Goal: Information Seeking & Learning: Learn about a topic

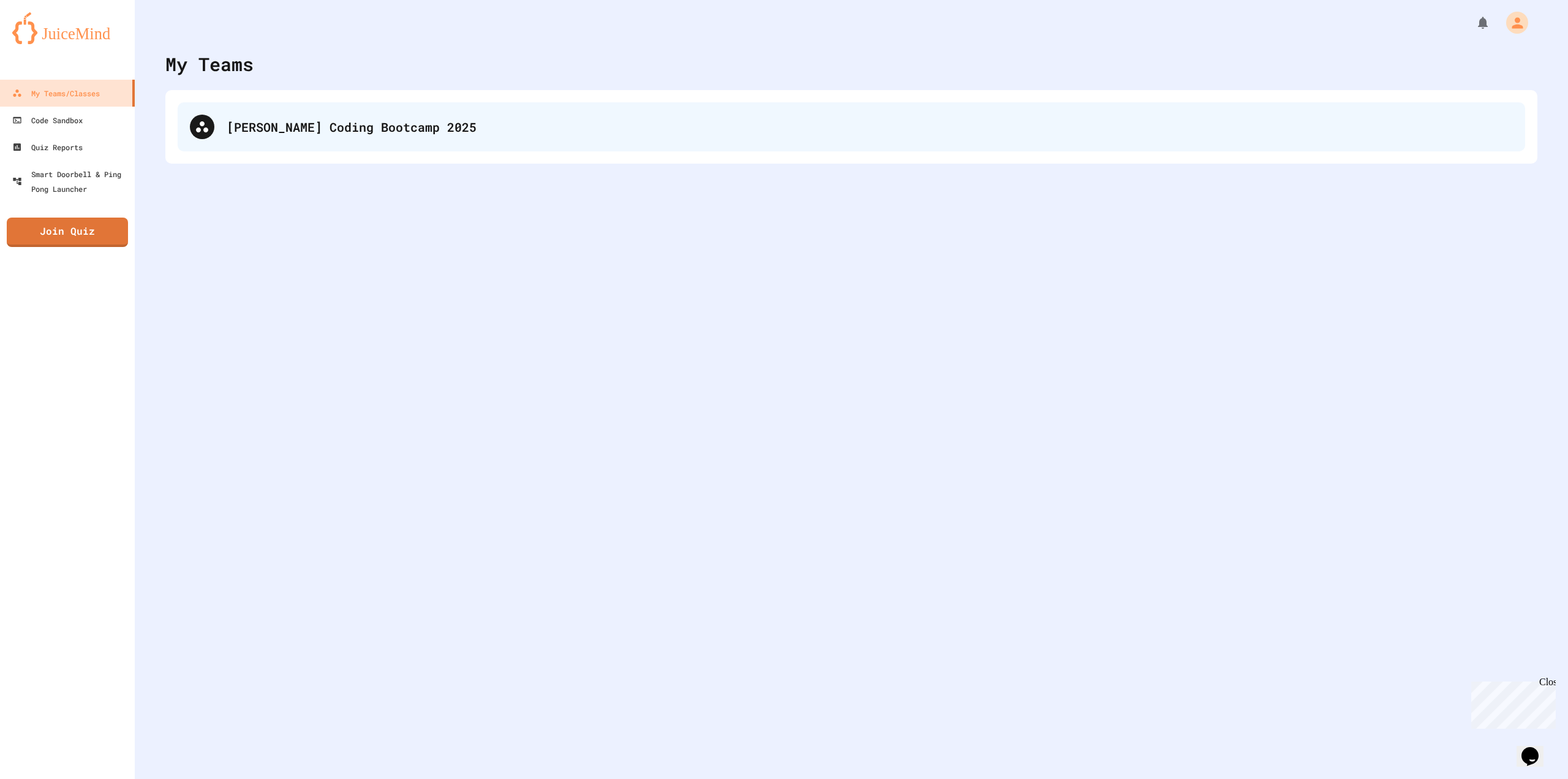
click at [359, 132] on div "[PERSON_NAME] Coding Bootcamp 2025" at bounding box center [869, 127] width 1286 height 19
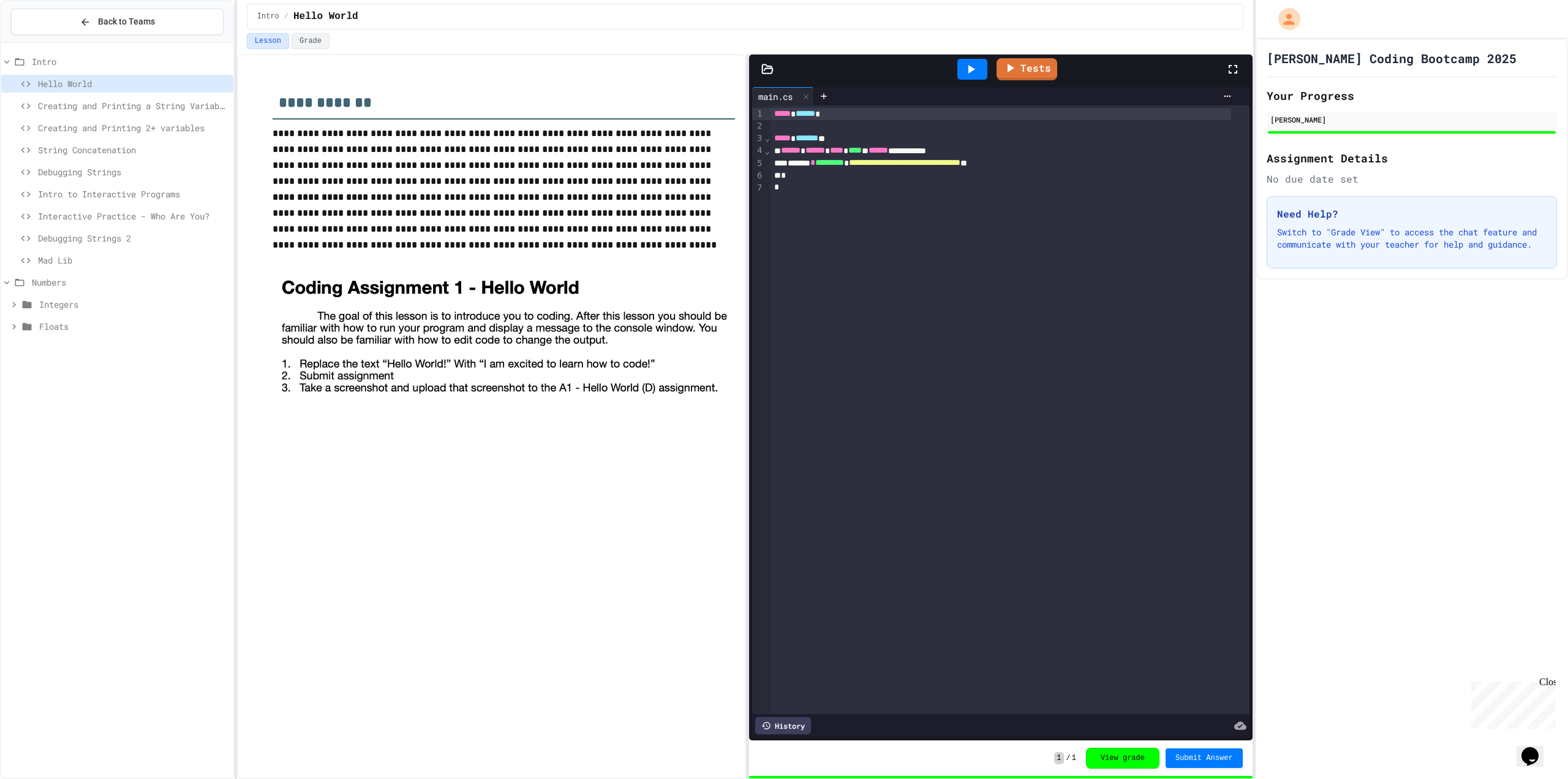
click at [78, 303] on span "Integers" at bounding box center [134, 304] width 189 height 13
click at [60, 486] on span "Floats" at bounding box center [134, 480] width 189 height 13
click at [67, 501] on span "Float Intro" at bounding box center [137, 502] width 183 height 13
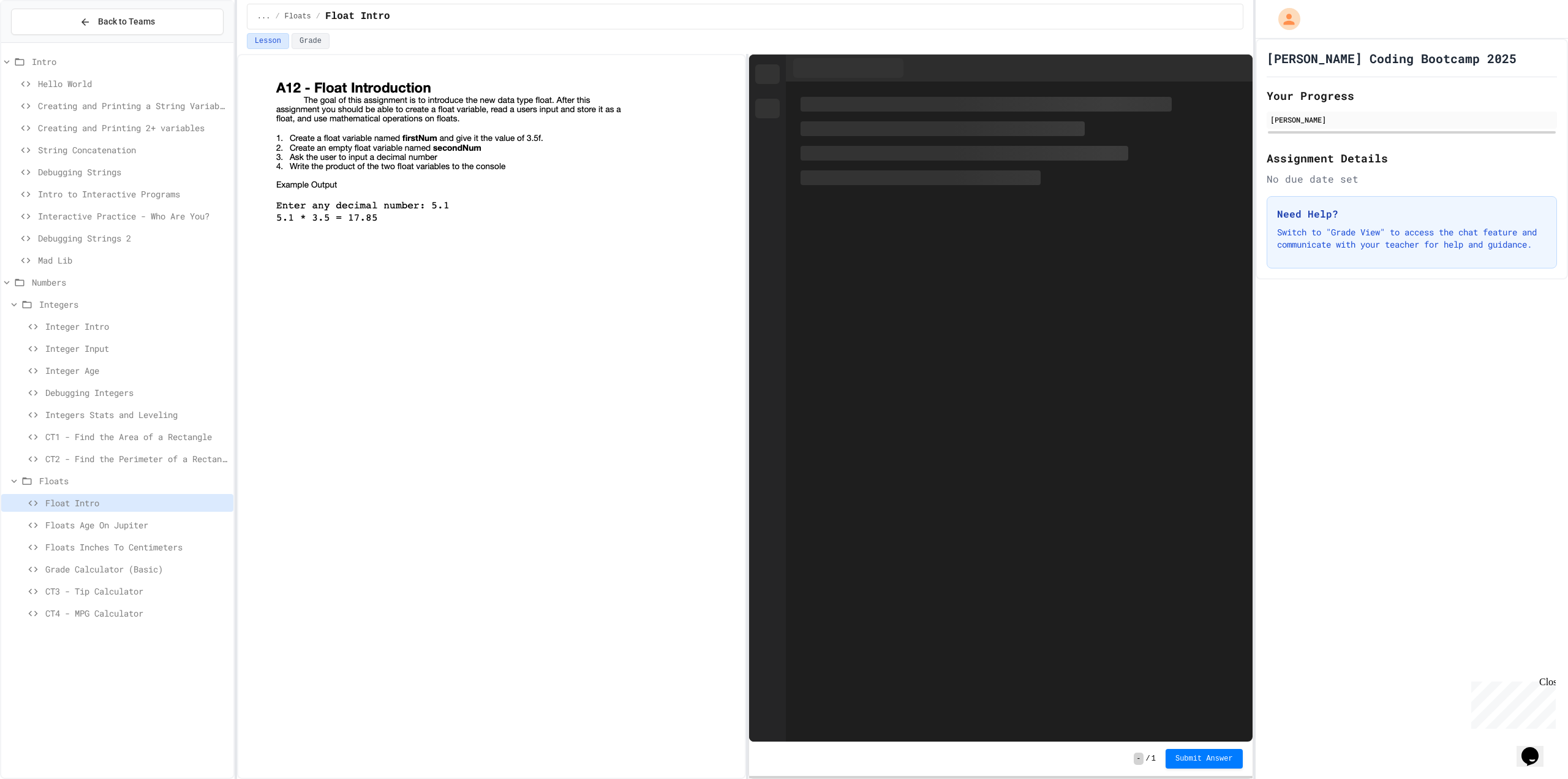
click at [35, 298] on div "Integers" at bounding box center [117, 304] width 232 height 18
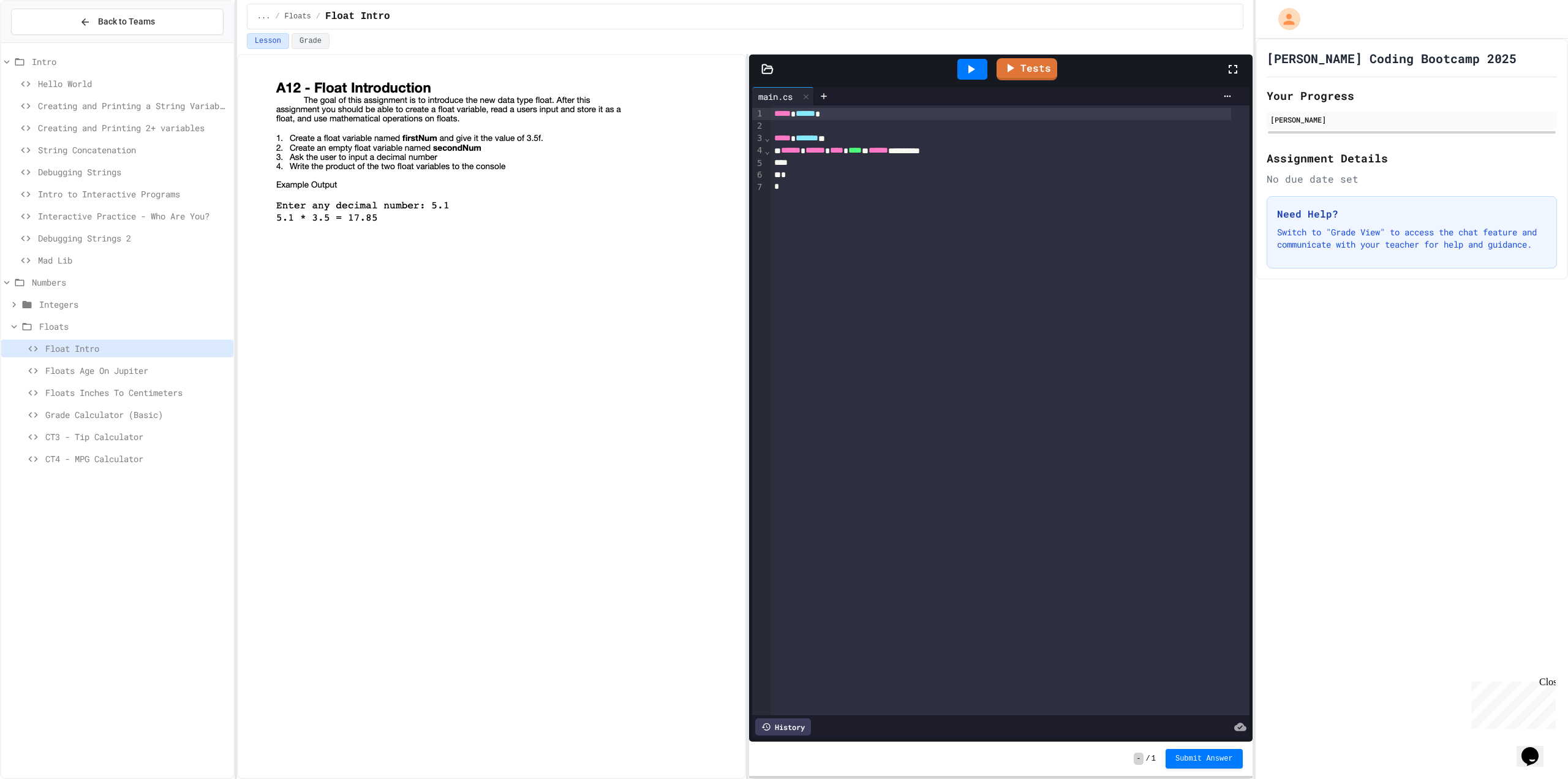
click at [33, 284] on span "Numbers" at bounding box center [130, 282] width 197 height 13
click at [46, 282] on span "Numbers" at bounding box center [131, 282] width 194 height 13
click at [84, 443] on div "CT3 - Tip Calculator" at bounding box center [117, 436] width 232 height 18
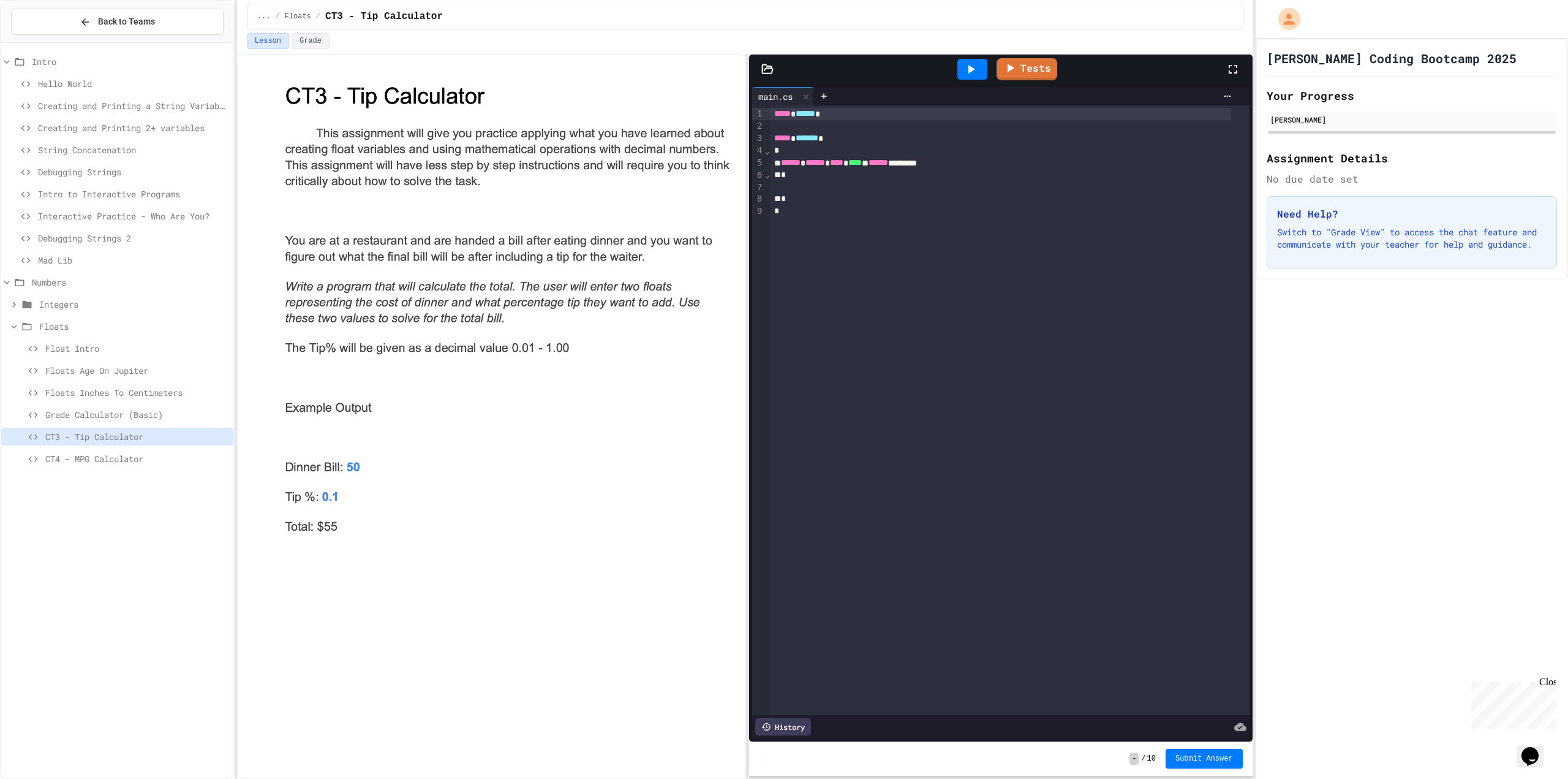
click at [124, 464] on span "CT4 - MPG Calculator" at bounding box center [137, 458] width 183 height 13
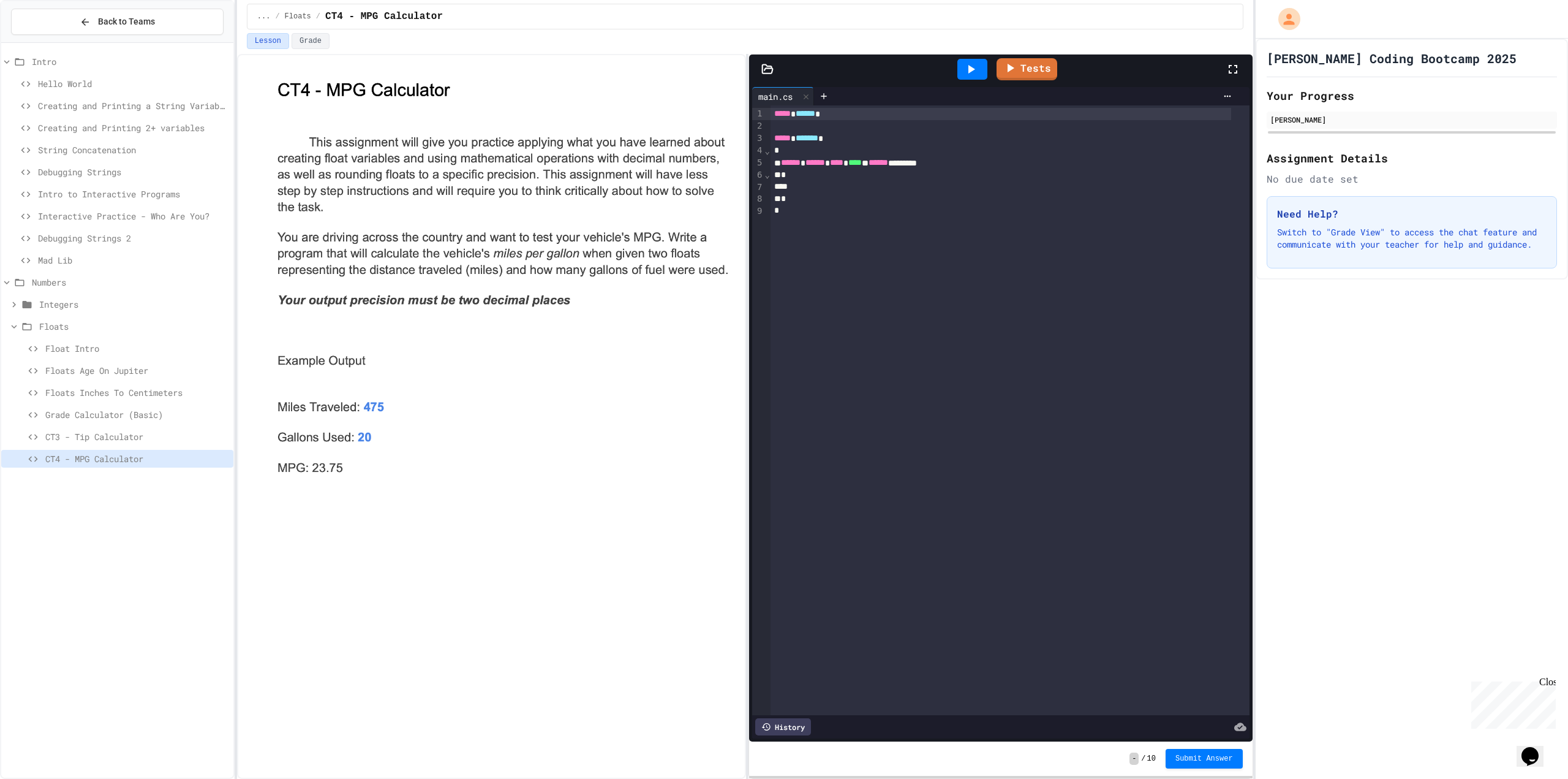
click at [99, 346] on span "Float Intro" at bounding box center [137, 347] width 183 height 13
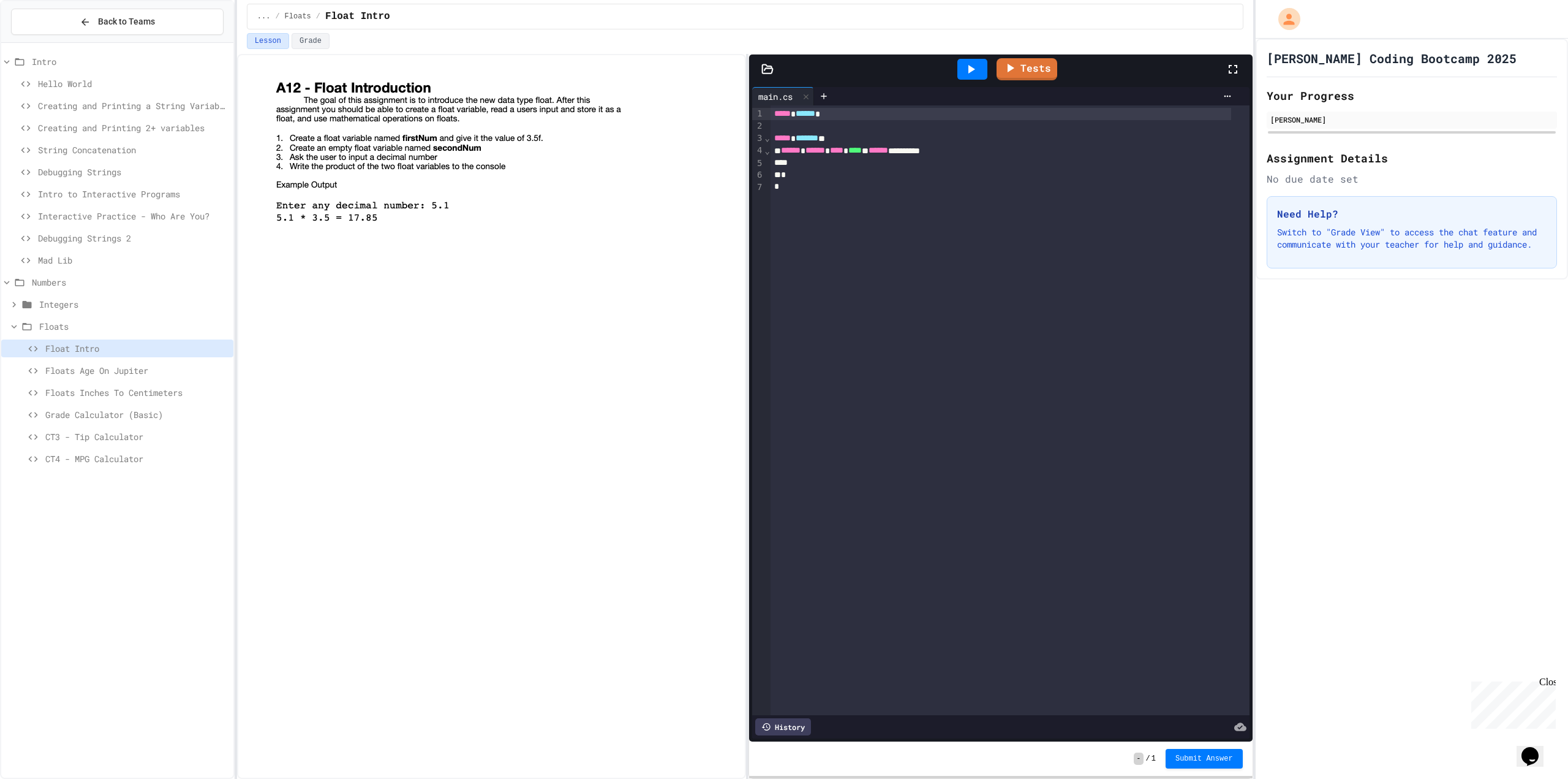
click at [896, 169] on div "*" at bounding box center [1001, 175] width 461 height 13
click at [896, 166] on div at bounding box center [1001, 162] width 461 height 13
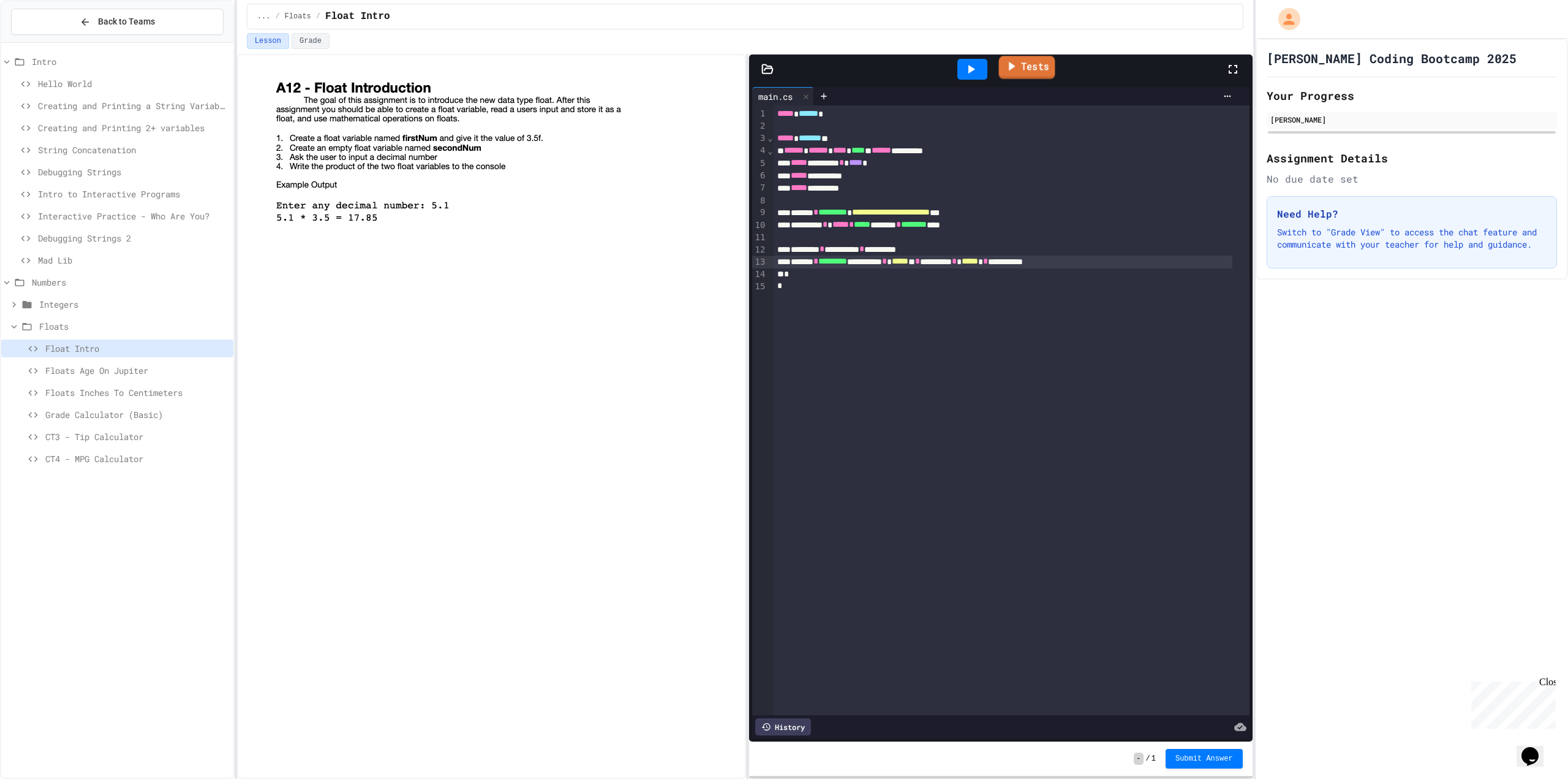
click at [1024, 64] on link "Tests" at bounding box center [1026, 67] width 56 height 24
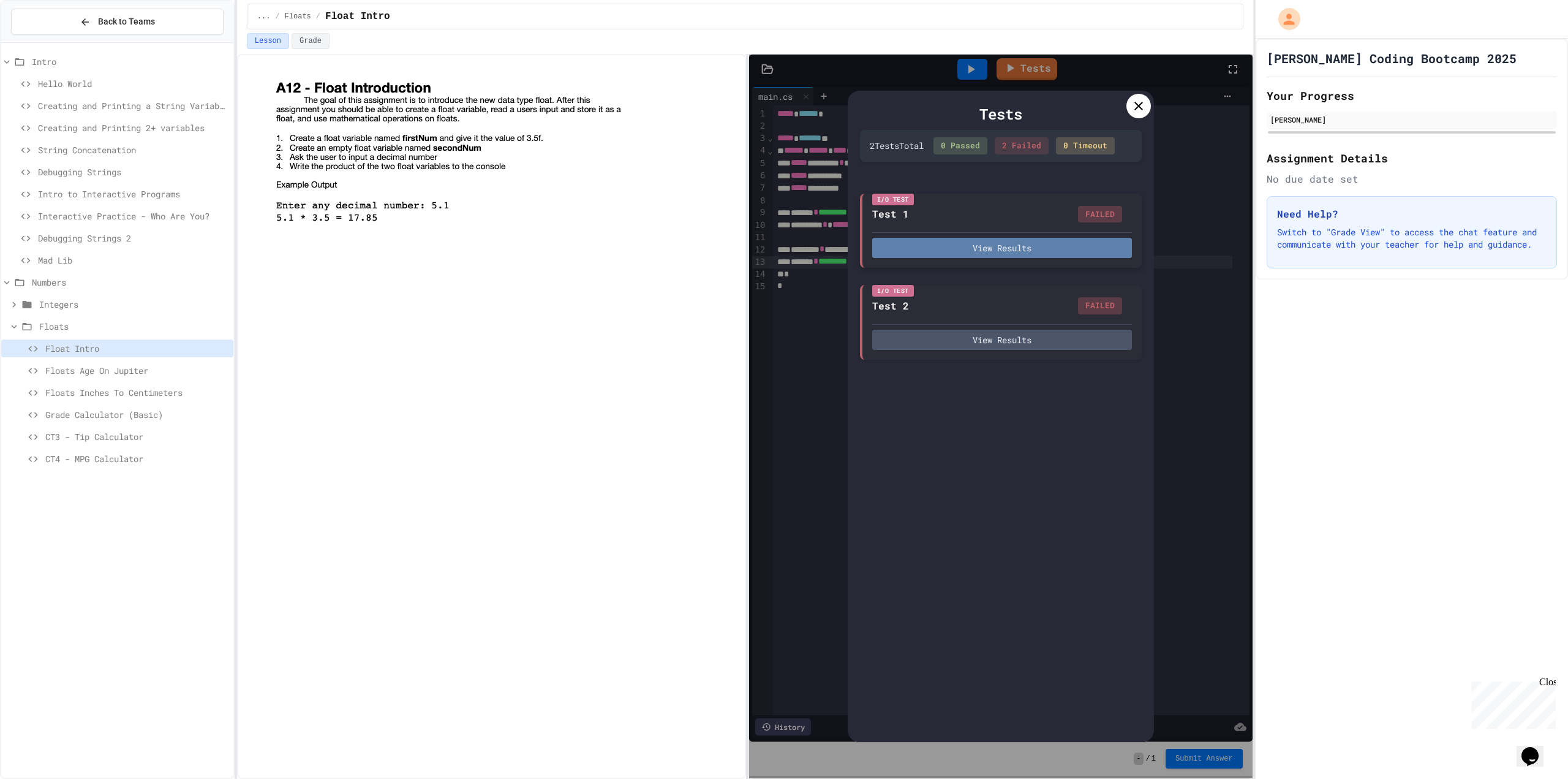
click at [1009, 256] on button "View Results" at bounding box center [1002, 248] width 260 height 20
click at [1131, 112] on div at bounding box center [1138, 105] width 24 height 24
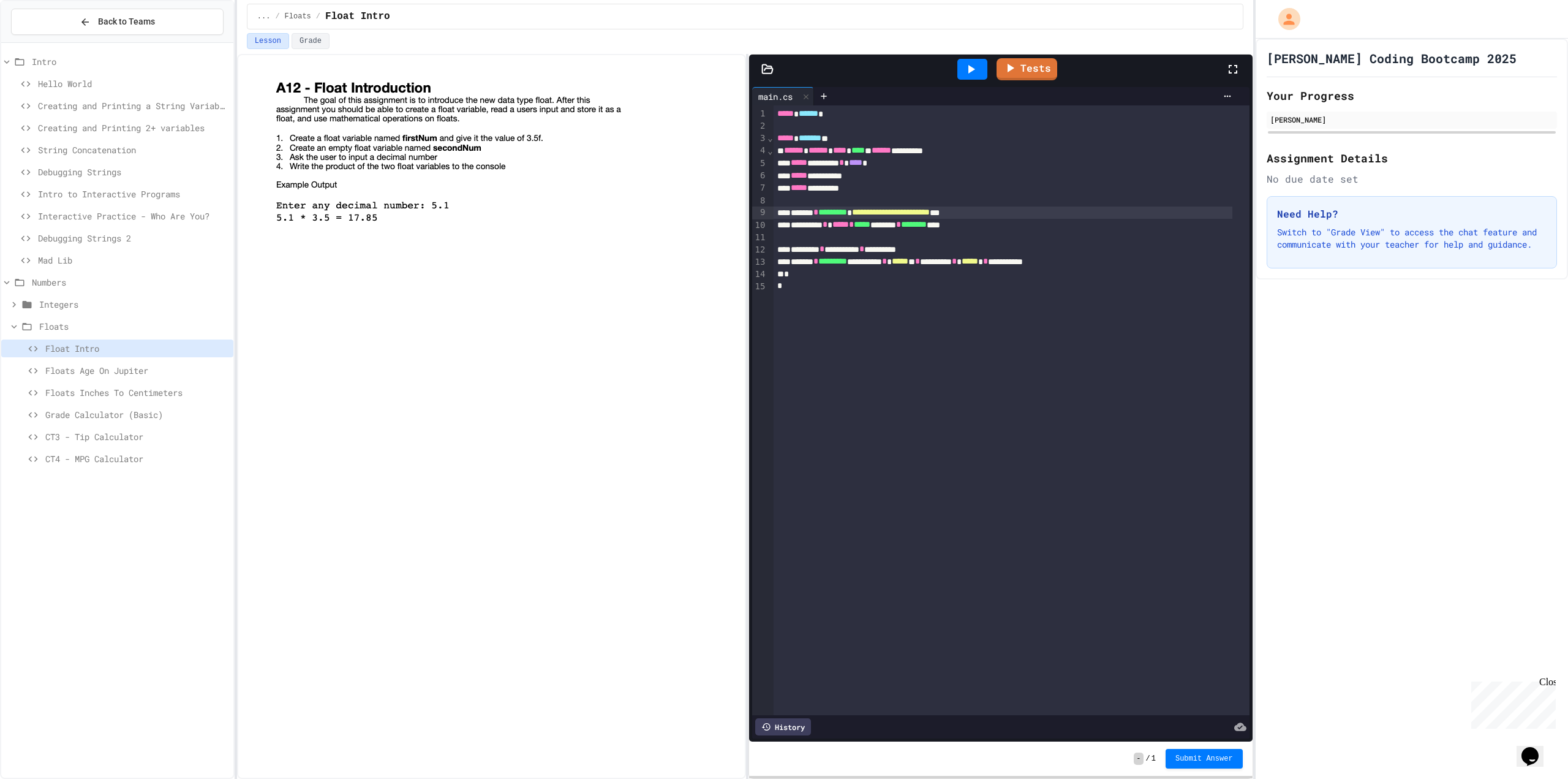
click at [930, 211] on span "**********" at bounding box center [891, 212] width 77 height 8
click at [1034, 68] on link "Tests" at bounding box center [1026, 67] width 56 height 24
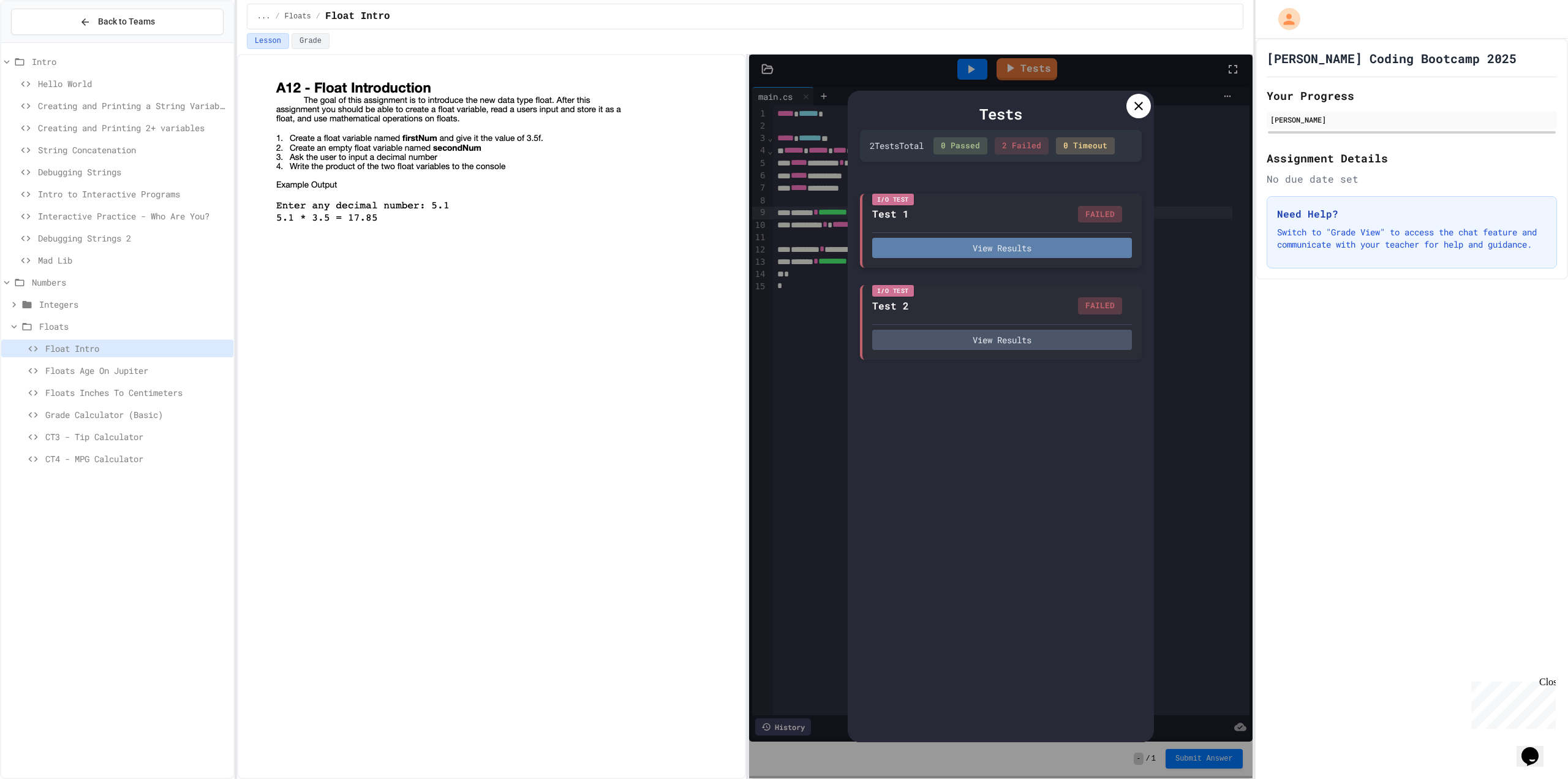
click at [992, 246] on button "View Results" at bounding box center [1002, 248] width 260 height 20
click at [1140, 98] on icon at bounding box center [1138, 105] width 14 height 14
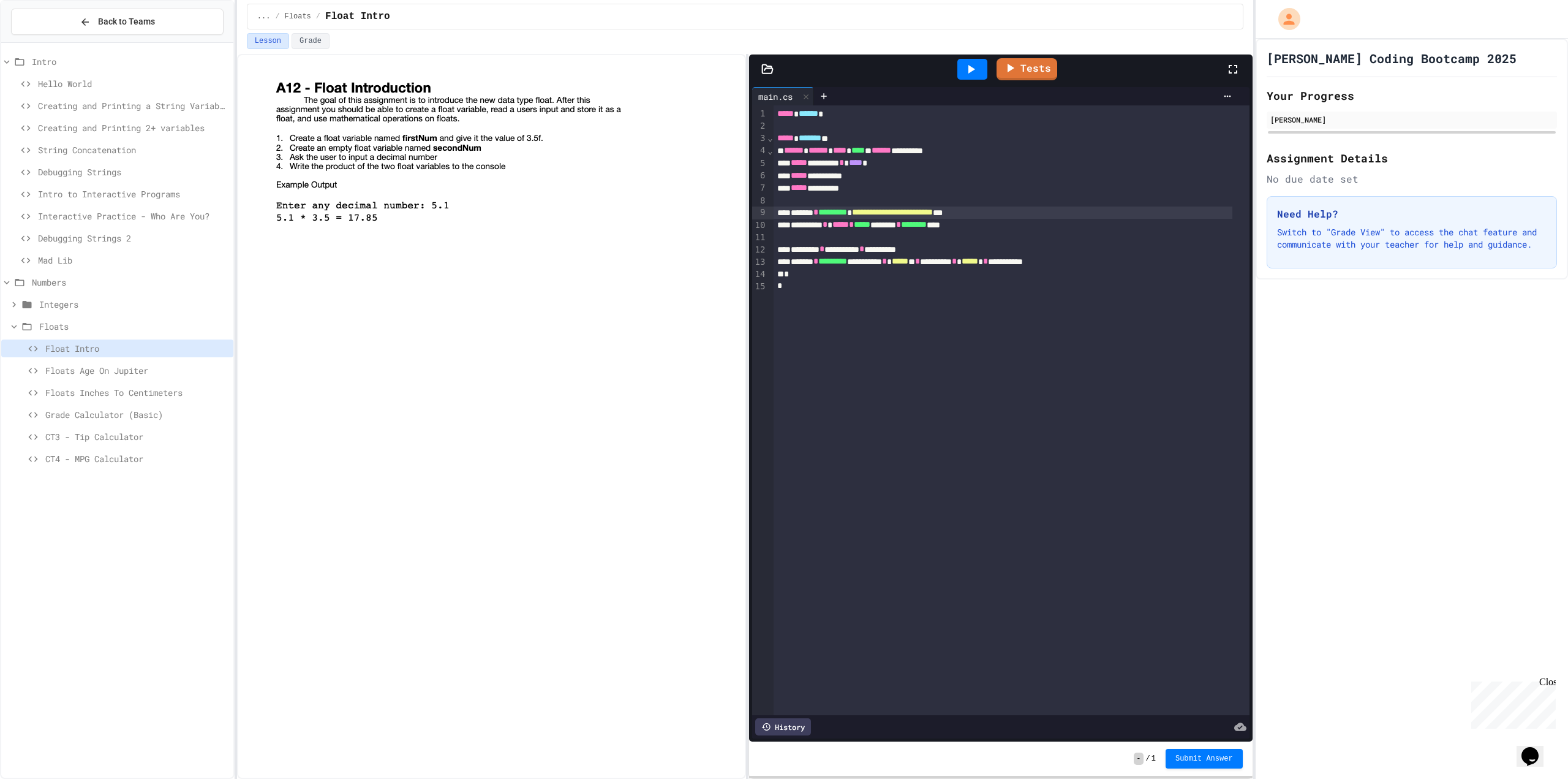
click at [916, 212] on span "**********" at bounding box center [893, 212] width 81 height 8
click at [1029, 61] on link "Tests" at bounding box center [1026, 68] width 61 height 23
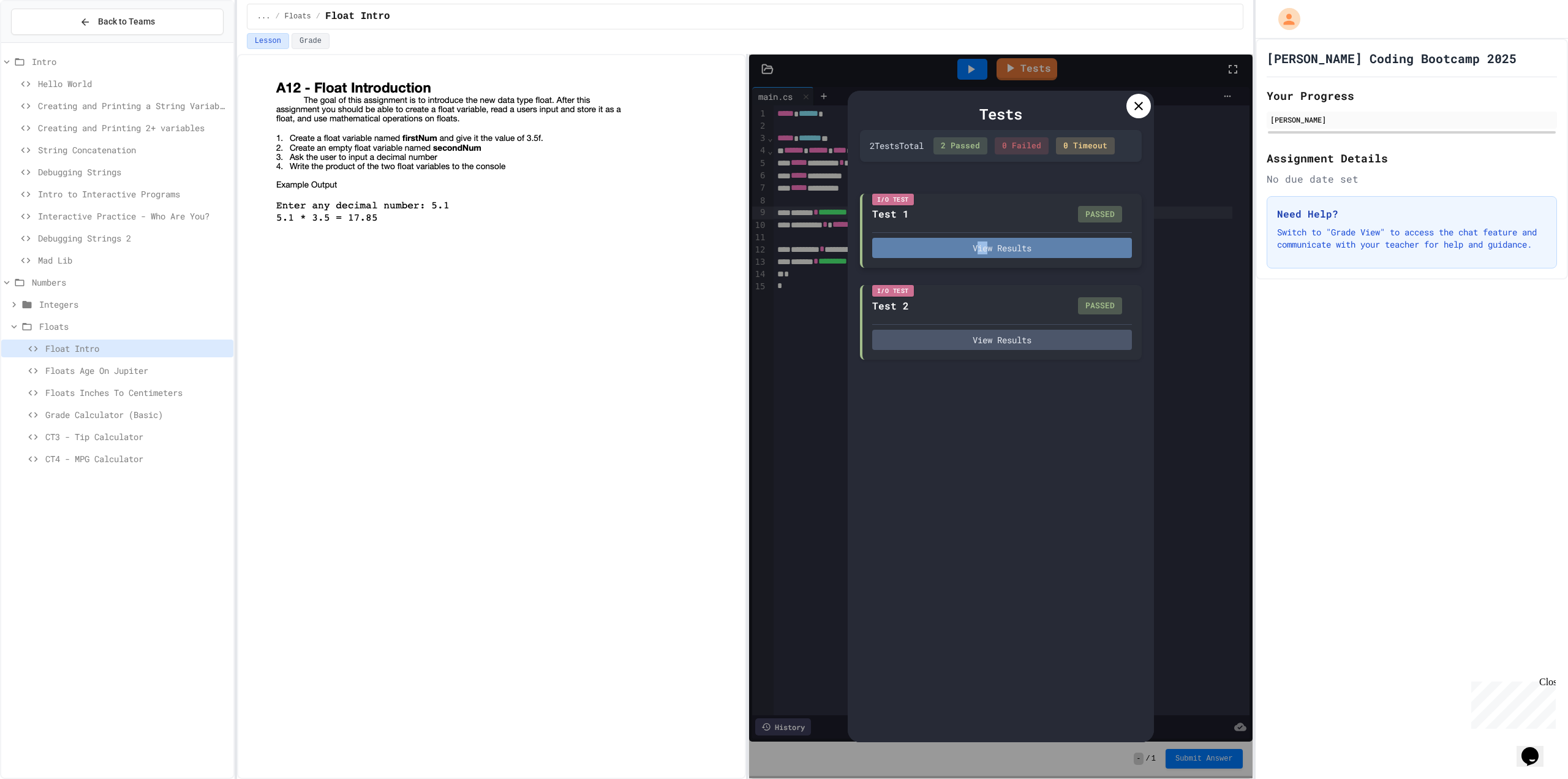
click at [976, 252] on div "View Results" at bounding box center [1002, 245] width 260 height 26
click at [968, 249] on button "View Results" at bounding box center [1002, 248] width 260 height 20
click at [1131, 109] on div at bounding box center [1138, 105] width 24 height 24
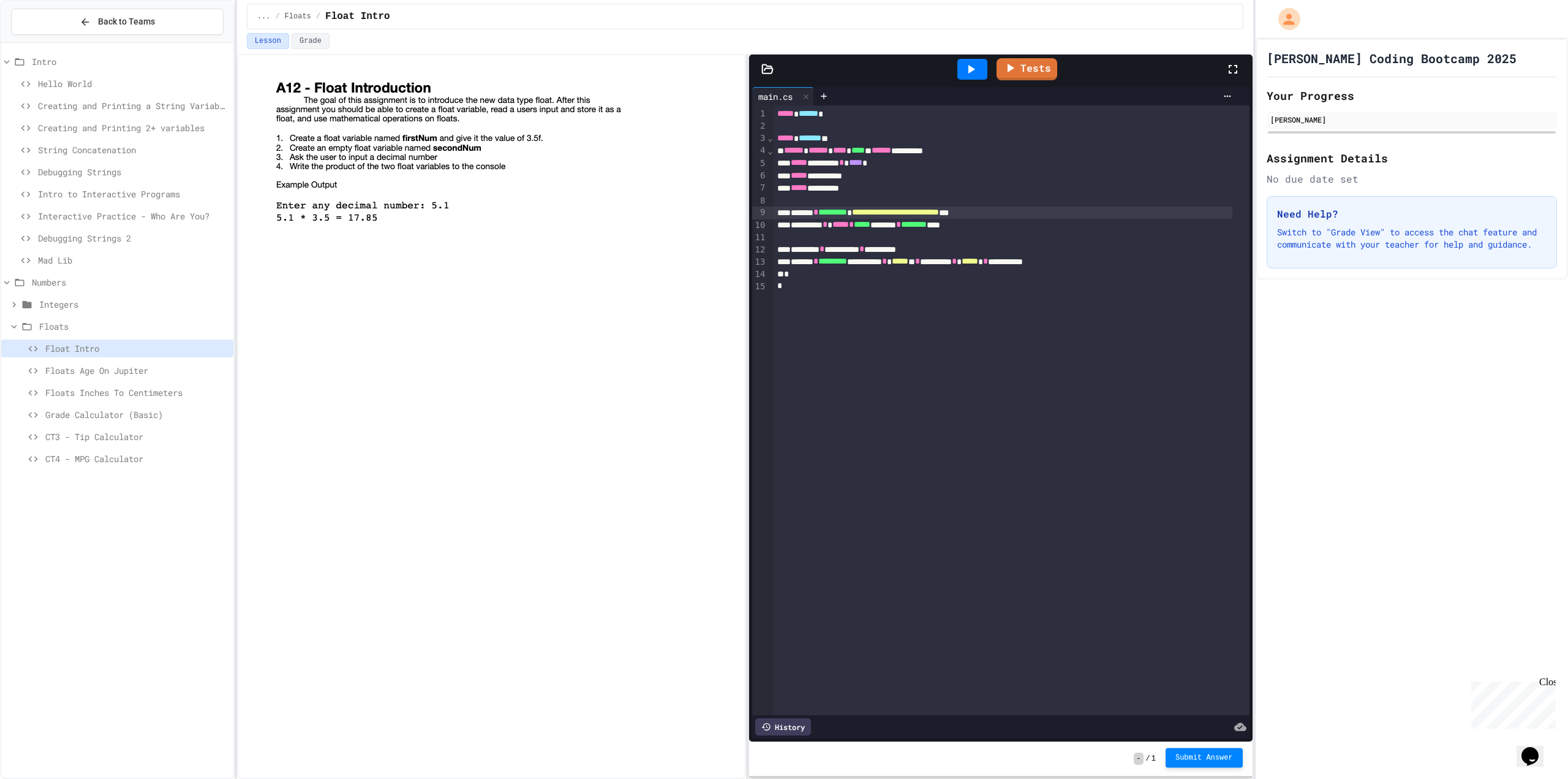
click at [1214, 762] on button "Submit Answer" at bounding box center [1205, 756] width 77 height 19
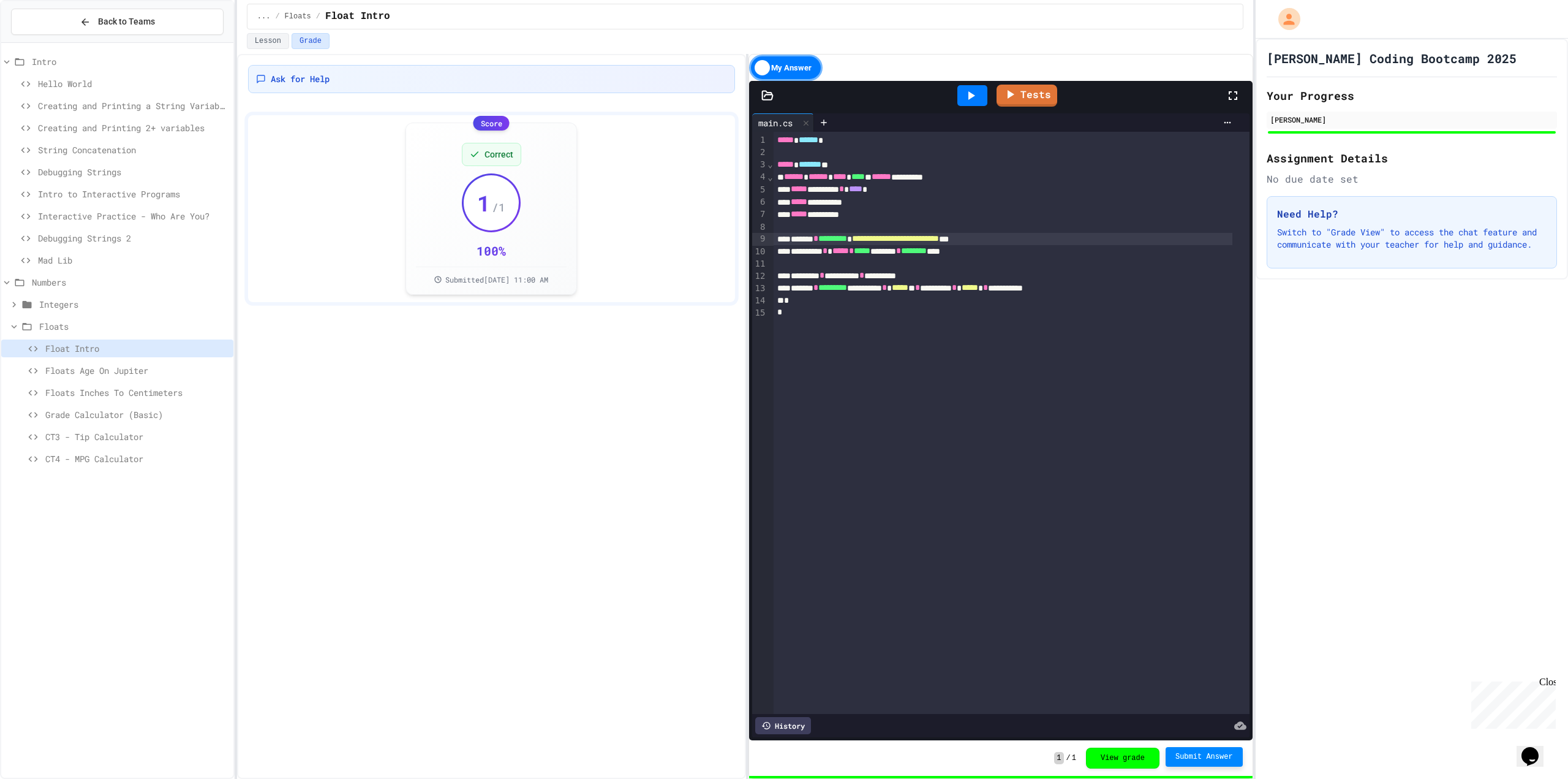
click at [186, 364] on span "Floats Age On Jupiter" at bounding box center [137, 370] width 183 height 13
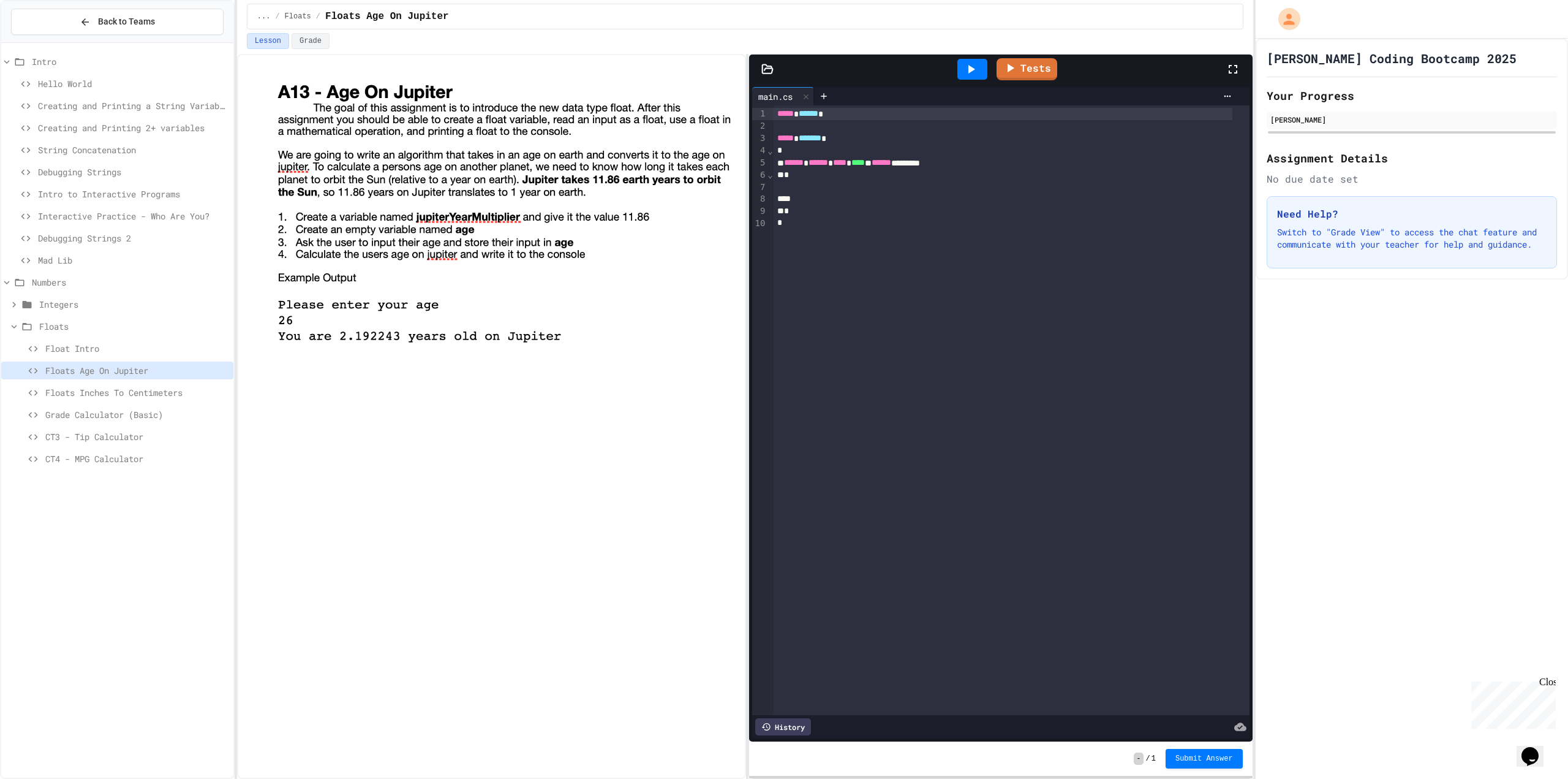
click at [903, 186] on div at bounding box center [1012, 187] width 476 height 13
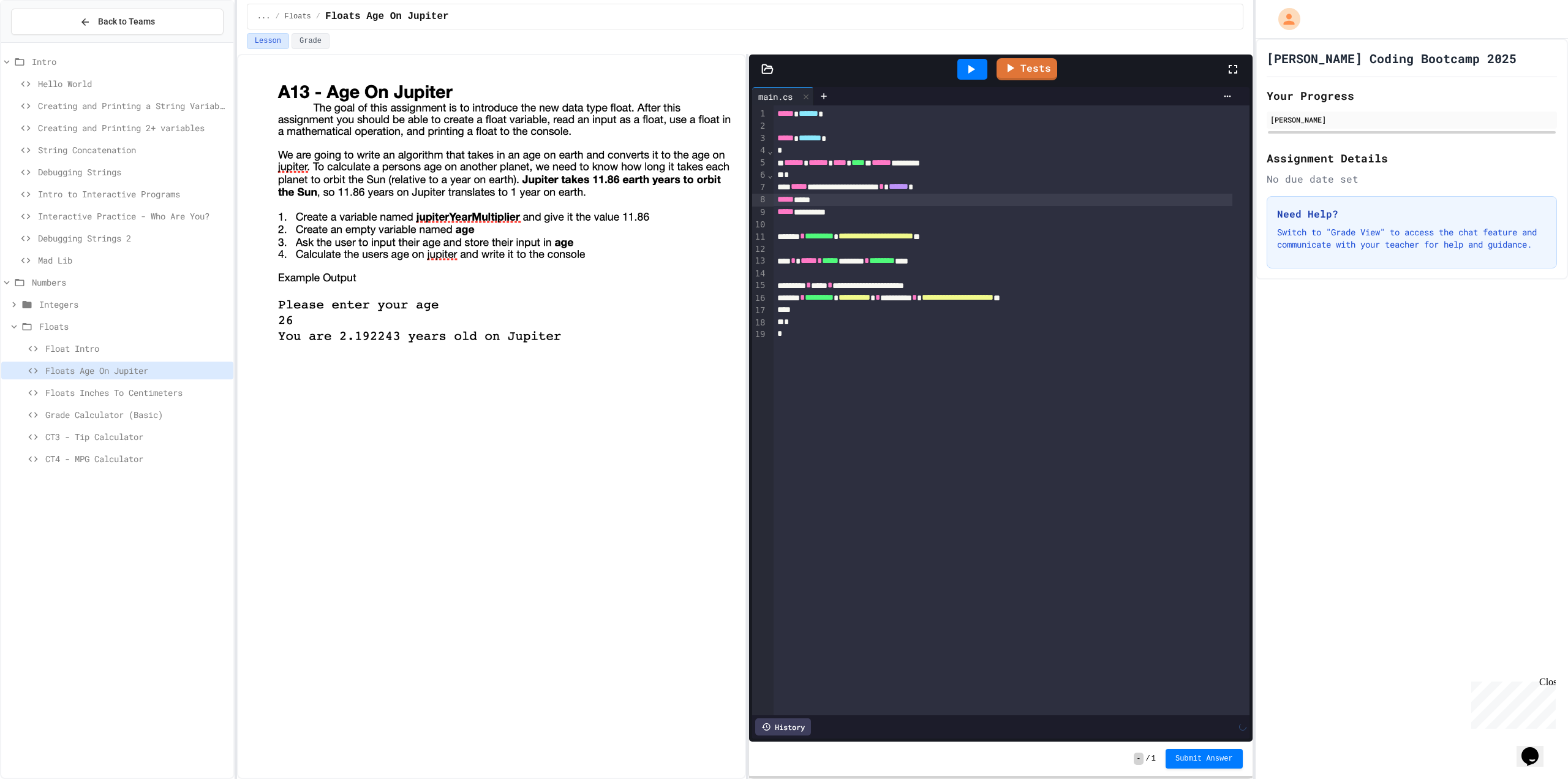
click at [853, 201] on div "***** ****" at bounding box center [1003, 199] width 458 height 13
click at [1041, 67] on link "Tests" at bounding box center [1026, 68] width 60 height 24
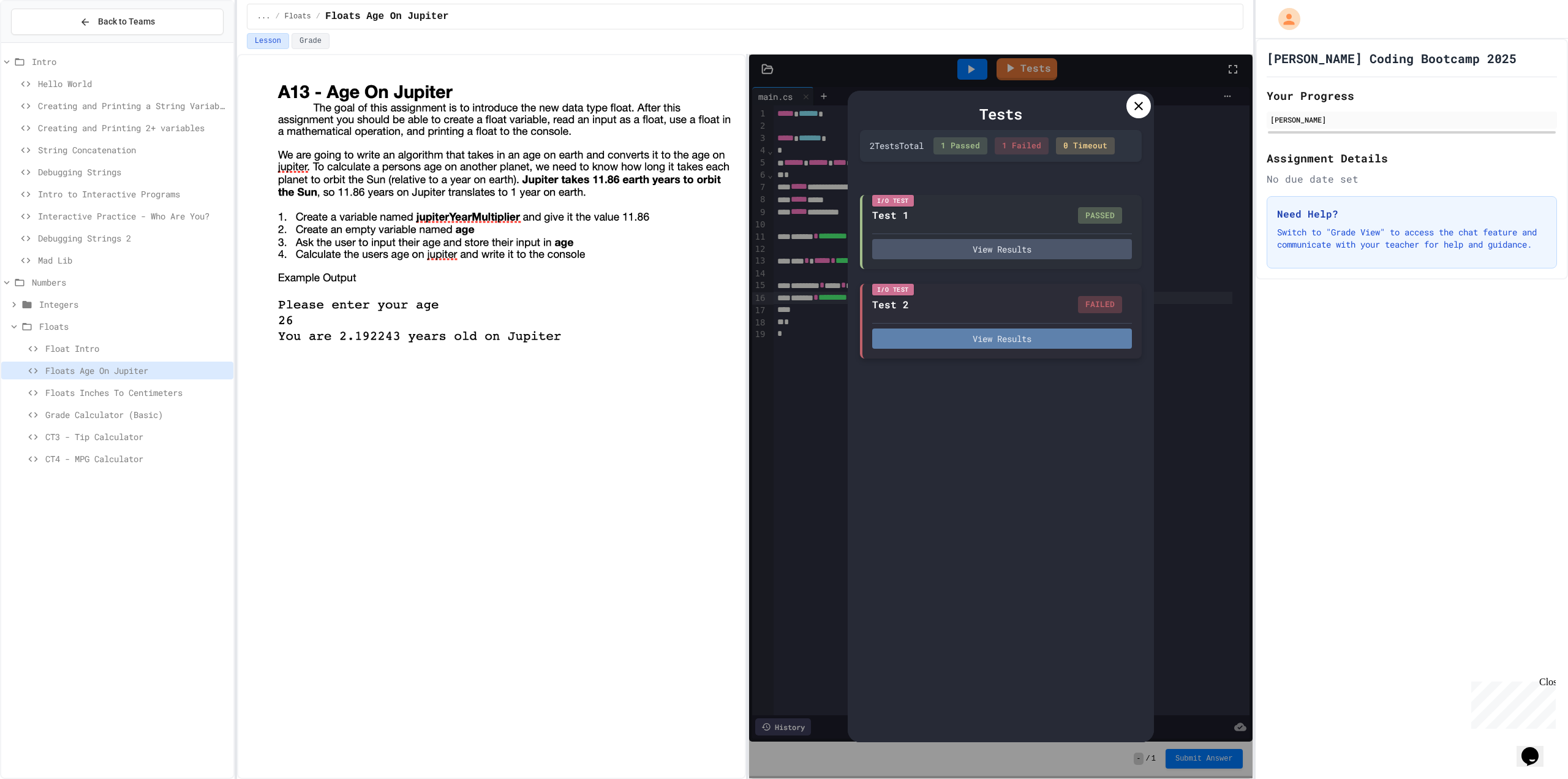
click at [998, 335] on button "View Results" at bounding box center [1002, 338] width 260 height 20
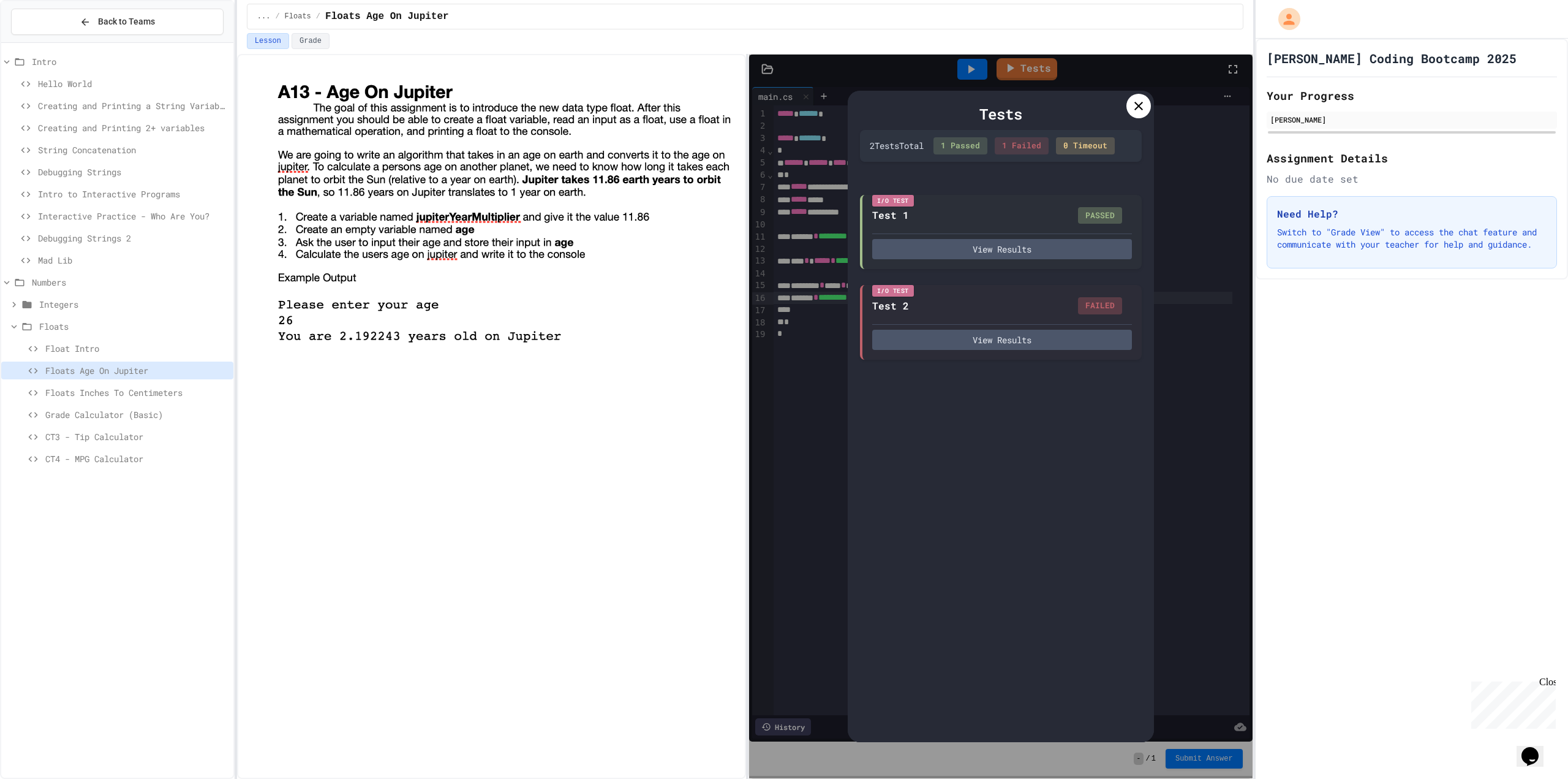
click at [998, 257] on button "View Results" at bounding box center [1002, 248] width 260 height 20
click at [1022, 327] on div "View Results" at bounding box center [1002, 336] width 260 height 26
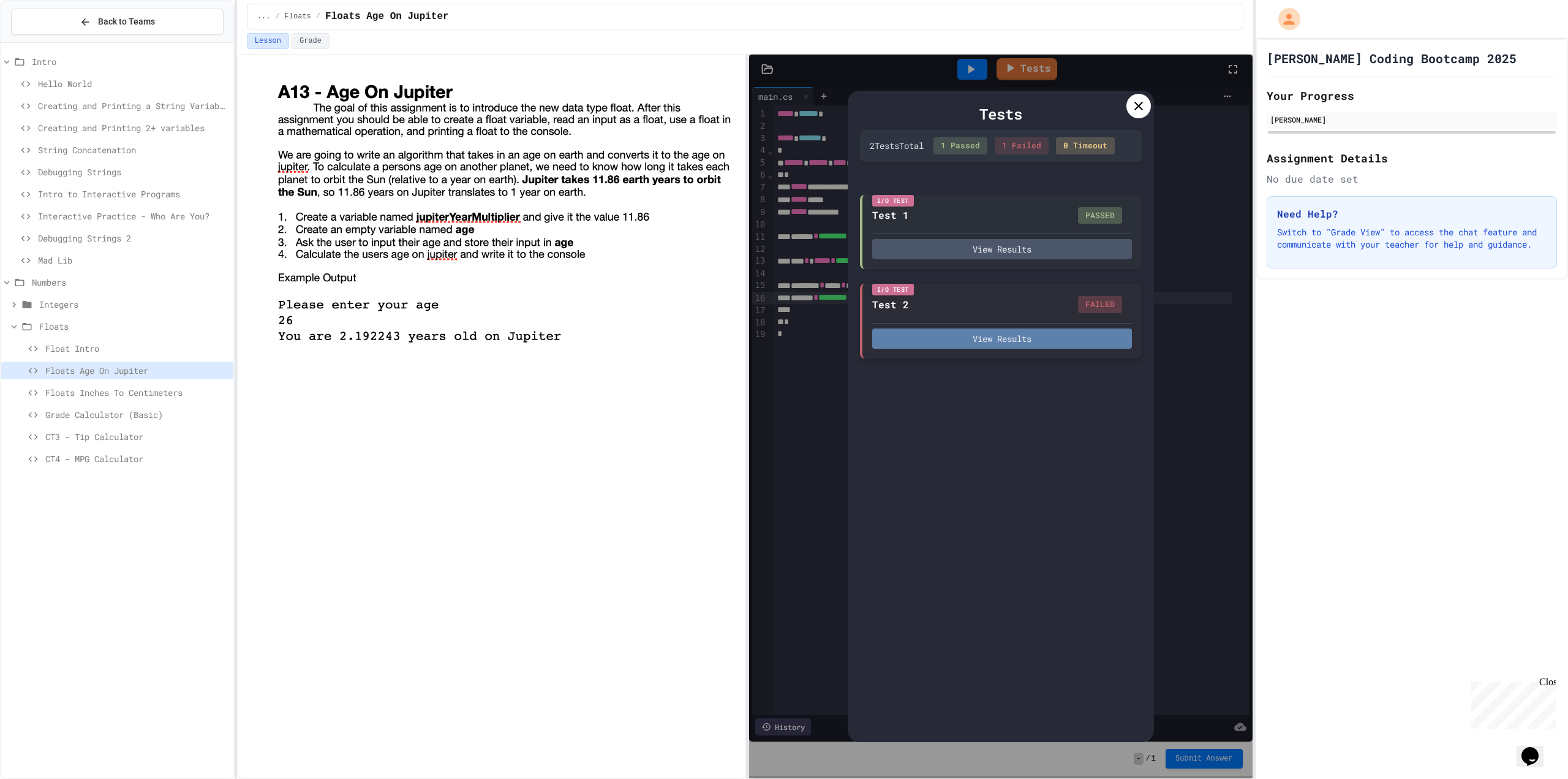
click at [1025, 337] on button "View Results" at bounding box center [1002, 338] width 260 height 20
click at [1018, 337] on button "View Results" at bounding box center [1002, 338] width 260 height 20
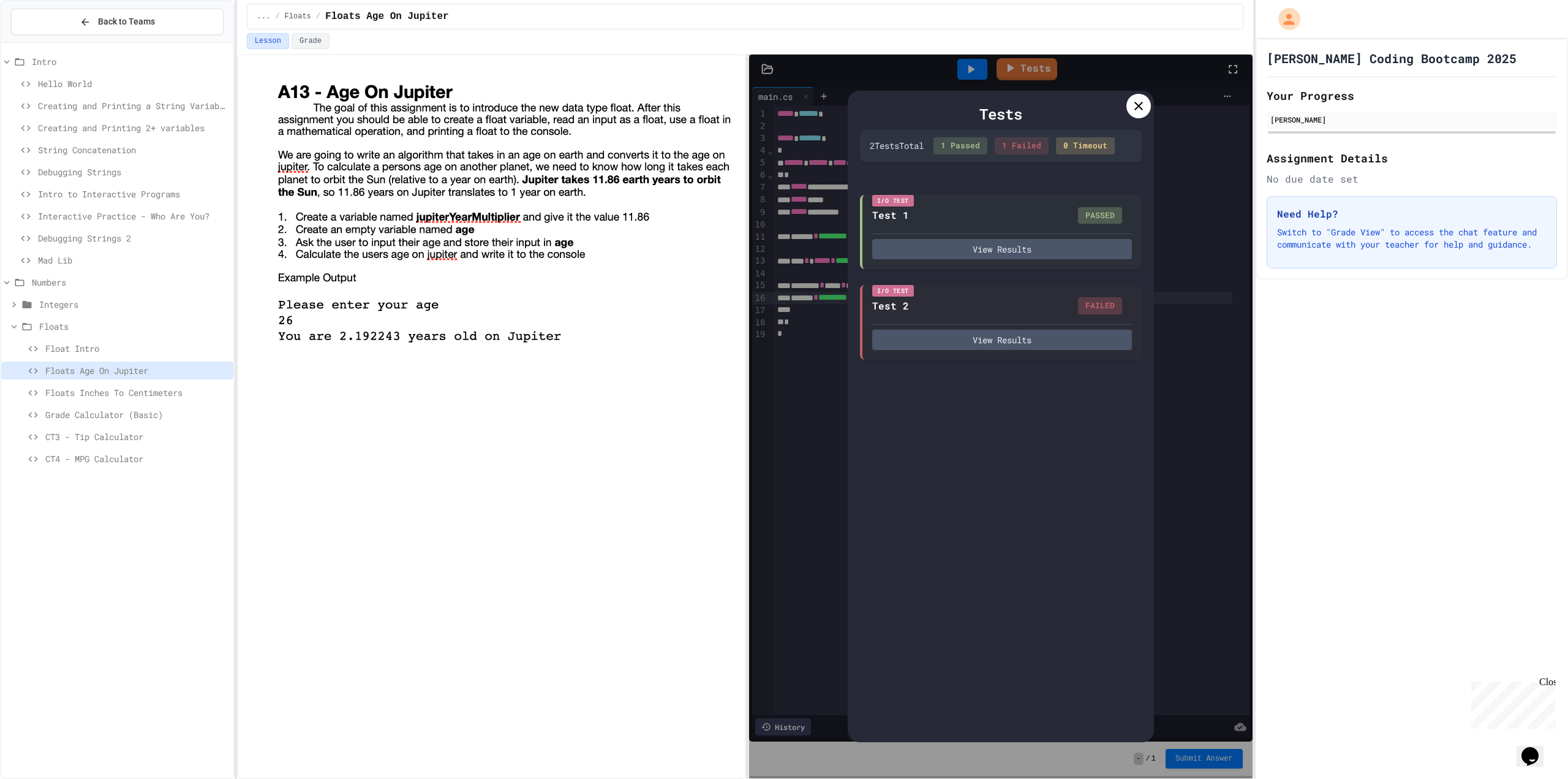
click at [1133, 108] on icon at bounding box center [1138, 105] width 14 height 14
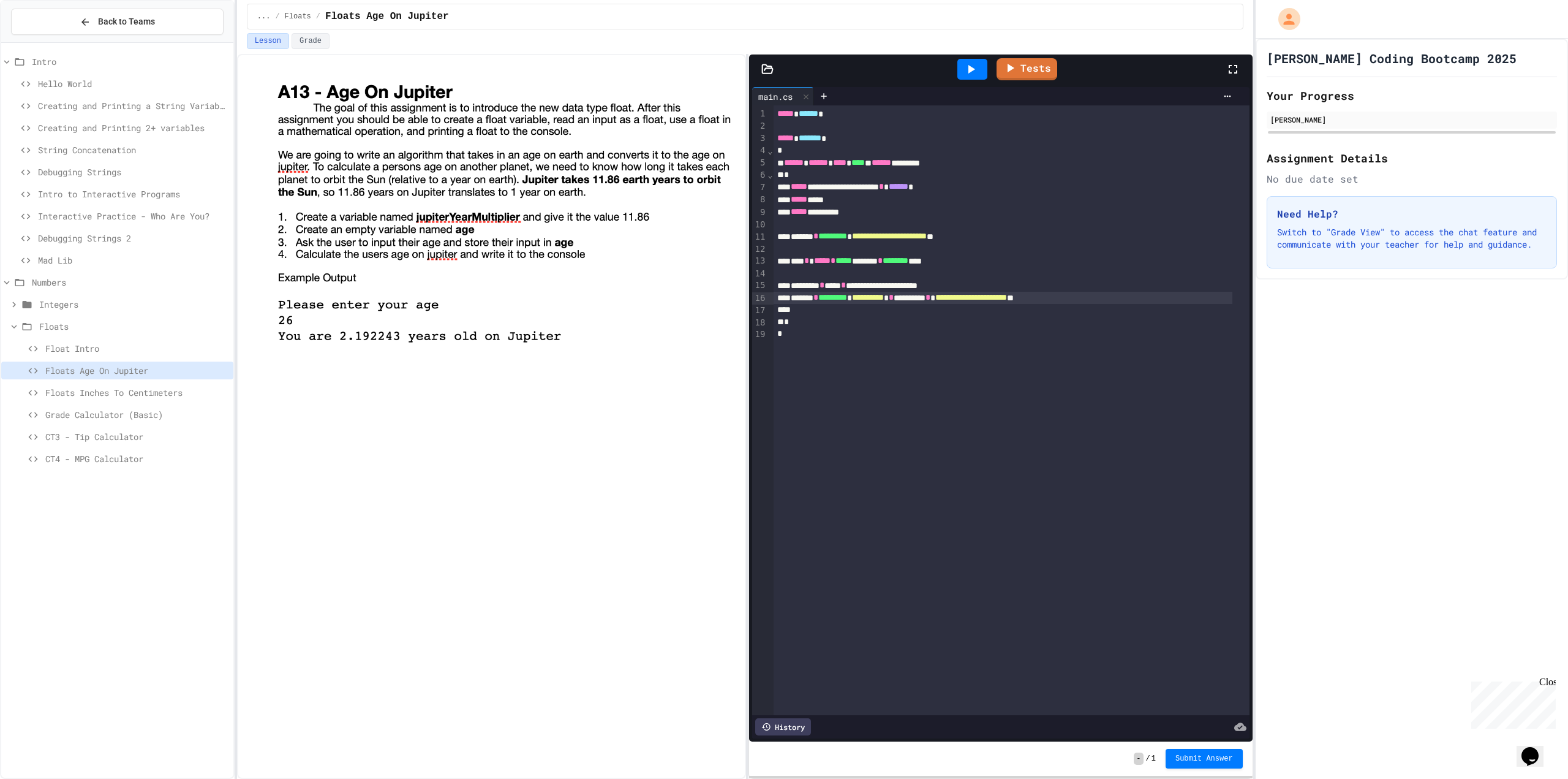
click at [1007, 299] on span "**********" at bounding box center [971, 297] width 72 height 8
click at [1036, 72] on link "Tests" at bounding box center [1027, 69] width 62 height 24
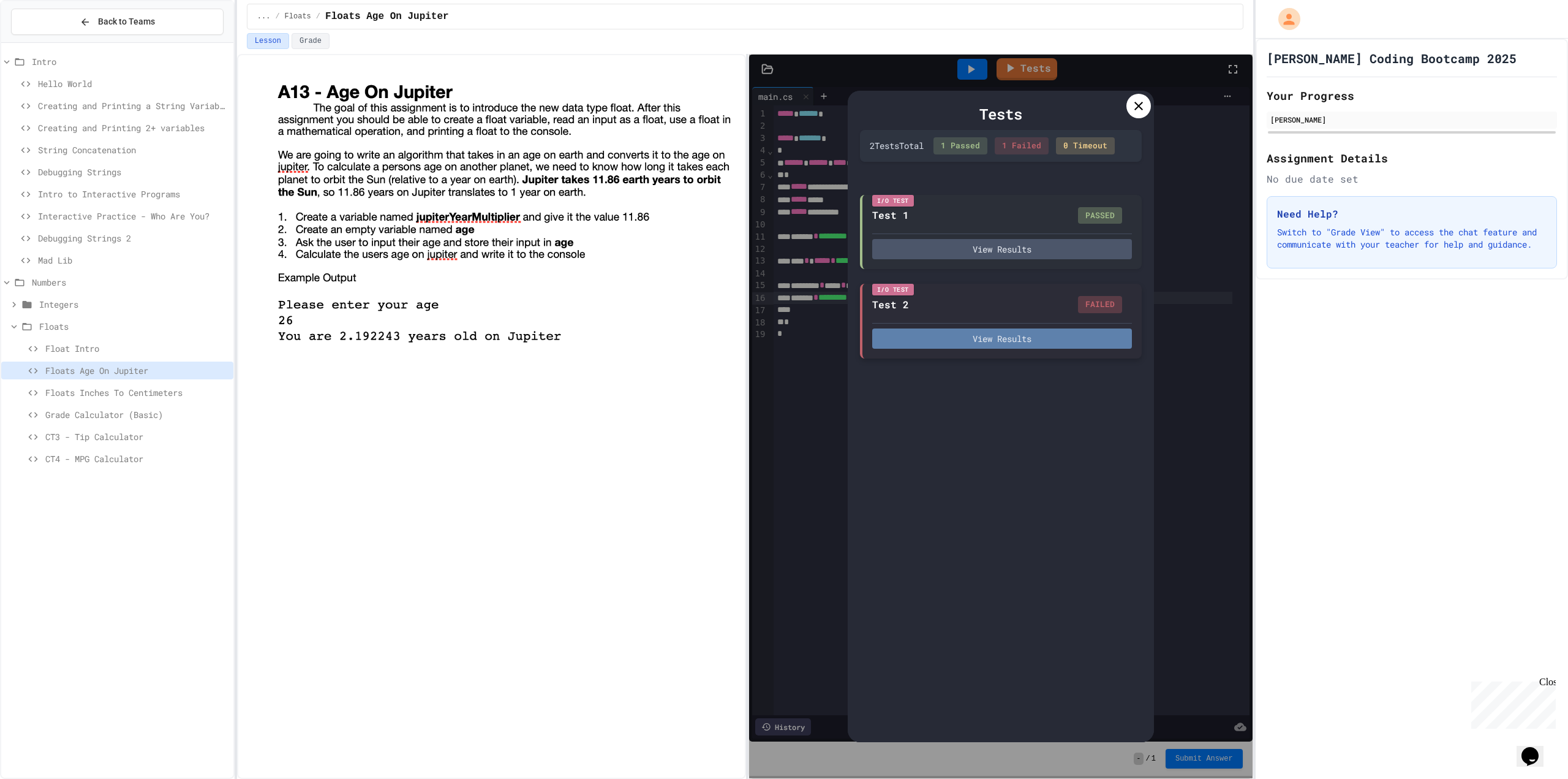
click at [1007, 337] on button "View Results" at bounding box center [1002, 338] width 260 height 20
drag, startPoint x: 585, startPoint y: 375, endPoint x: 556, endPoint y: 379, distance: 29.3
drag, startPoint x: 852, startPoint y: 465, endPoint x: 860, endPoint y: 468, distance: 8.5
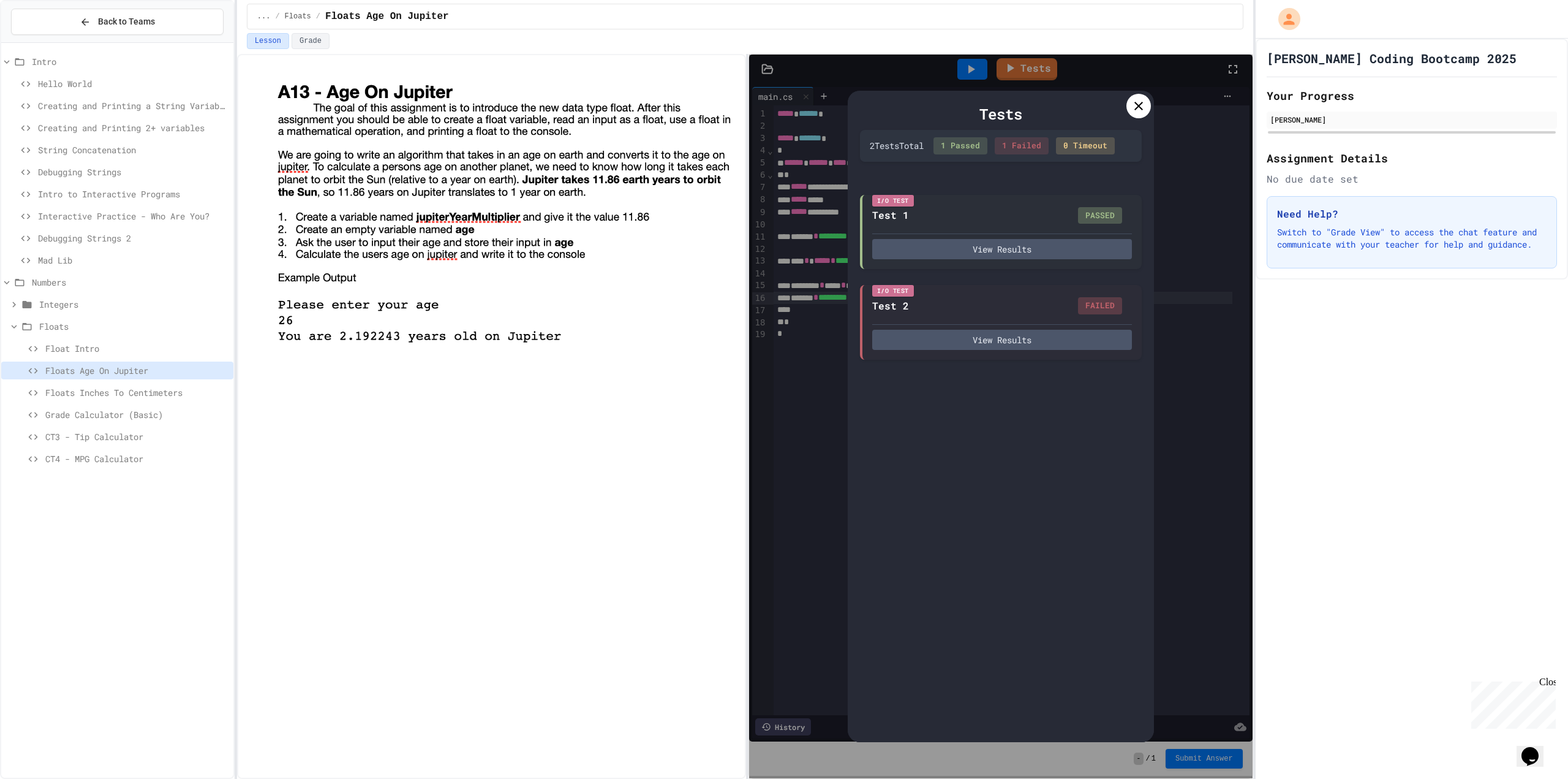
click at [1138, 105] on icon at bounding box center [1139, 106] width 8 height 8
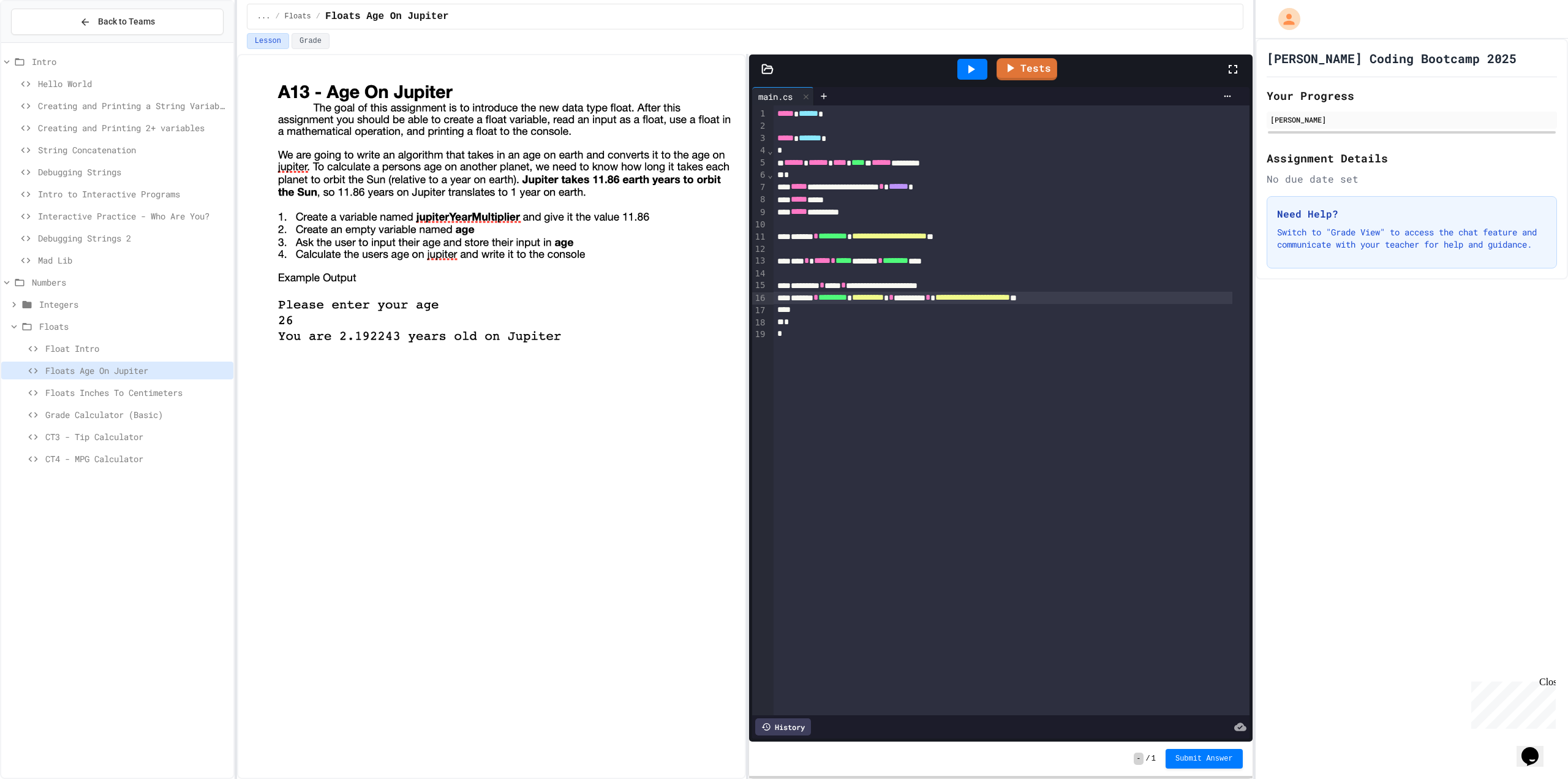
click at [972, 63] on icon at bounding box center [971, 69] width 14 height 14
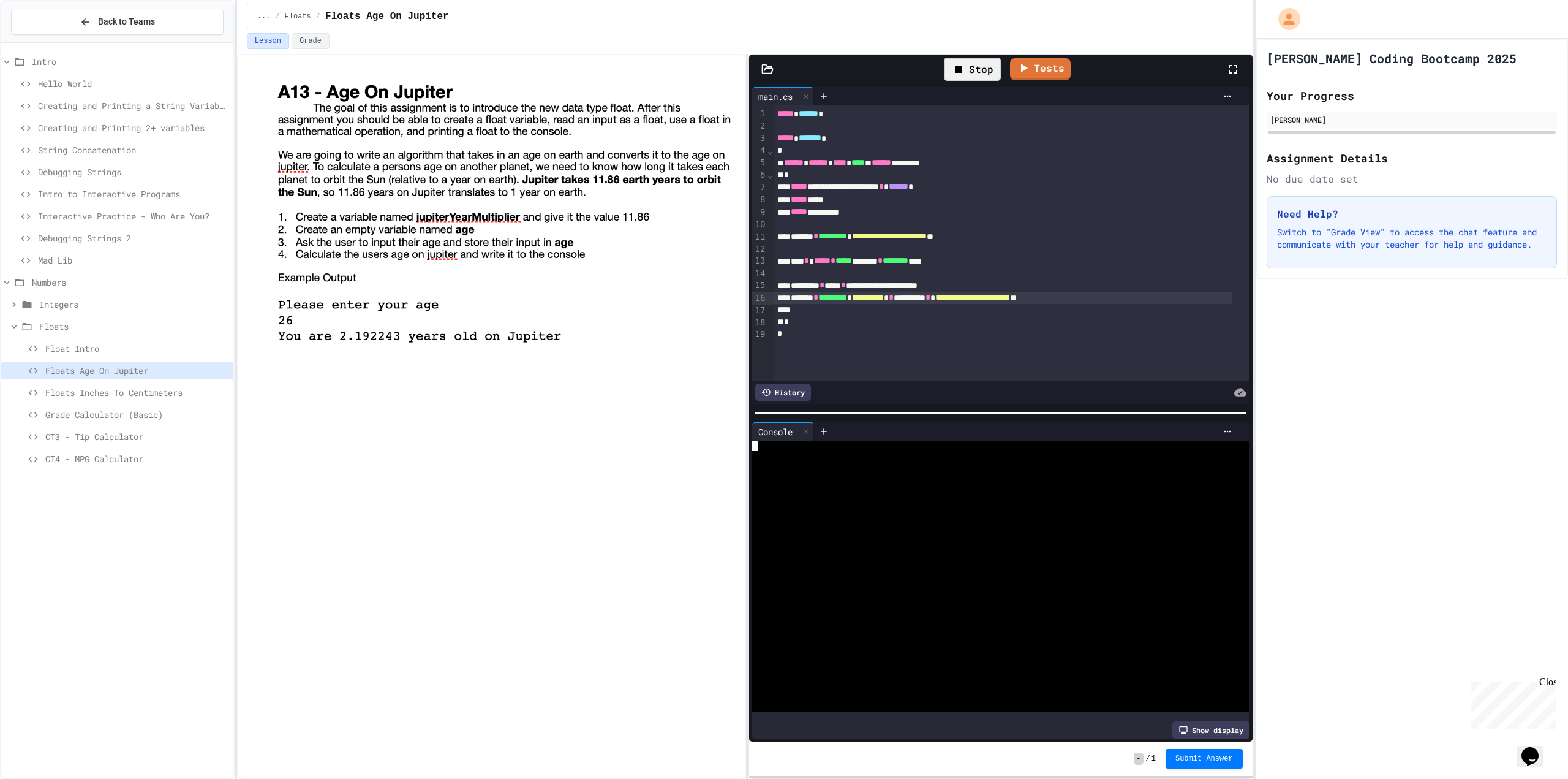
click at [884, 452] on div at bounding box center [989, 456] width 474 height 10
click at [1014, 77] on link "Tests" at bounding box center [1027, 68] width 60 height 24
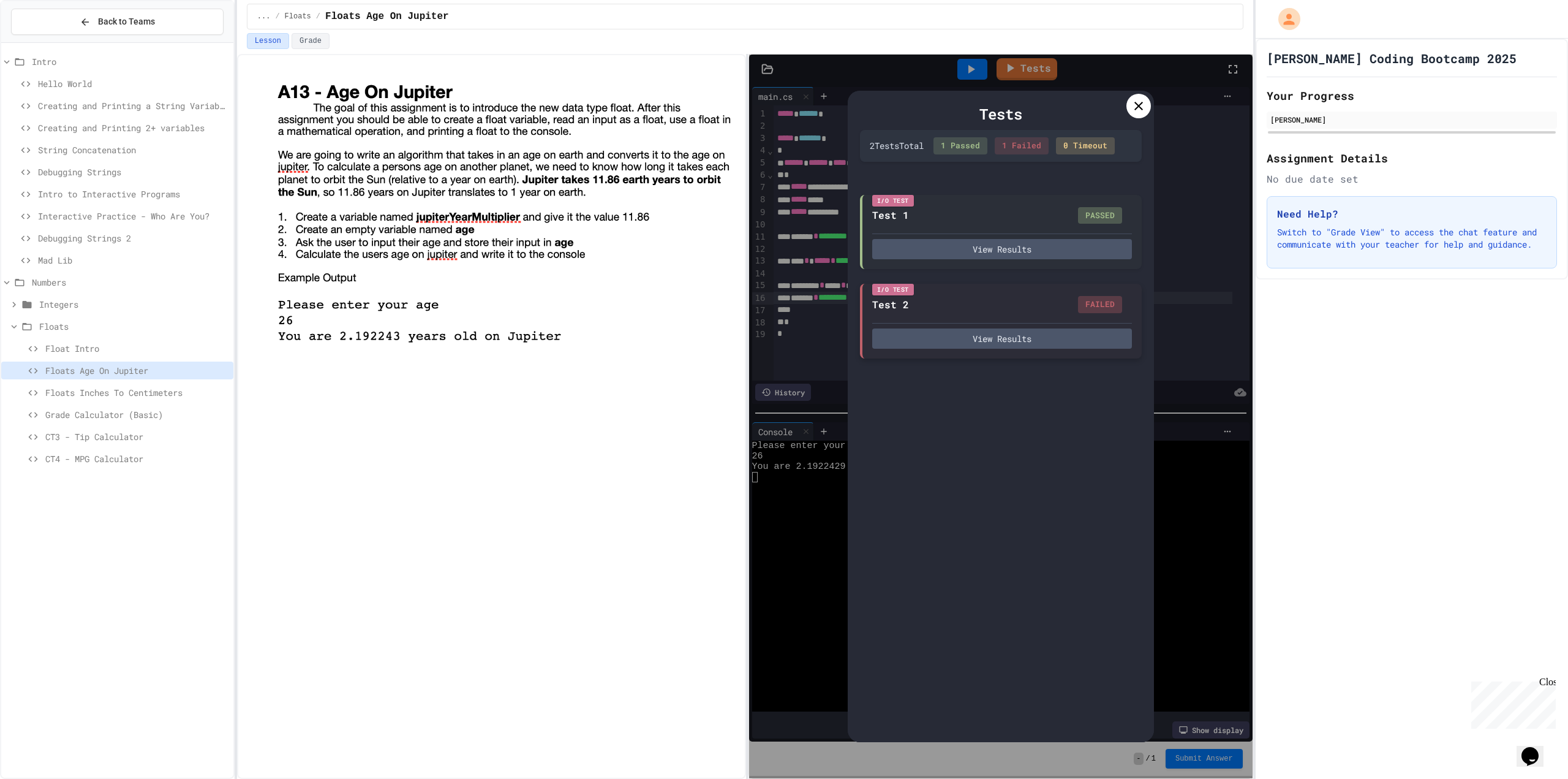
click at [1037, 326] on div "View Results" at bounding box center [1002, 336] width 260 height 26
click at [1038, 331] on button "View Results" at bounding box center [1002, 338] width 260 height 20
click at [1004, 262] on div "I/O Test Test 1 PASSED View Results" at bounding box center [1000, 231] width 282 height 75
click at [1005, 257] on button "View Results" at bounding box center [1002, 248] width 260 height 20
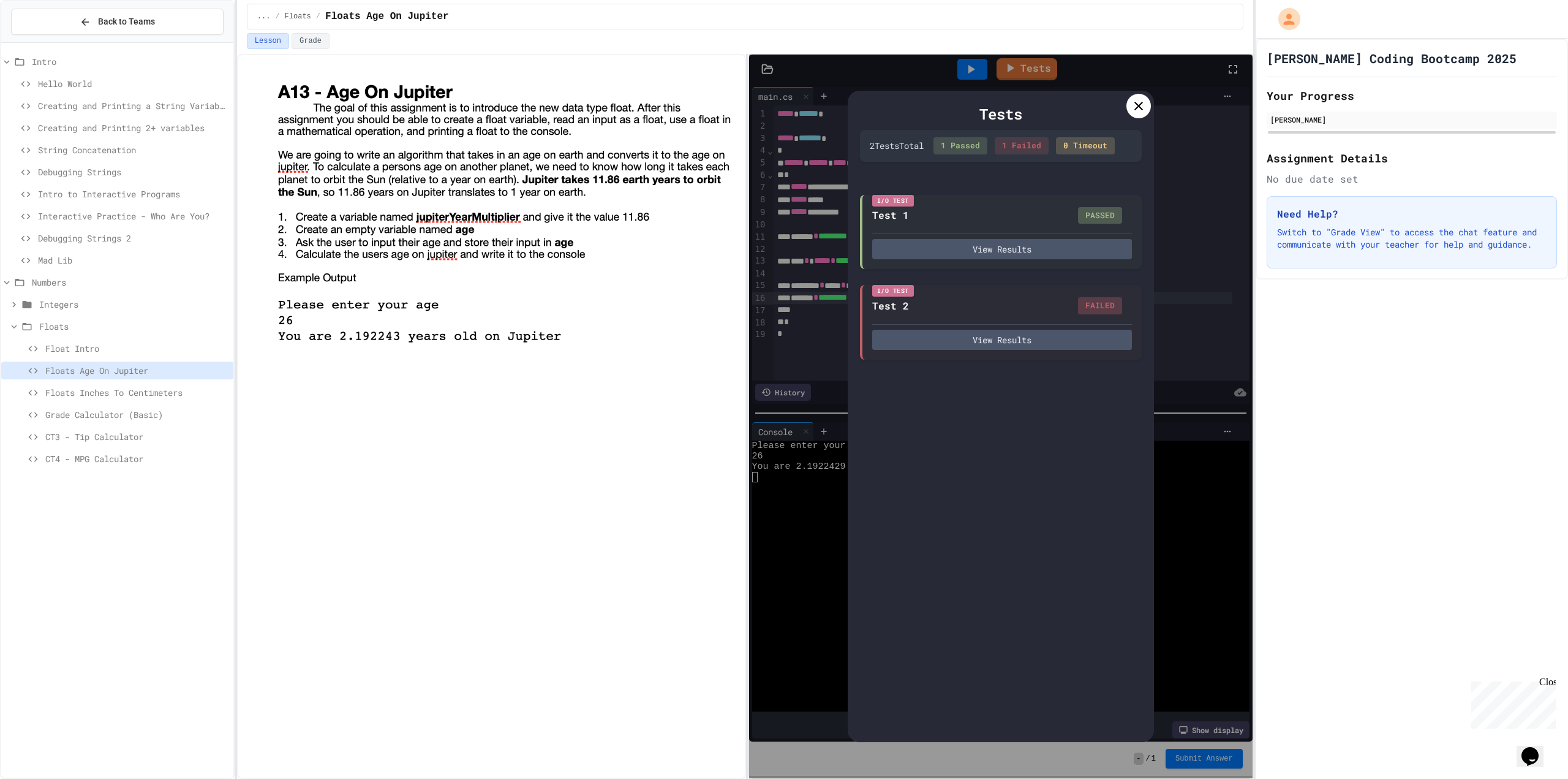
click at [998, 335] on button "View Results" at bounding box center [1002, 338] width 260 height 20
click at [1140, 107] on icon at bounding box center [1139, 106] width 8 height 8
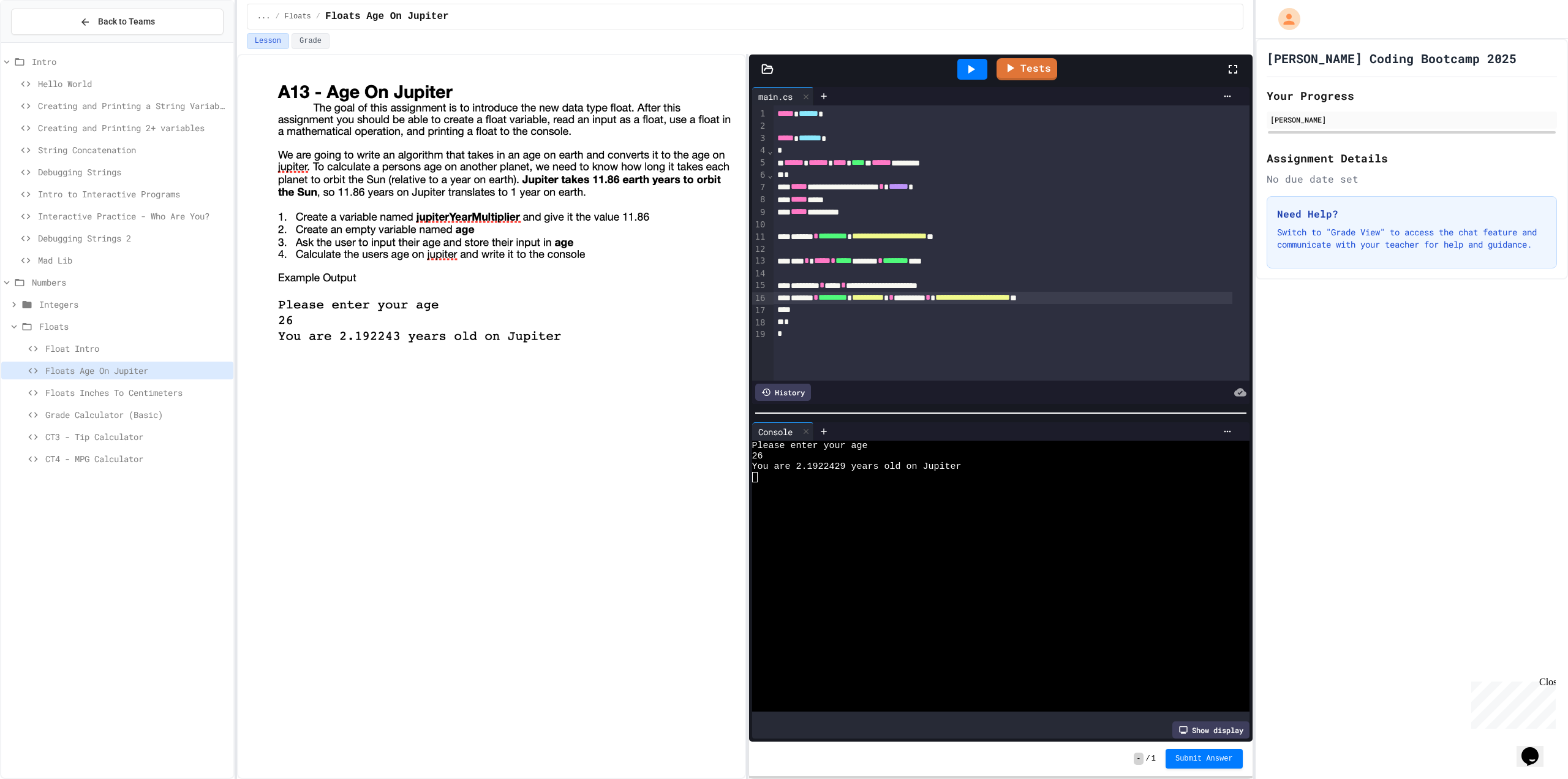
click at [1010, 301] on span "**********" at bounding box center [972, 297] width 75 height 8
click at [927, 238] on span "**********" at bounding box center [889, 236] width 75 height 8
click at [1020, 71] on link "Tests" at bounding box center [1027, 69] width 61 height 22
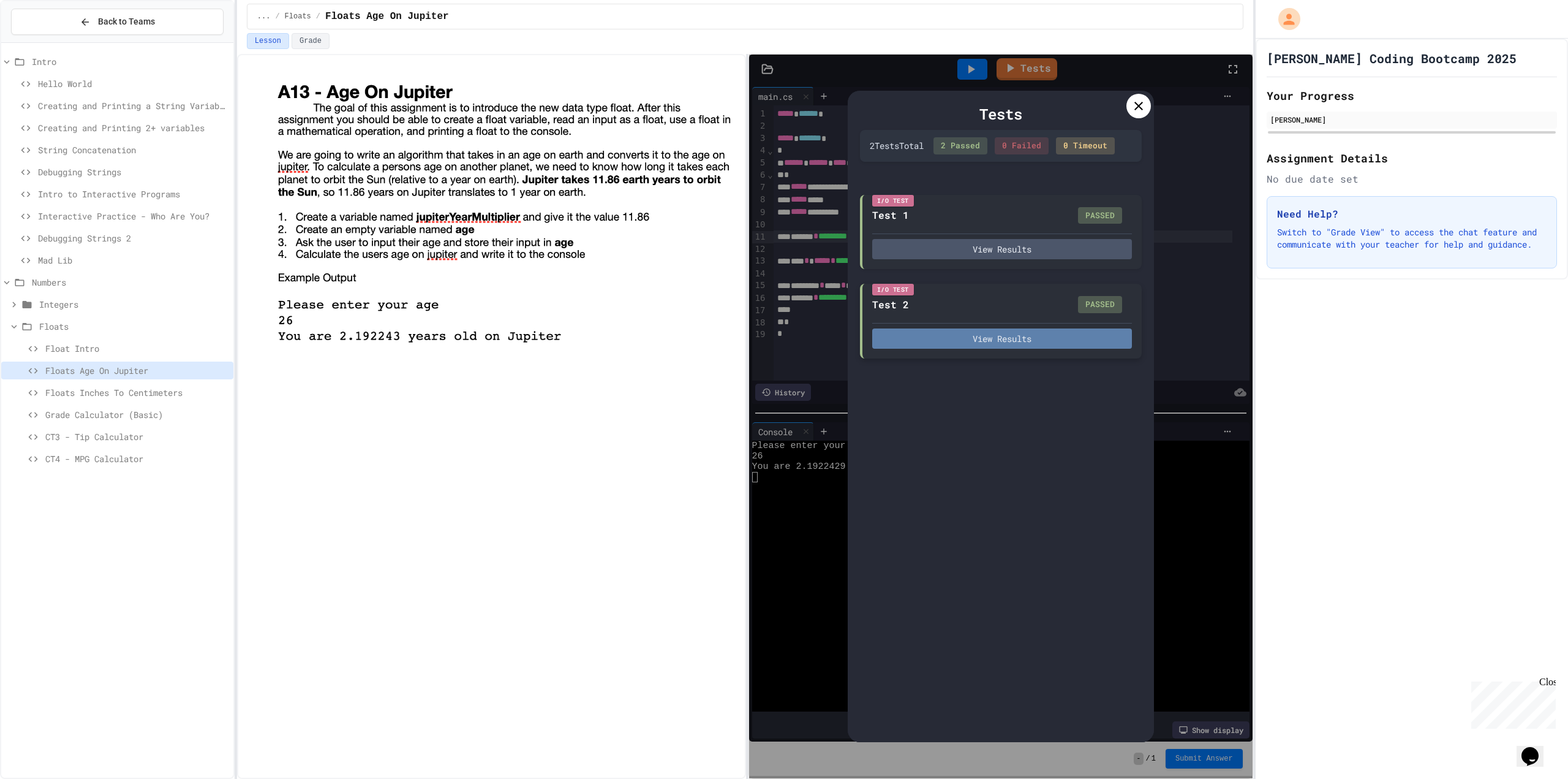
click at [985, 336] on button "View Results" at bounding box center [1002, 338] width 260 height 20
click at [1144, 107] on icon at bounding box center [1138, 105] width 14 height 14
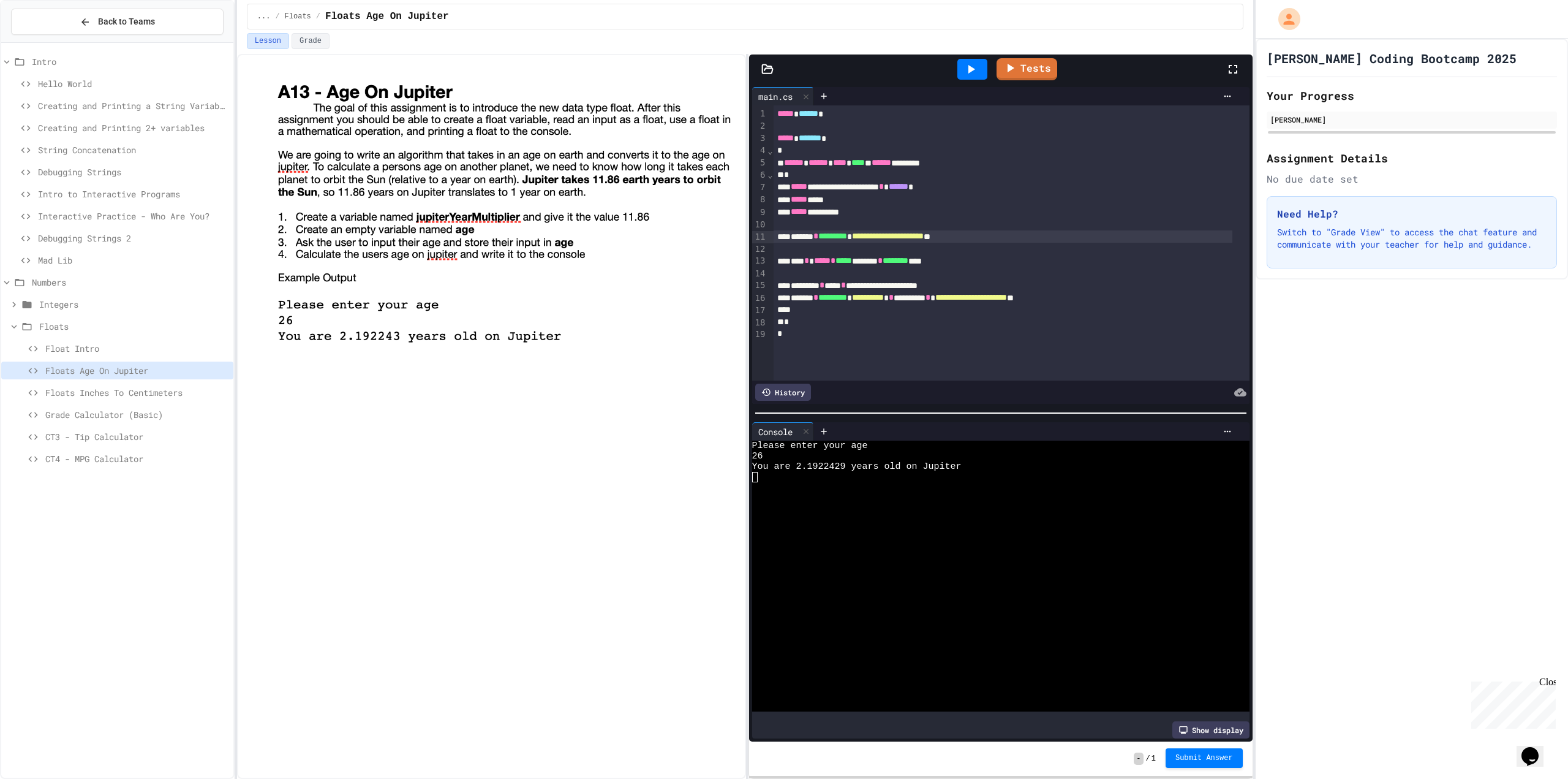
click at [1200, 766] on button "Submit Answer" at bounding box center [1205, 757] width 77 height 19
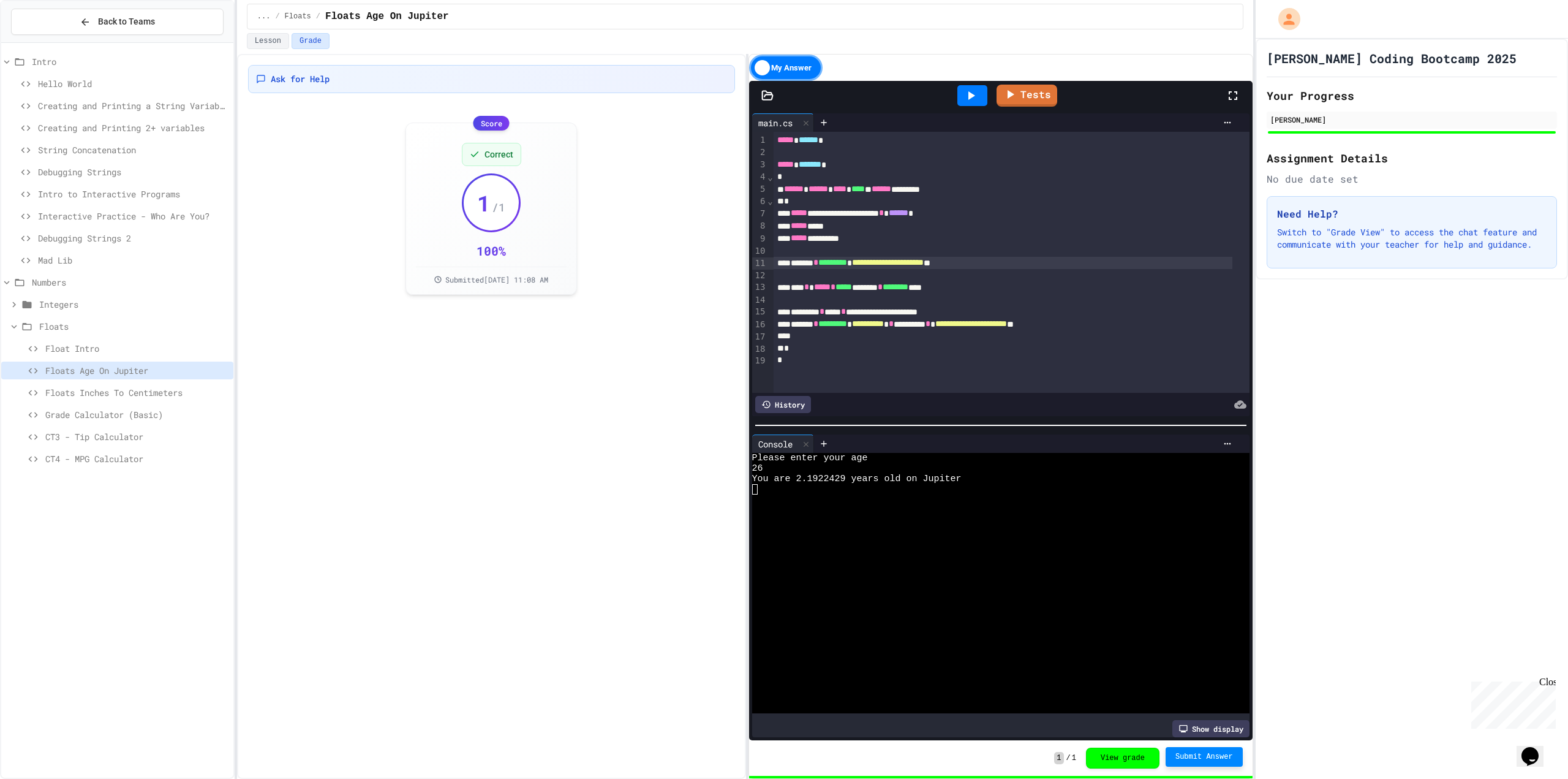
click at [177, 394] on span "Floats Inches To Centimeters" at bounding box center [137, 392] width 183 height 13
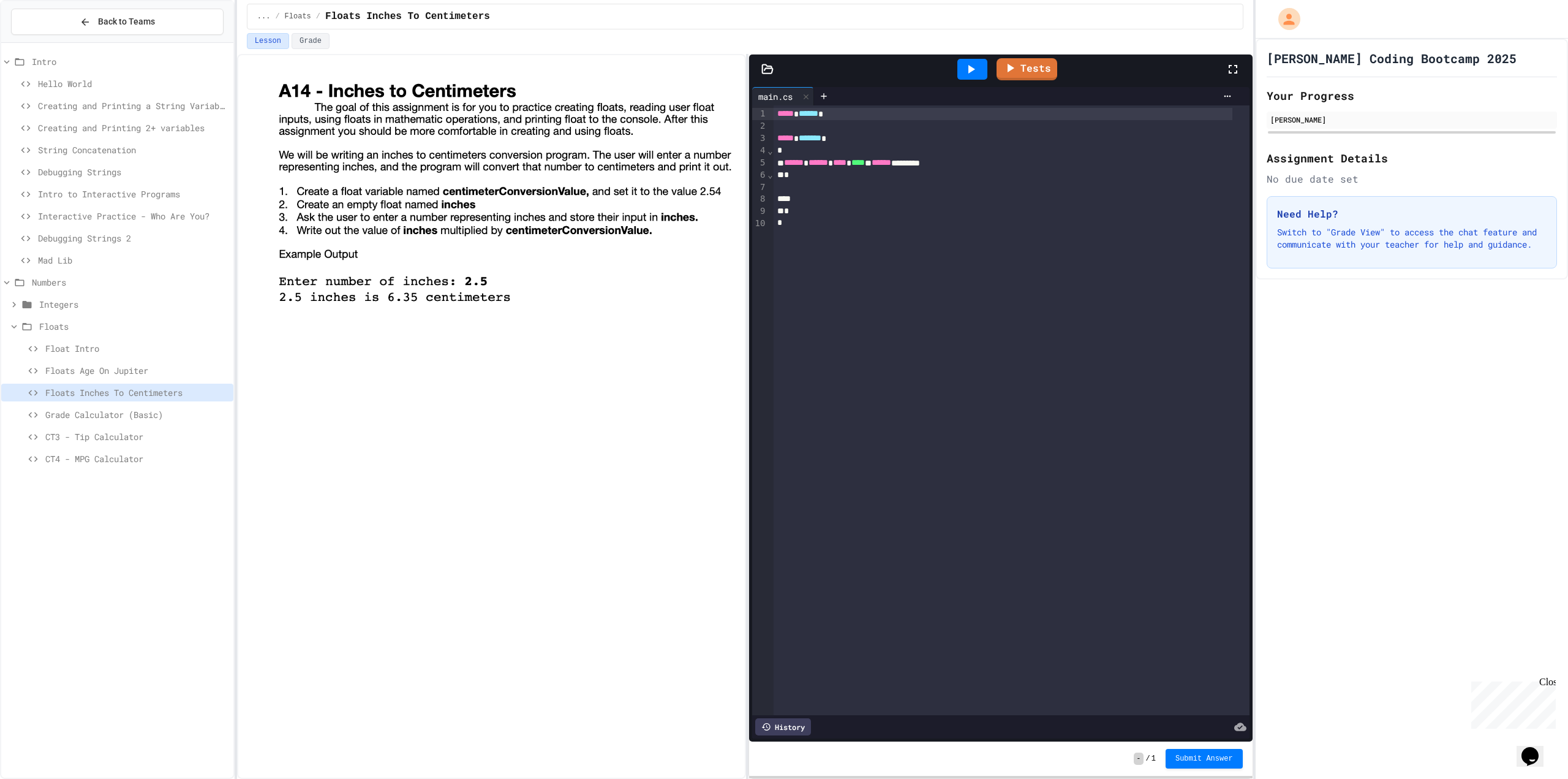
click at [126, 370] on span "Floats Age On Jupiter" at bounding box center [137, 370] width 183 height 13
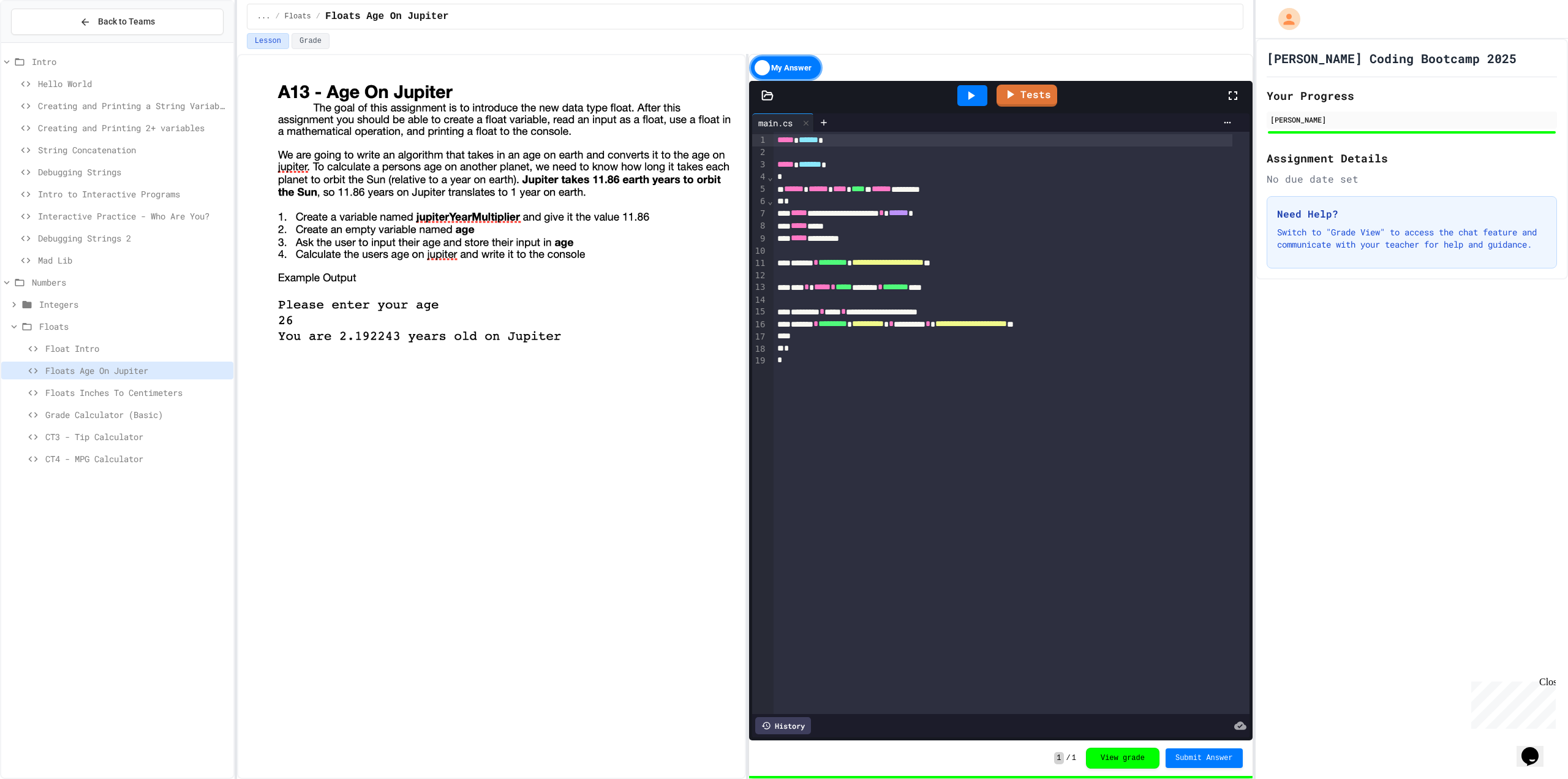
click at [140, 389] on span "Floats Inches To Centimeters" at bounding box center [137, 392] width 183 height 13
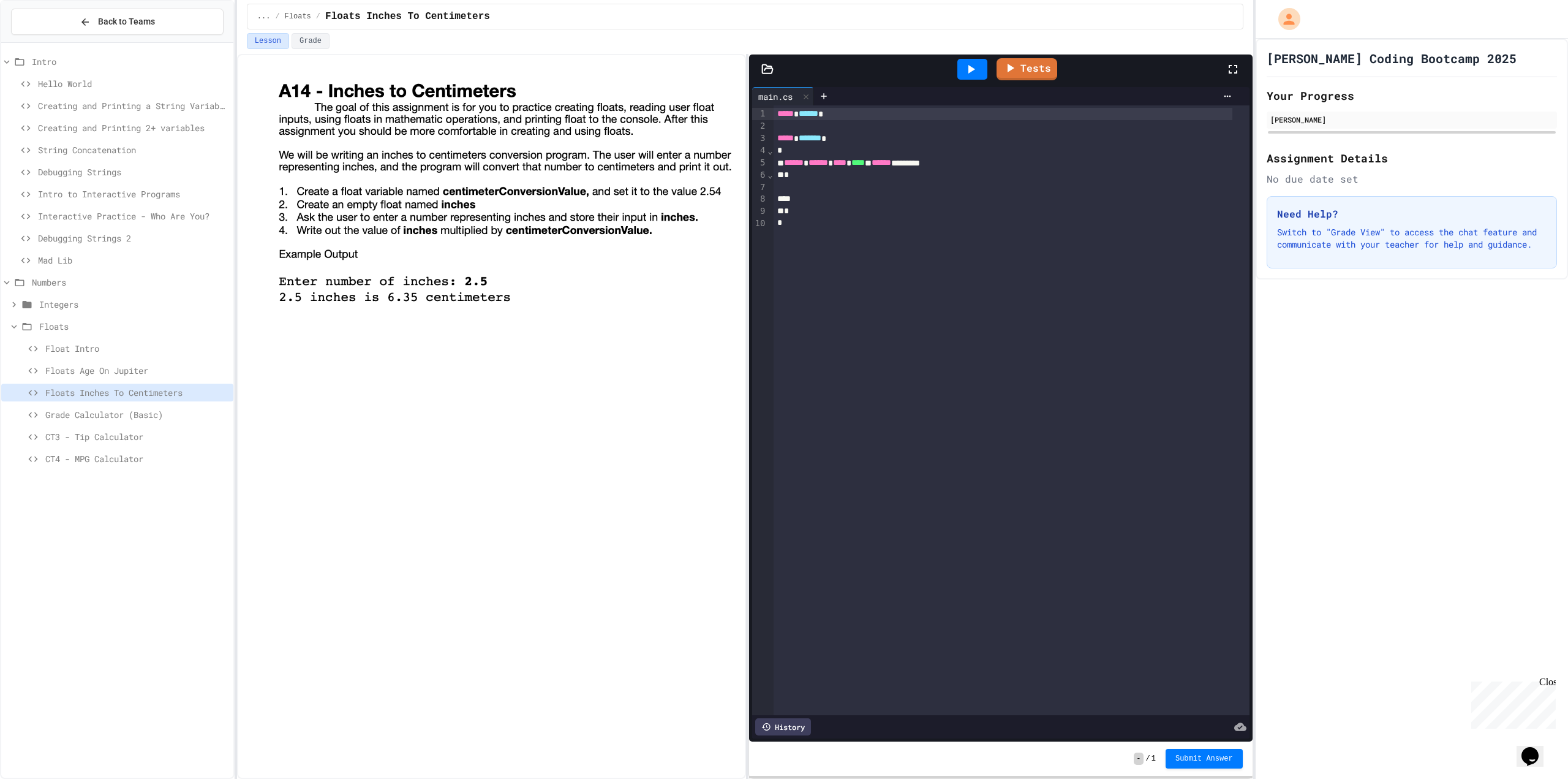
click at [143, 362] on div "Floats Age On Jupiter" at bounding box center [117, 370] width 232 height 18
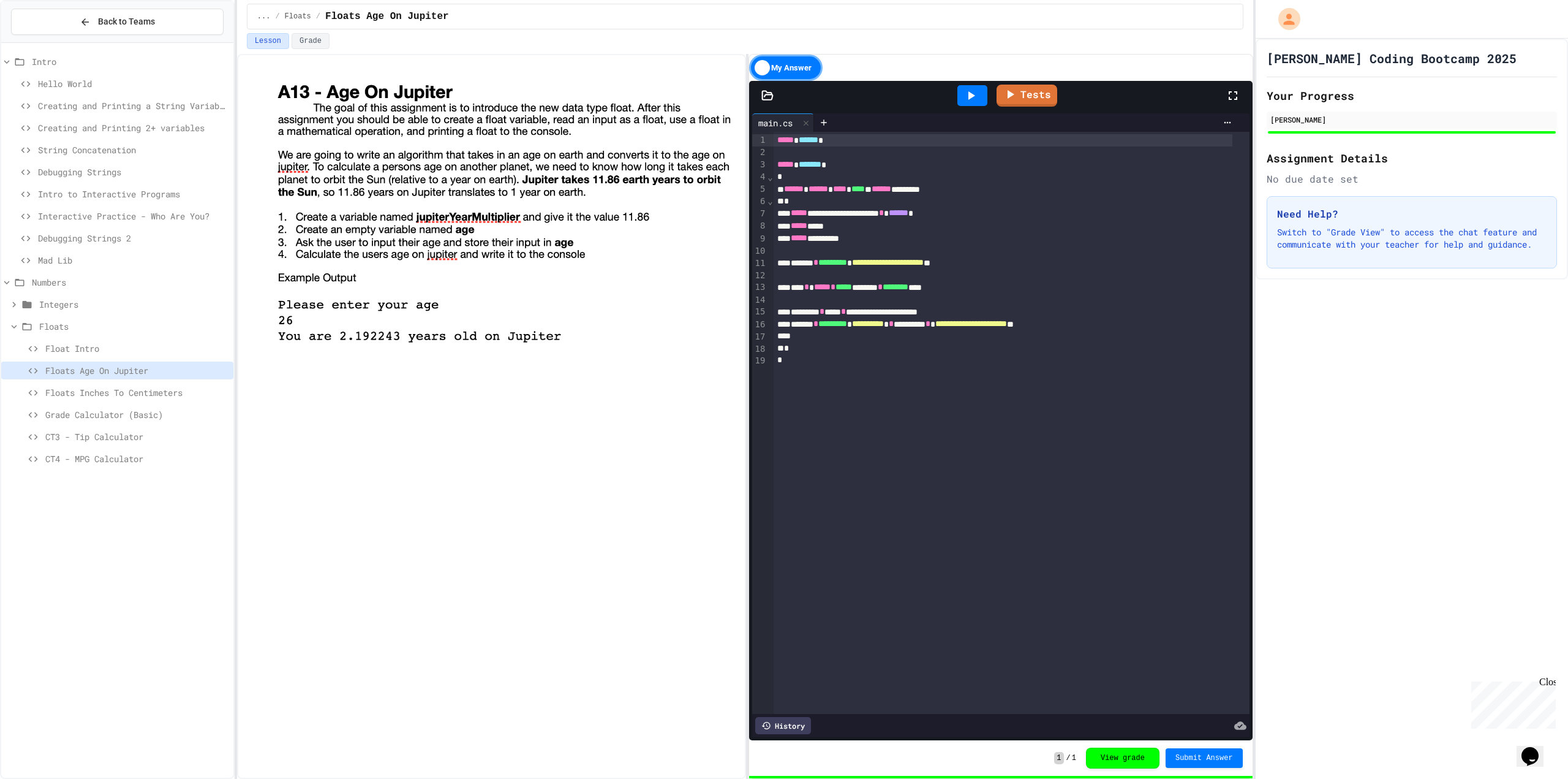
click at [165, 380] on div "Floats Age On Jupiter" at bounding box center [117, 373] width 232 height 22
click at [166, 385] on div "Floats Inches To Centimeters" at bounding box center [117, 392] width 232 height 18
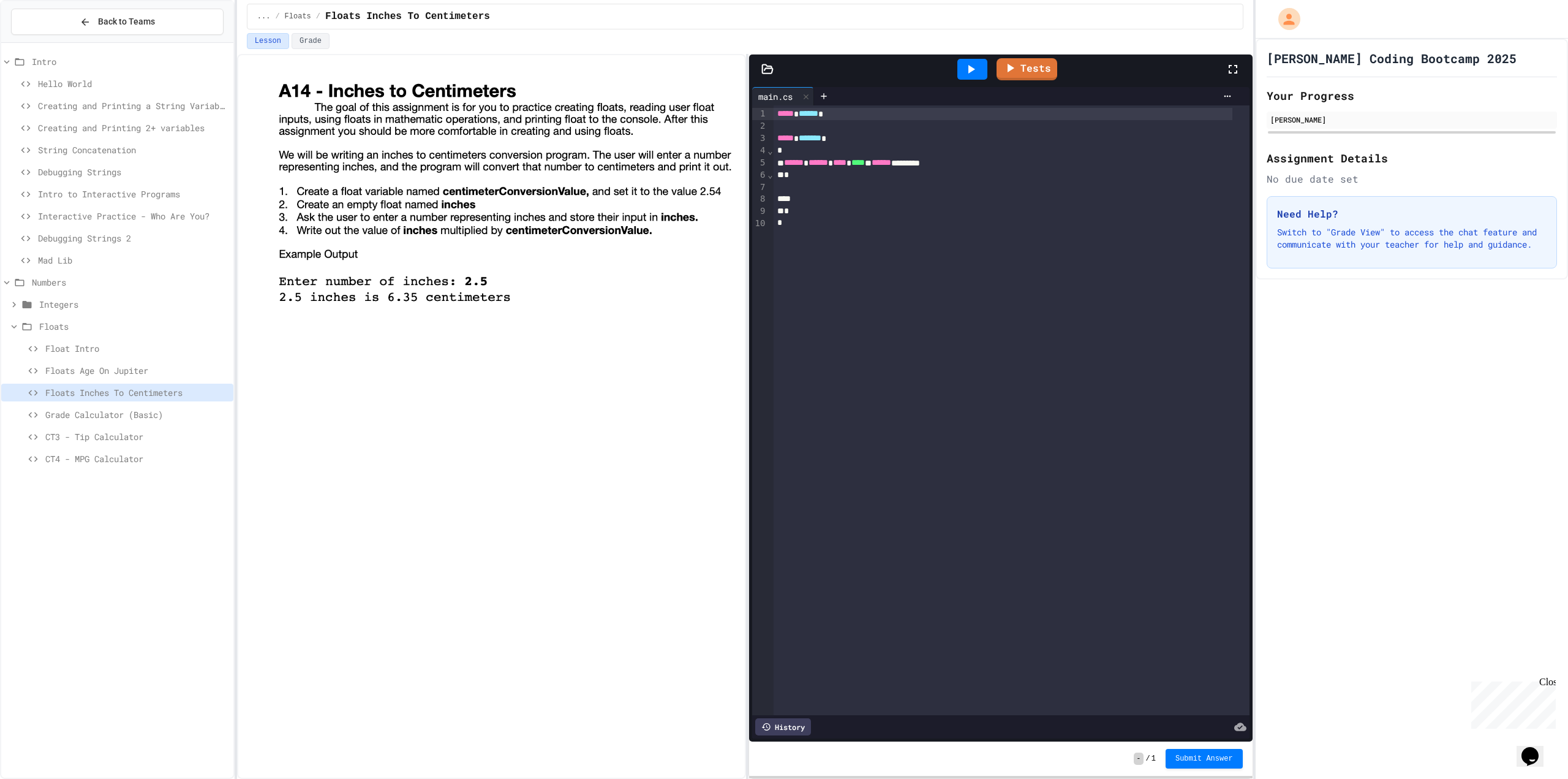
click at [936, 193] on div at bounding box center [1003, 199] width 458 height 13
click at [939, 190] on div at bounding box center [1012, 187] width 476 height 13
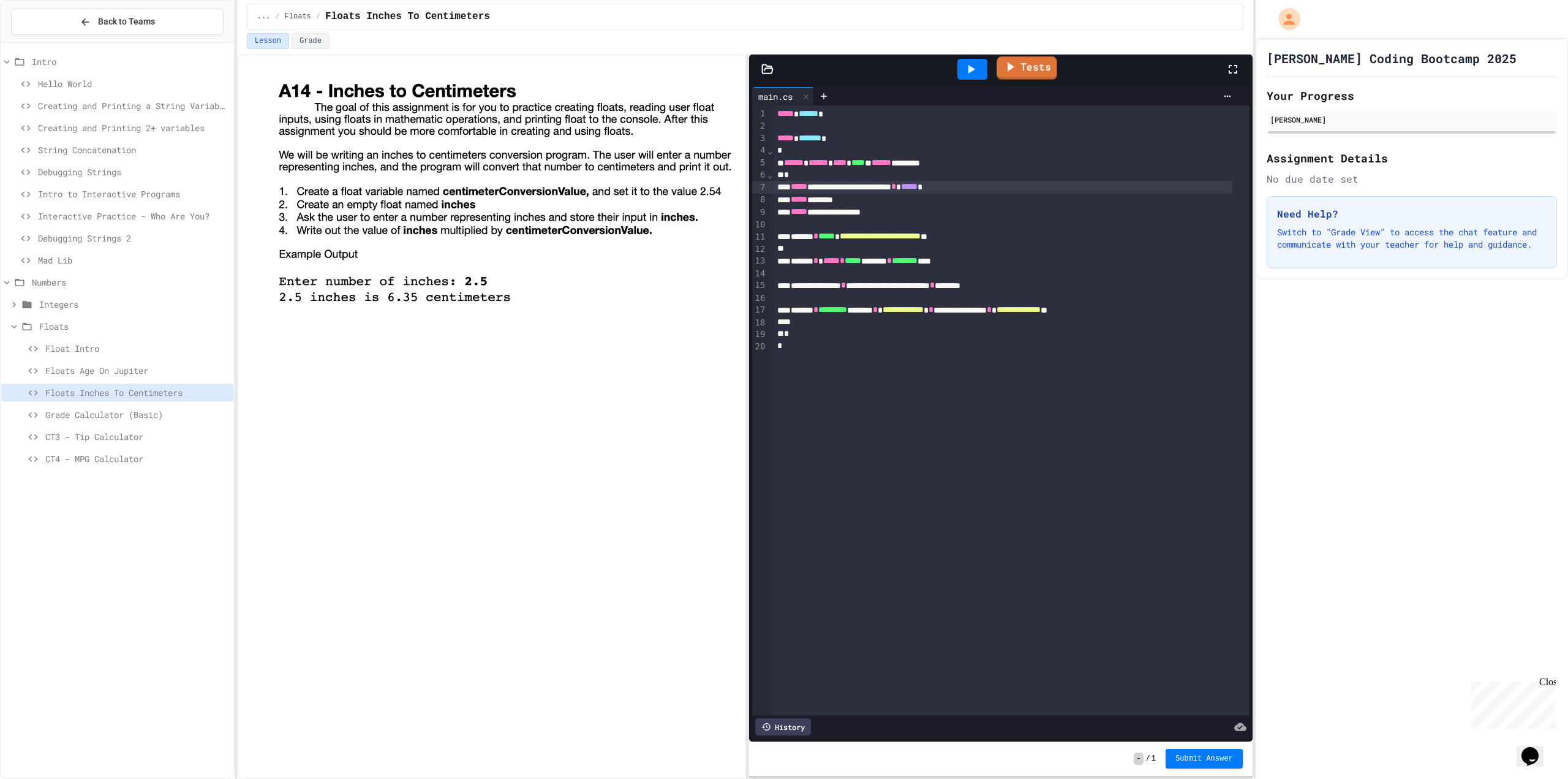
click at [1029, 65] on link "Tests" at bounding box center [1026, 68] width 60 height 24
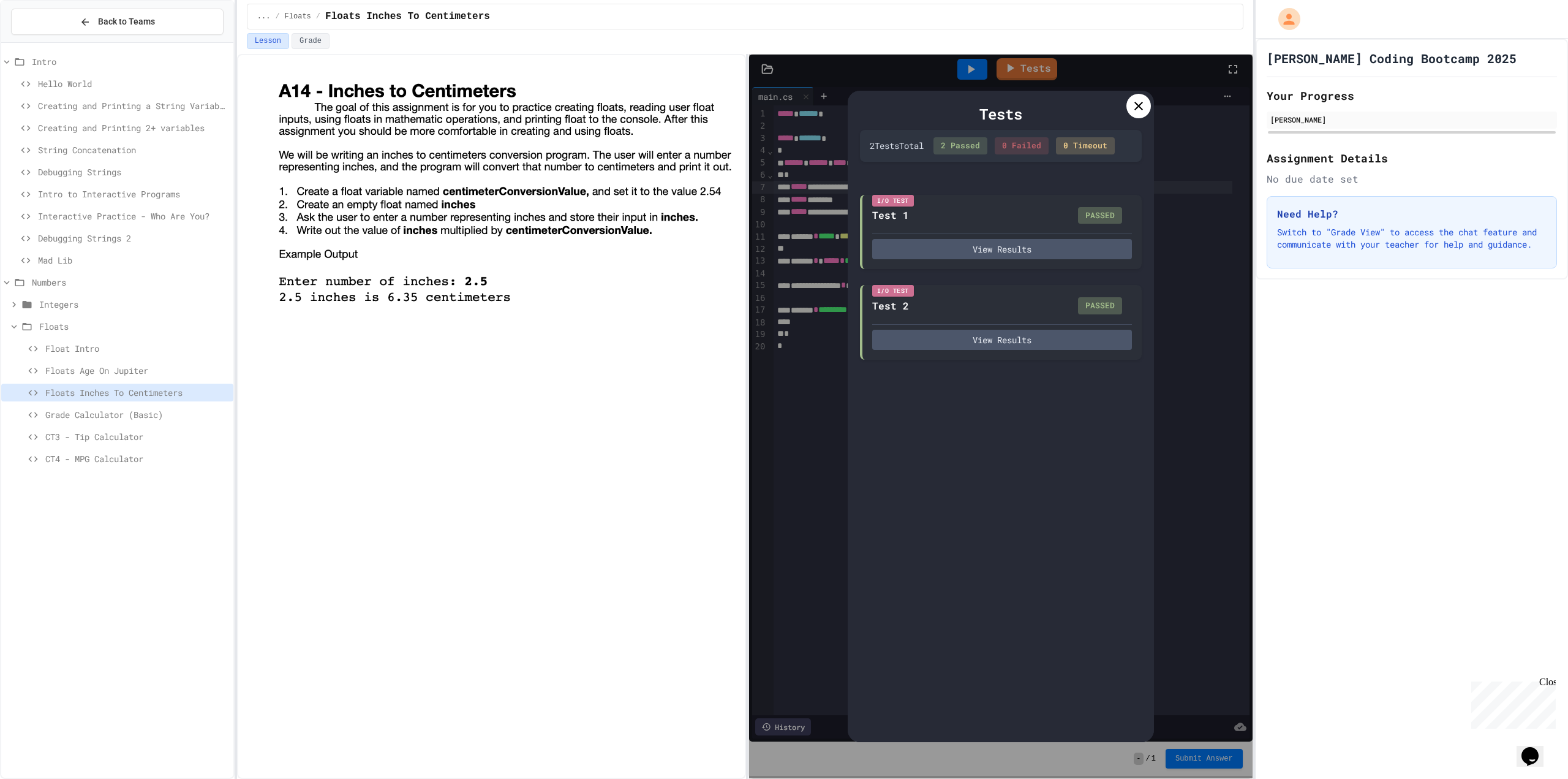
click at [1136, 113] on icon at bounding box center [1138, 105] width 14 height 14
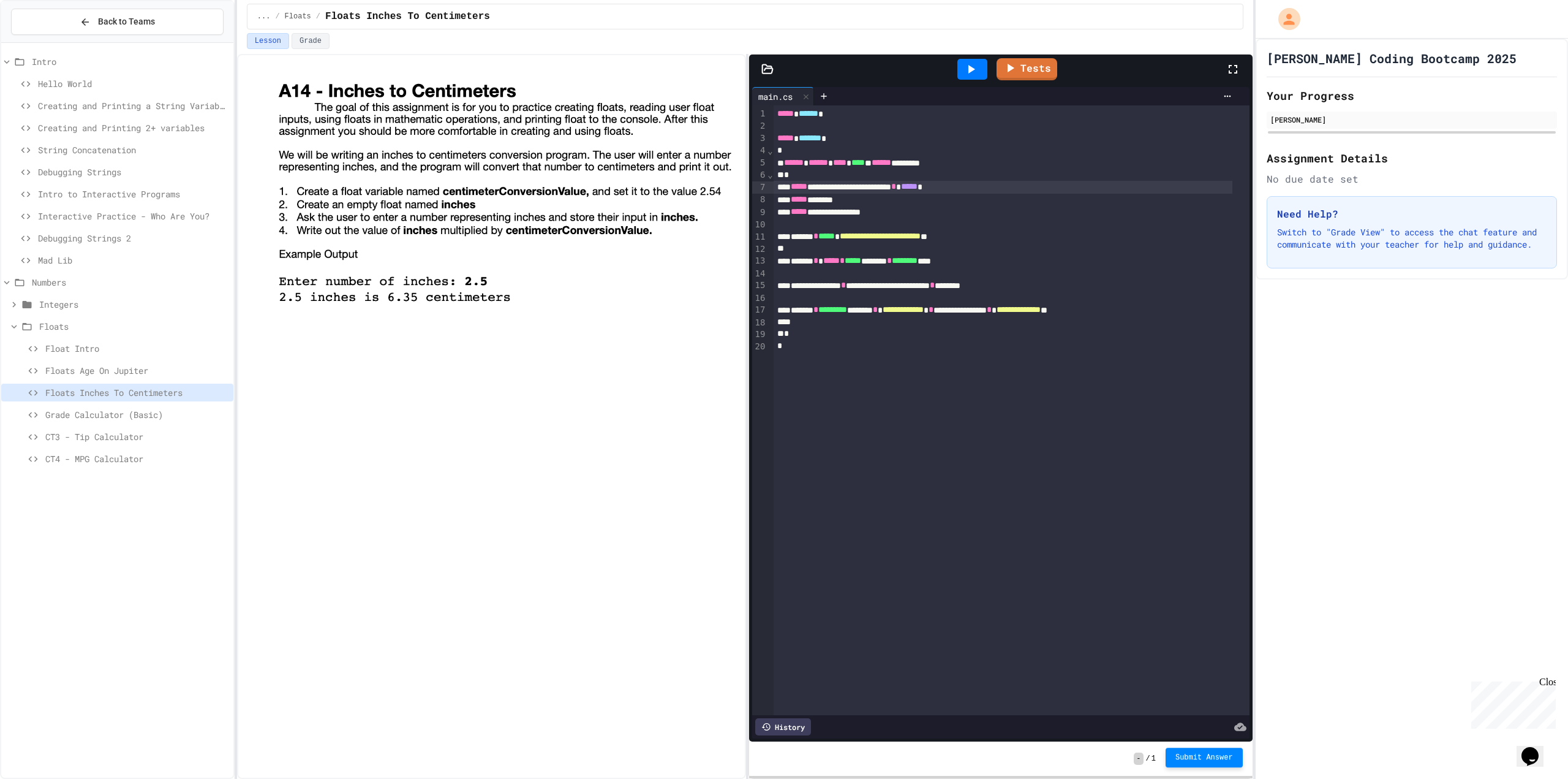
click at [1203, 755] on span "Submit Answer" at bounding box center [1205, 757] width 57 height 10
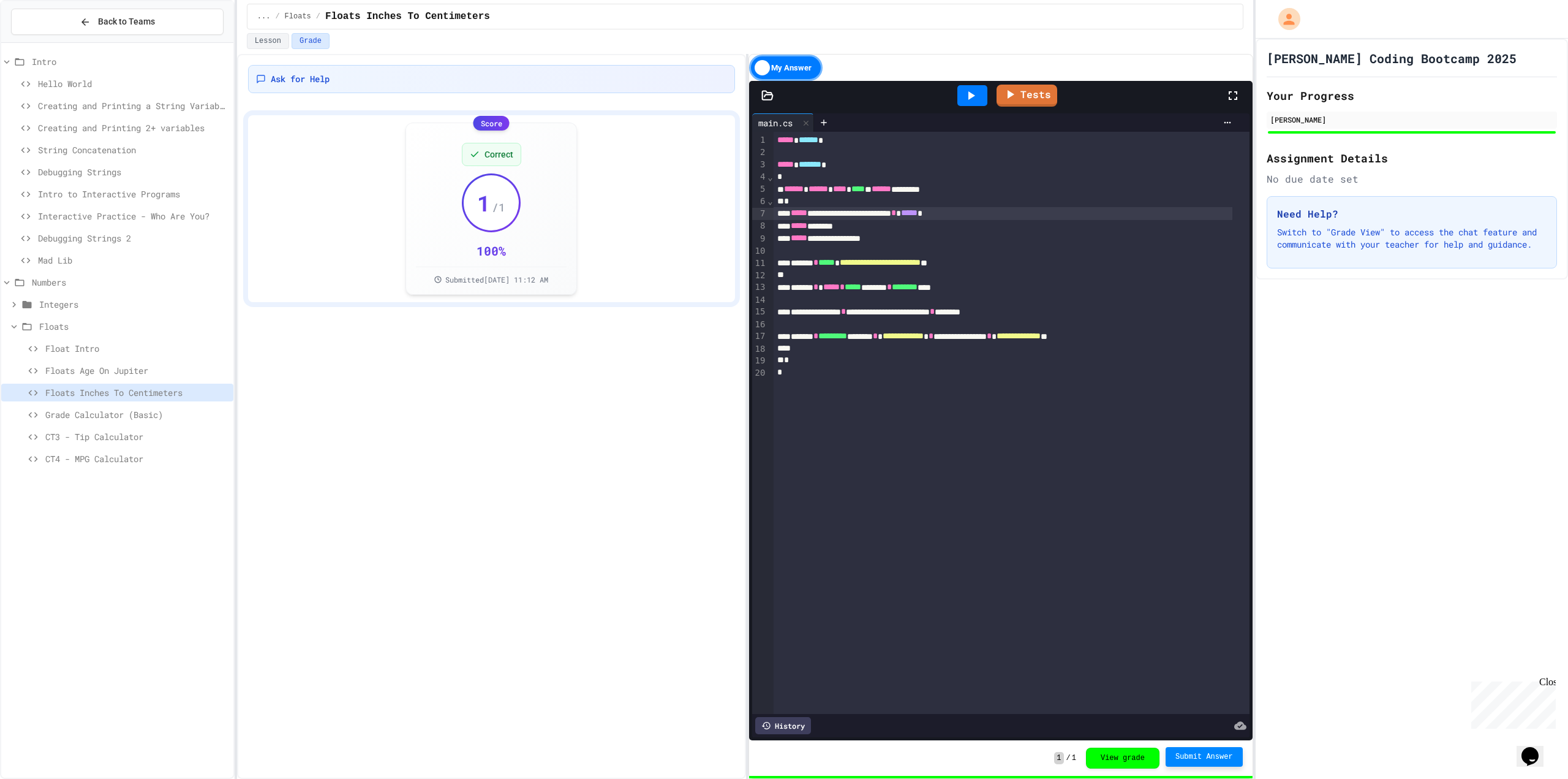
click at [144, 411] on span "Grade Calculator (Basic)" at bounding box center [137, 414] width 183 height 13
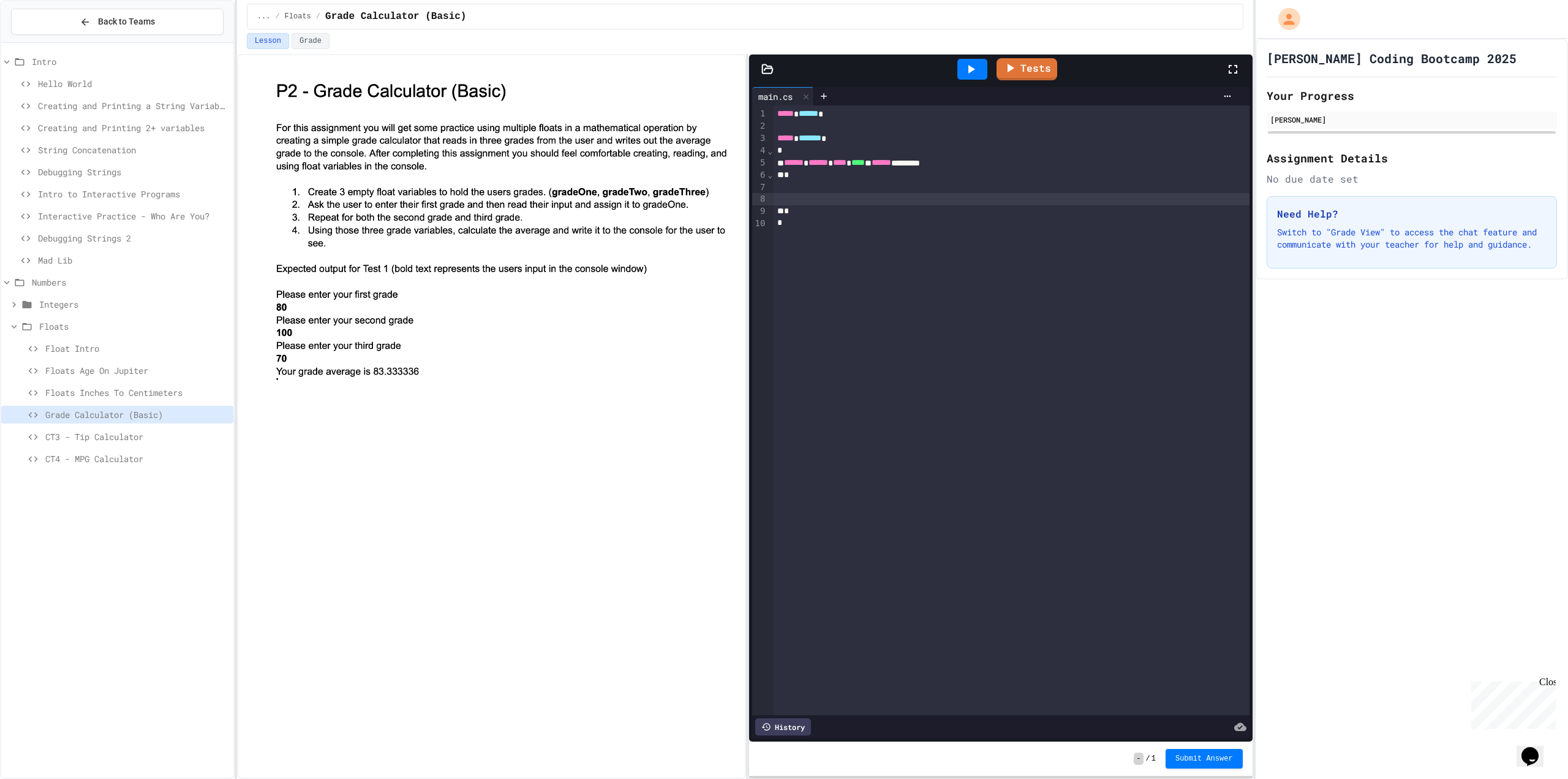
click at [932, 197] on div at bounding box center [1012, 199] width 476 height 13
click at [935, 188] on div at bounding box center [1012, 187] width 476 height 13
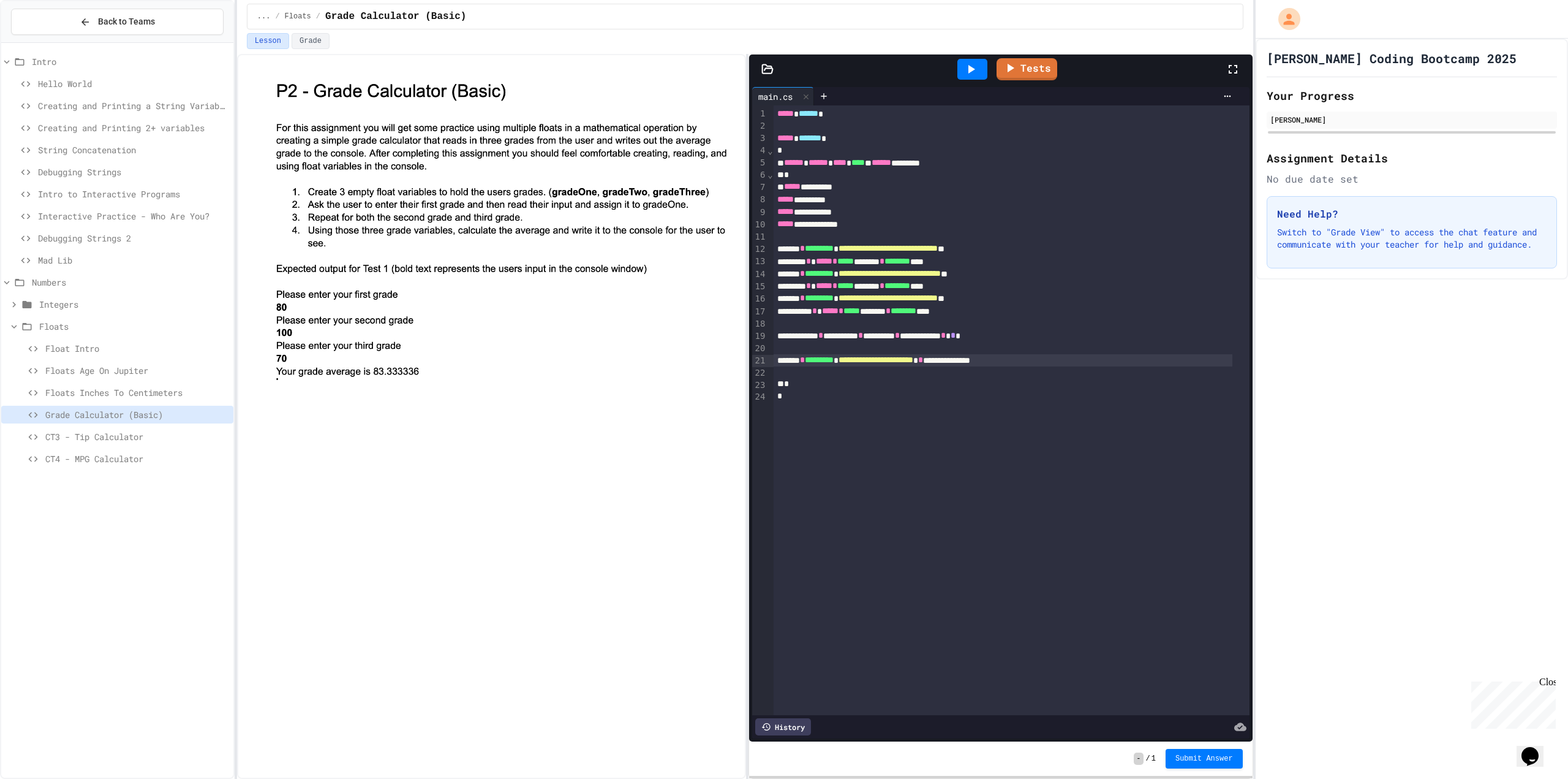
click at [940, 204] on div "***** *********" at bounding box center [1003, 199] width 458 height 13
click at [1018, 71] on icon at bounding box center [1010, 66] width 14 height 15
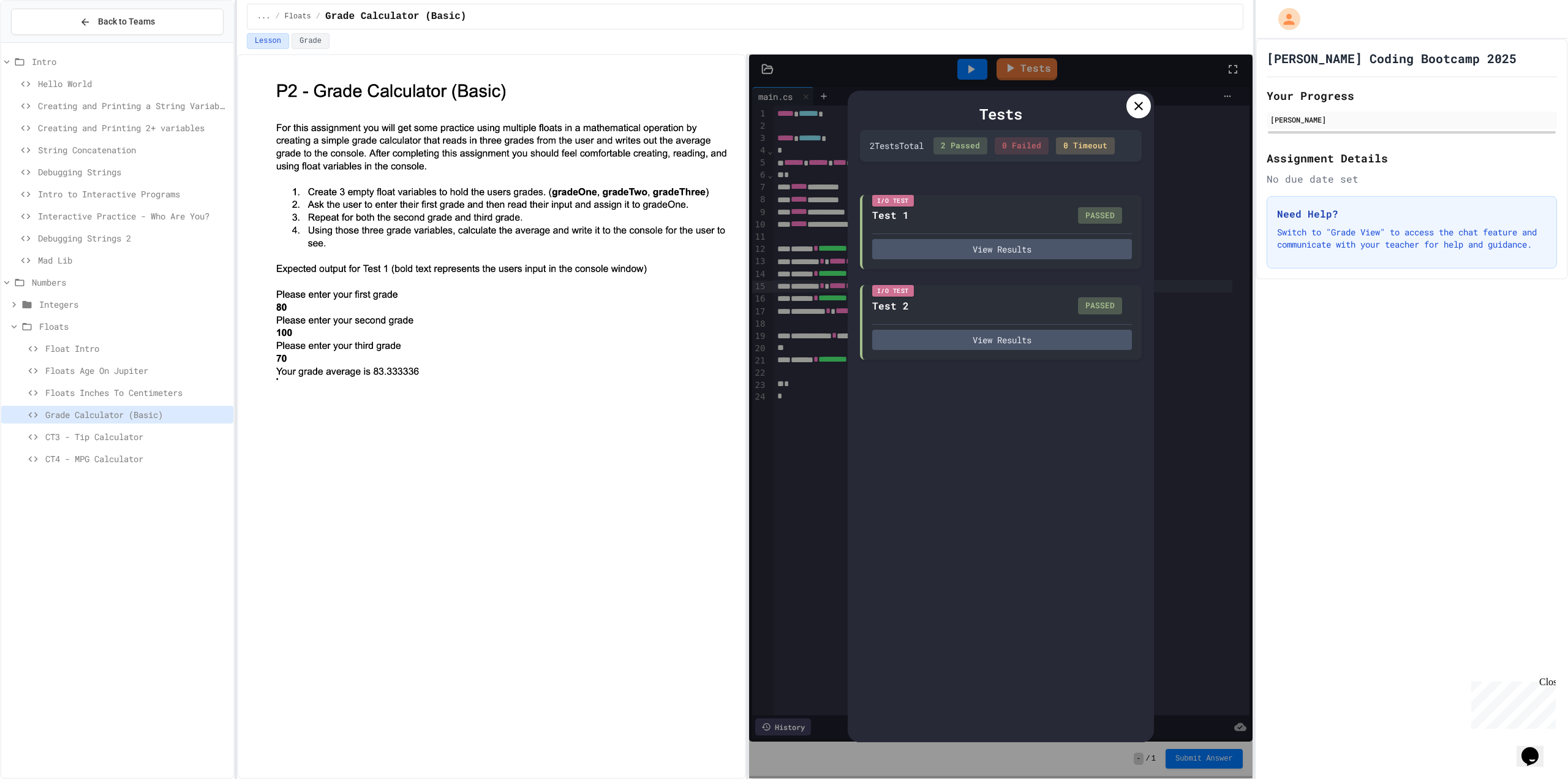
click at [1134, 104] on icon at bounding box center [1138, 105] width 14 height 14
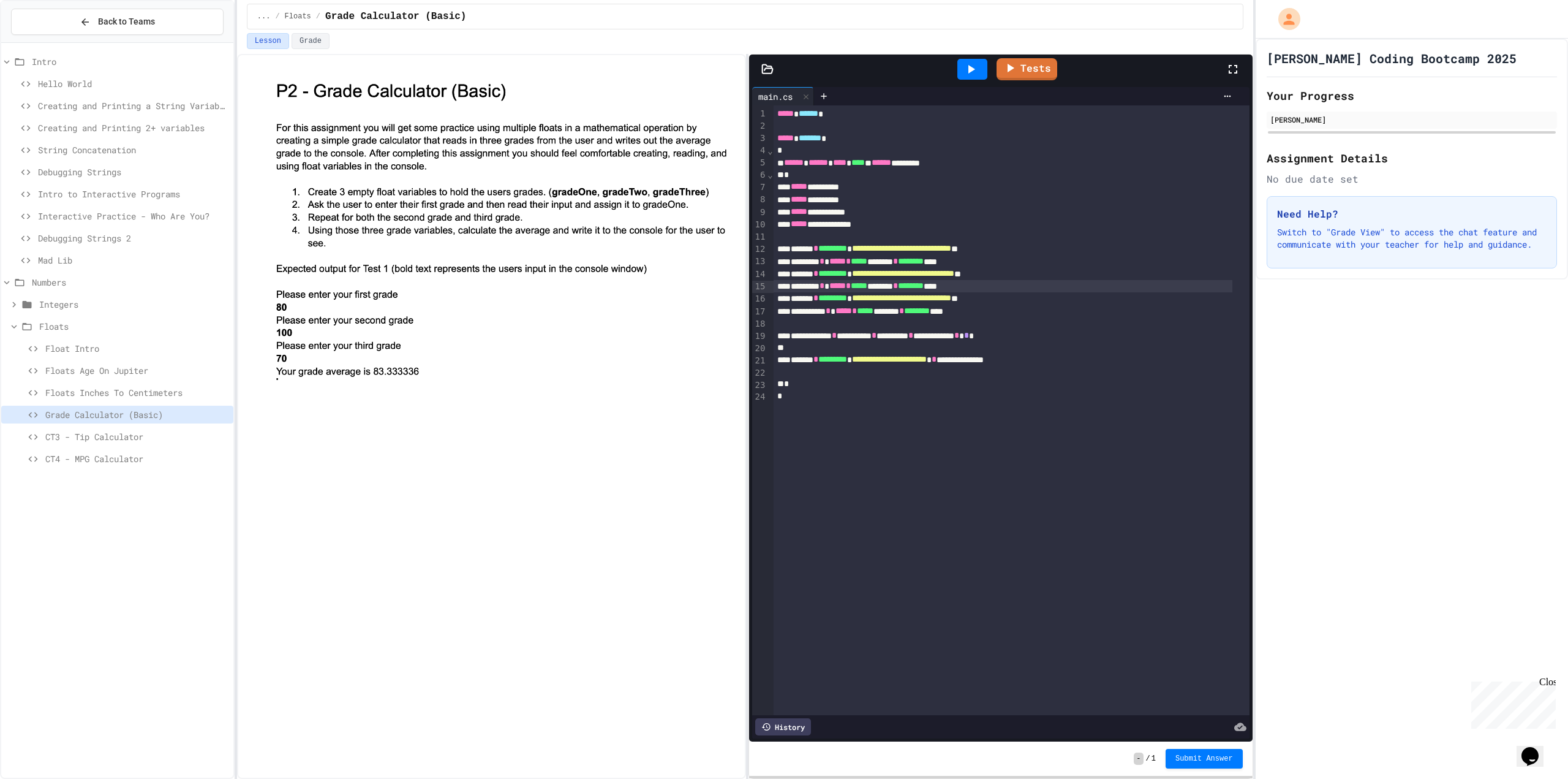
click at [1190, 748] on div "- / 1 Submit Answer" at bounding box center [1001, 758] width 504 height 34
click at [1194, 755] on span "Submit Answer" at bounding box center [1205, 758] width 57 height 10
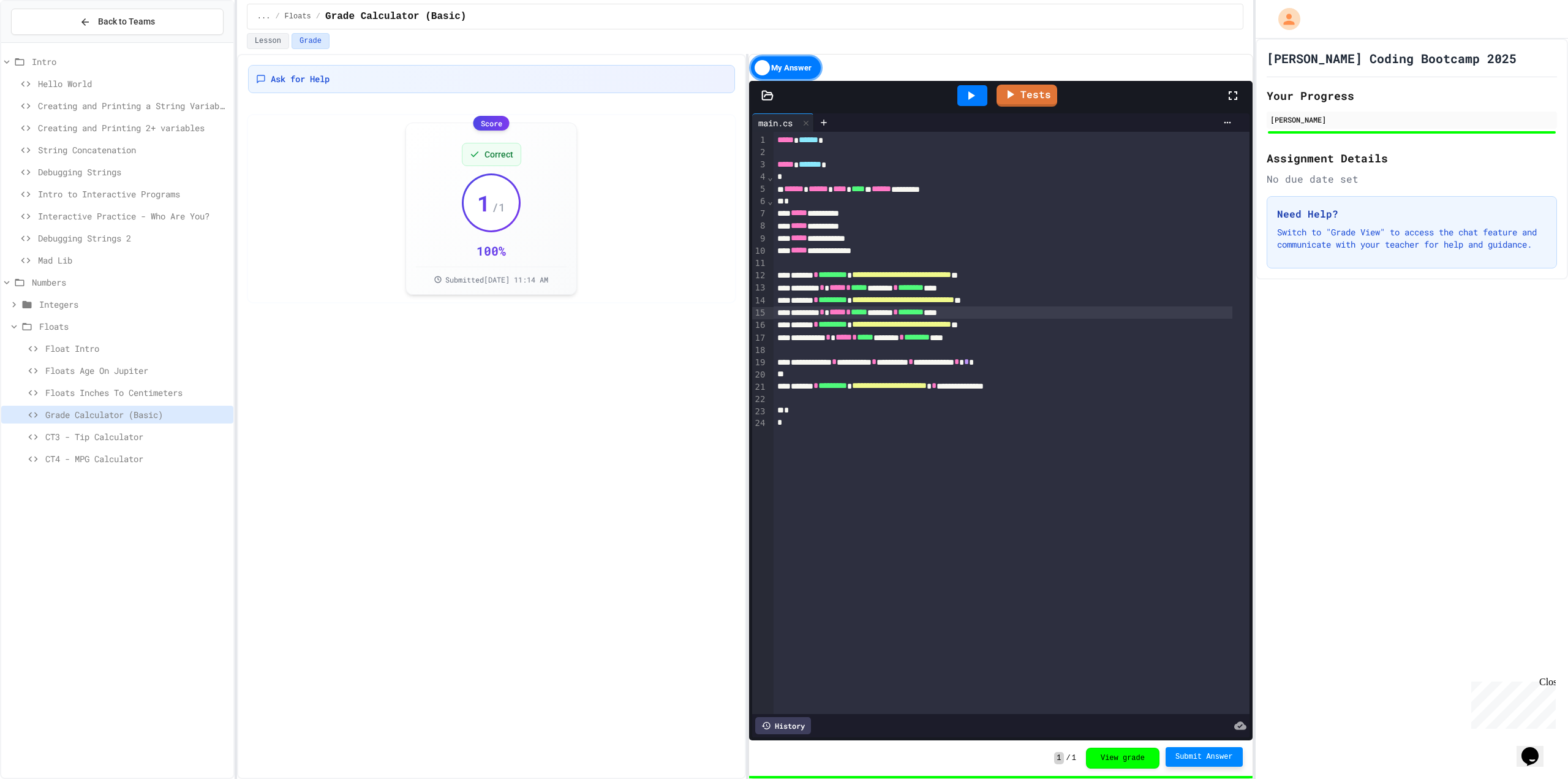
click at [109, 437] on span "CT3 - Tip Calculator" at bounding box center [137, 436] width 183 height 13
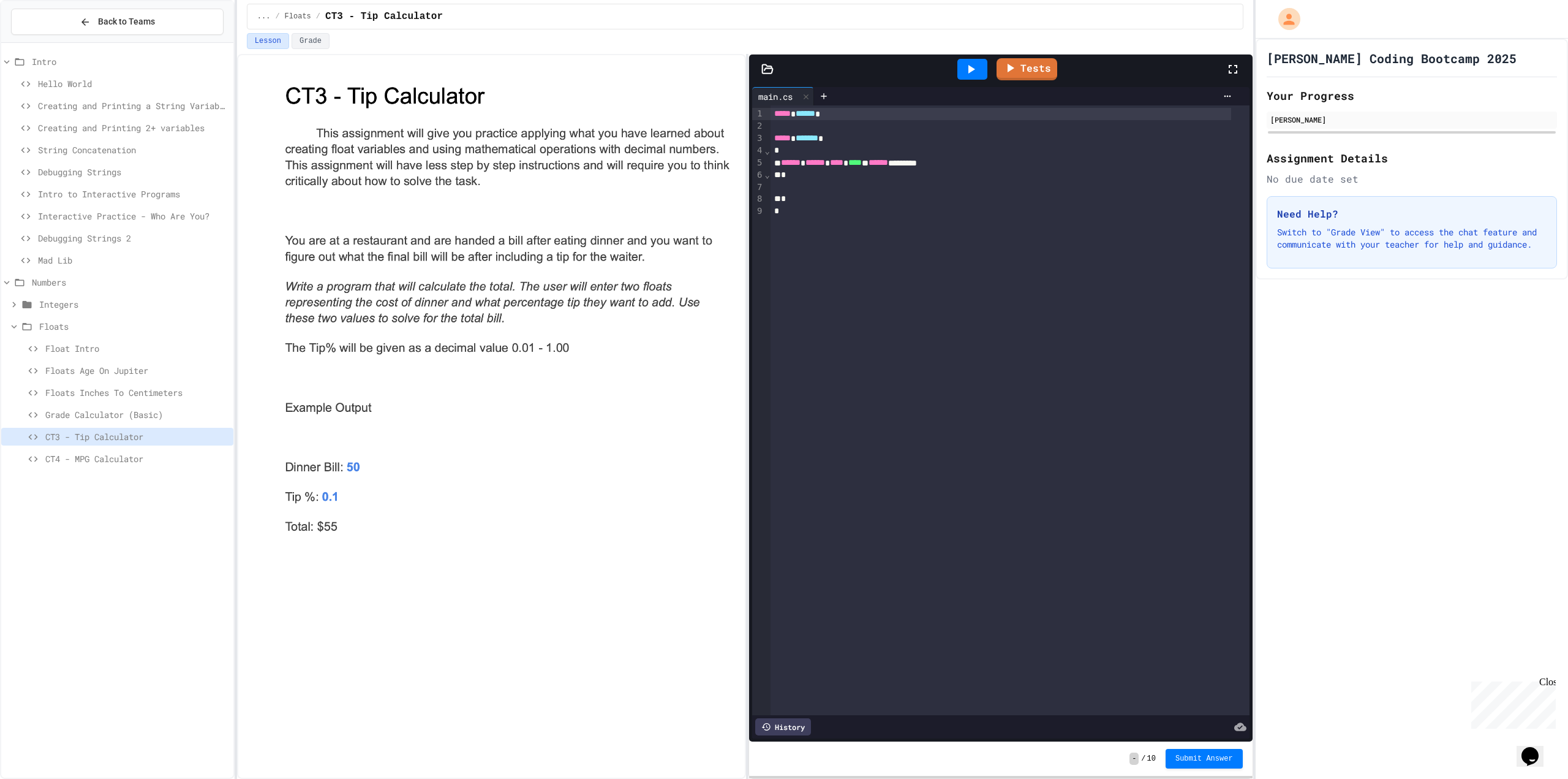
click at [882, 194] on div "*" at bounding box center [1001, 199] width 461 height 13
click at [888, 183] on div at bounding box center [1009, 188] width 479 height 13
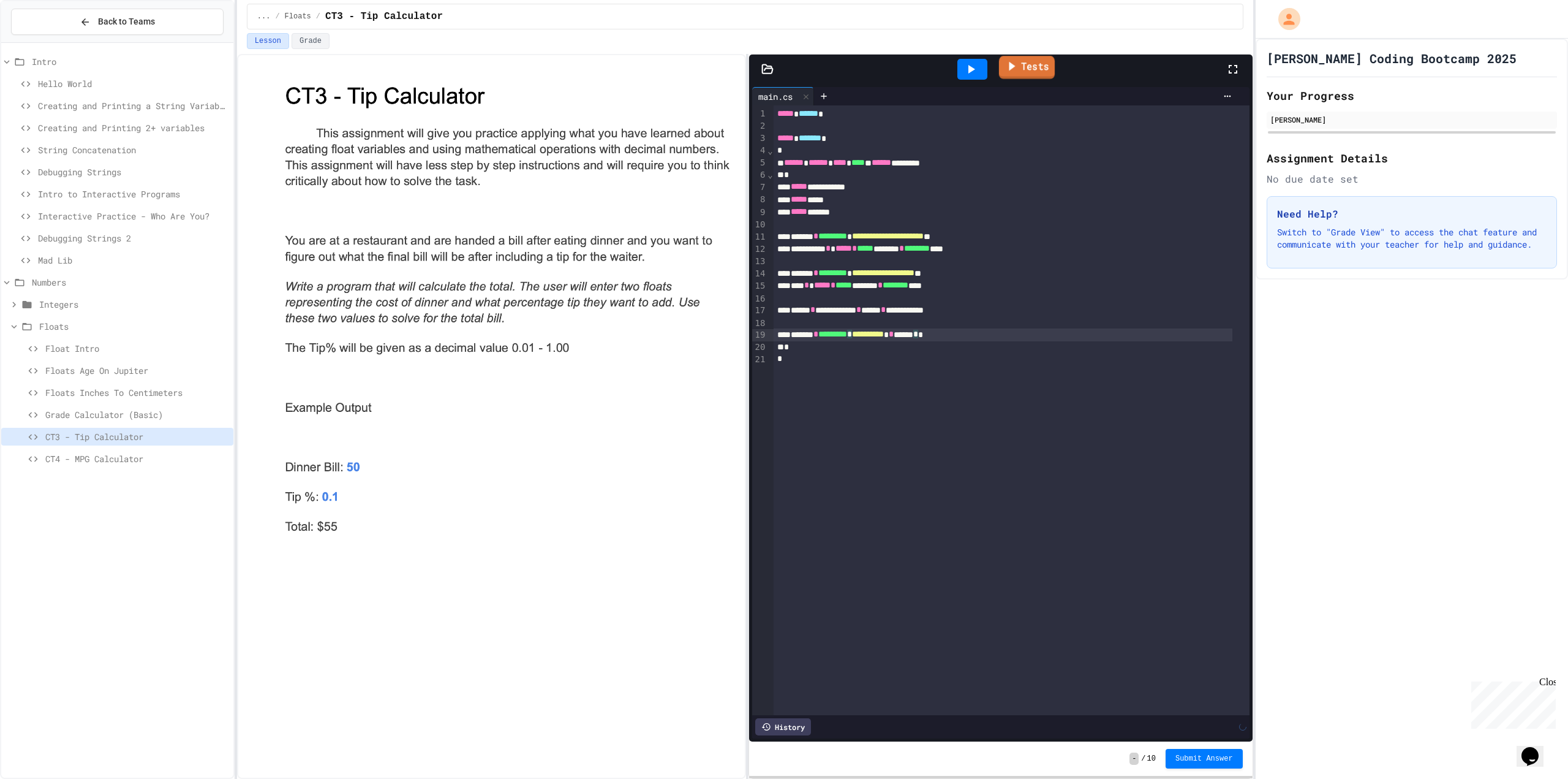
click at [1030, 71] on link "Tests" at bounding box center [1026, 67] width 56 height 24
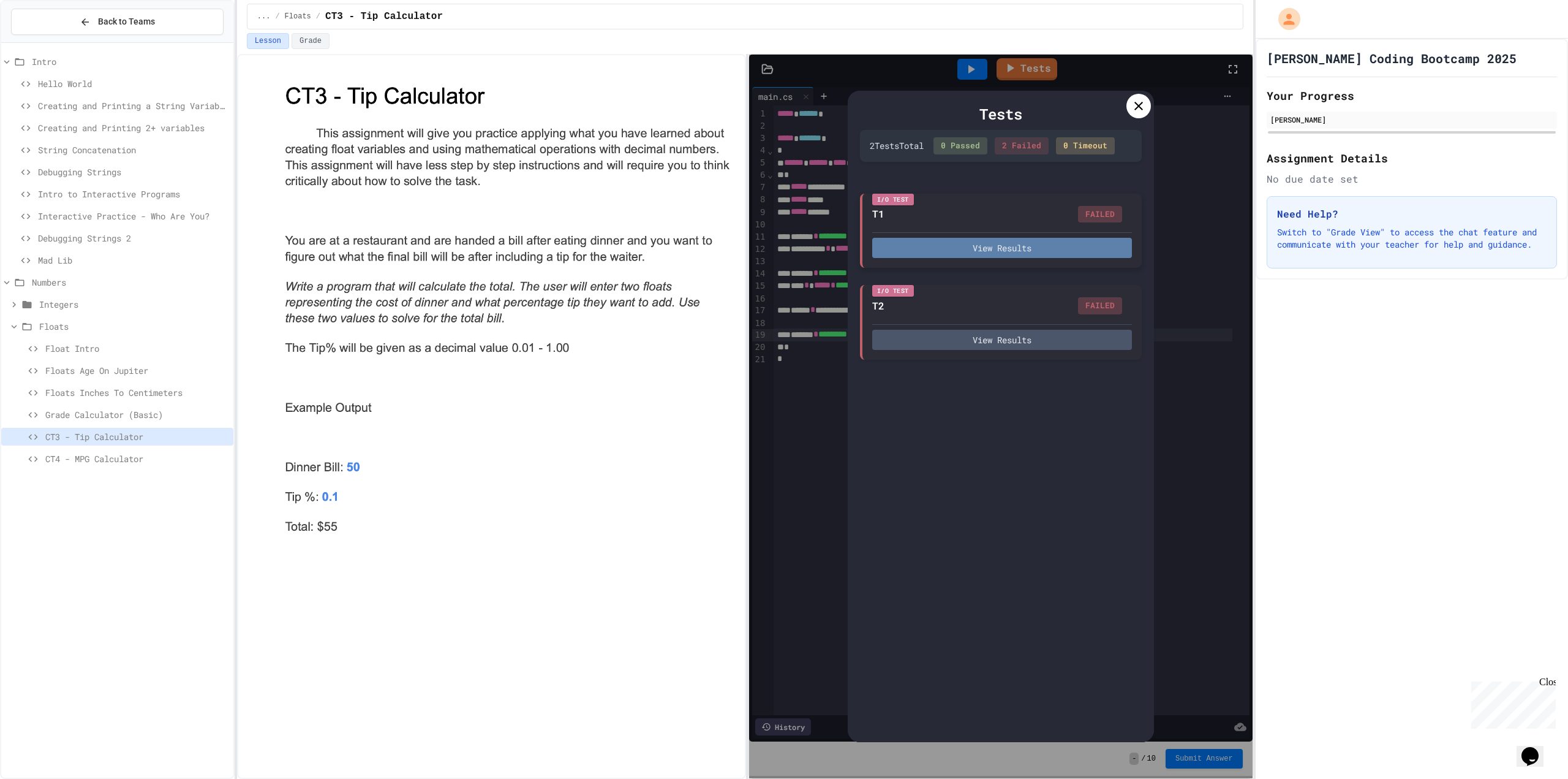
click at [990, 242] on button "View Results" at bounding box center [1002, 248] width 260 height 20
click at [1135, 101] on icon at bounding box center [1138, 105] width 14 height 14
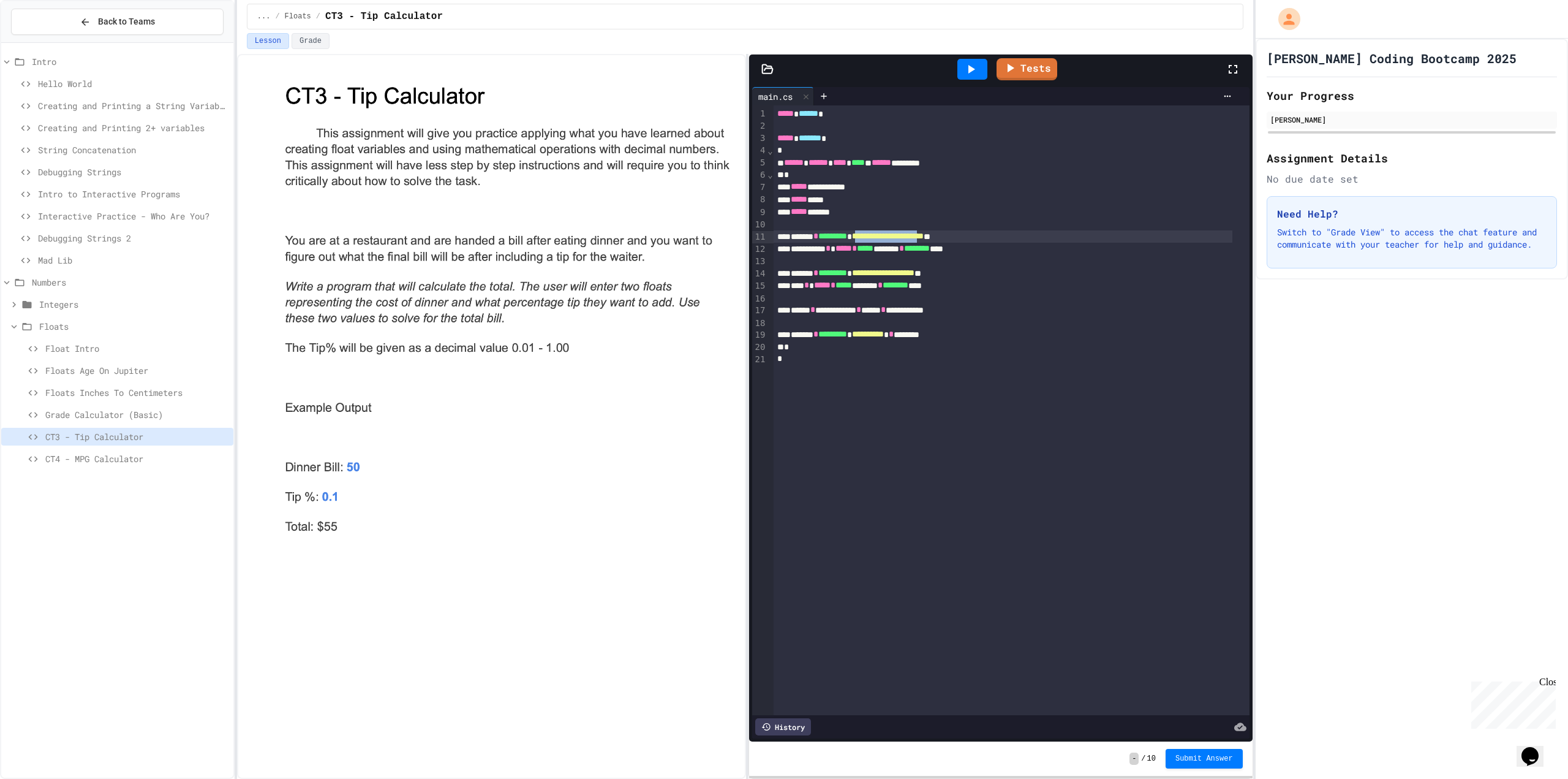
drag, startPoint x: 978, startPoint y: 238, endPoint x: 885, endPoint y: 234, distance: 93.1
click at [885, 234] on span "**********" at bounding box center [887, 236] width 72 height 8
drag, startPoint x: 964, startPoint y: 273, endPoint x: 884, endPoint y: 278, distance: 80.2
click at [884, 277] on span "**********" at bounding box center [883, 273] width 62 height 8
click at [1021, 66] on link "Tests" at bounding box center [1027, 69] width 61 height 22
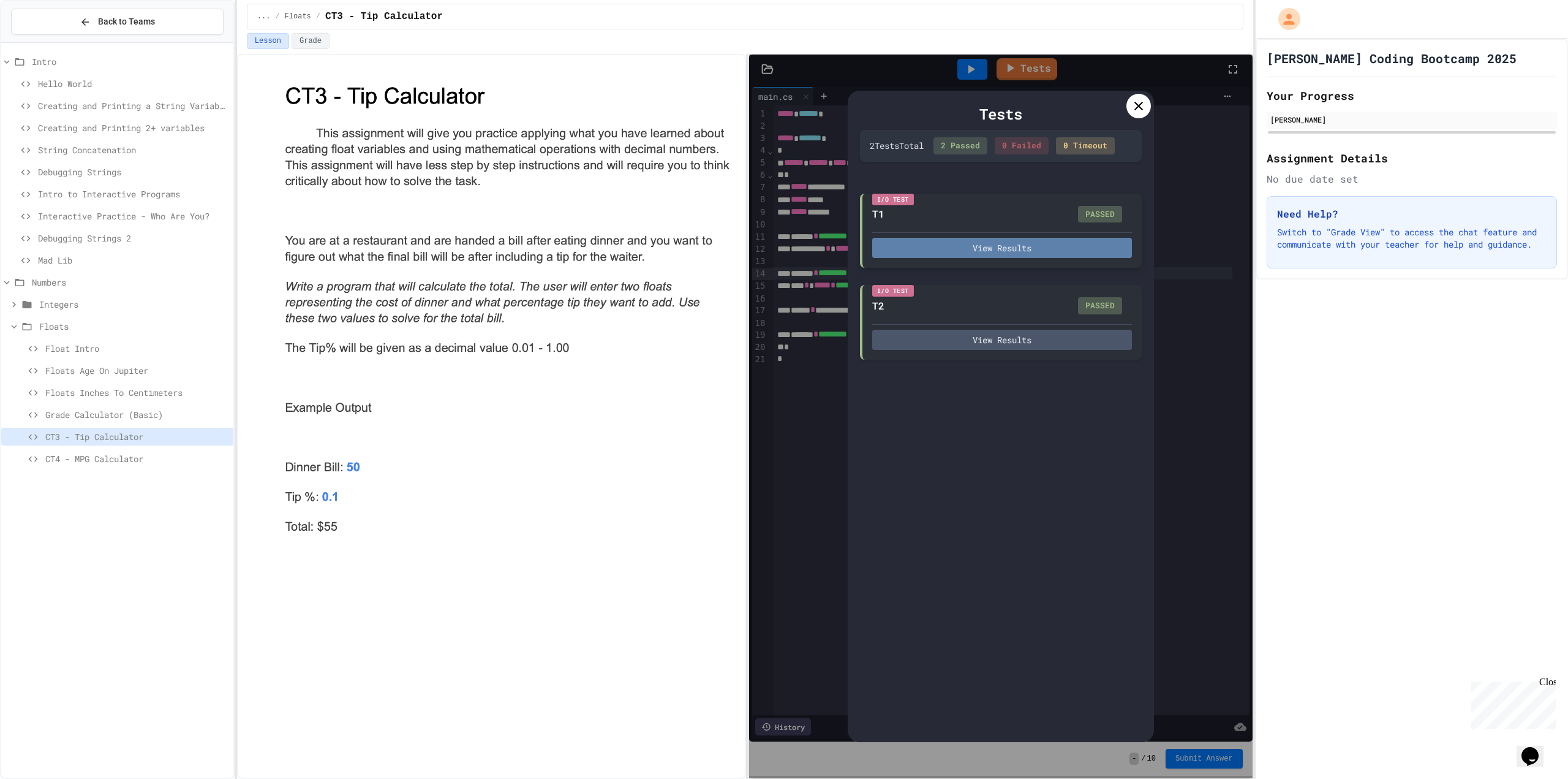
click at [992, 245] on button "View Results" at bounding box center [1002, 248] width 260 height 20
click at [1131, 115] on div at bounding box center [1138, 105] width 24 height 24
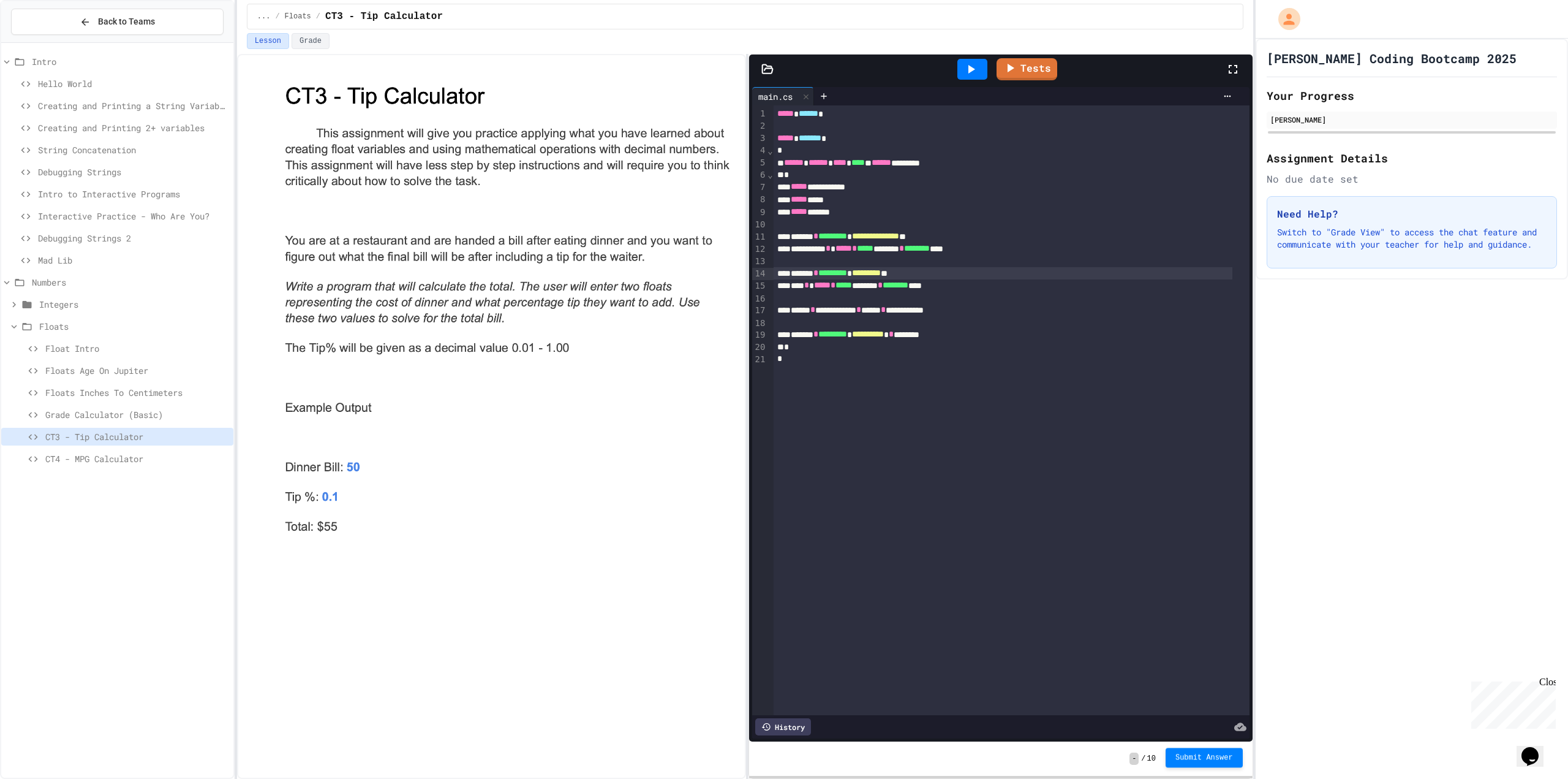
click at [1190, 757] on span "Submit Answer" at bounding box center [1205, 757] width 57 height 10
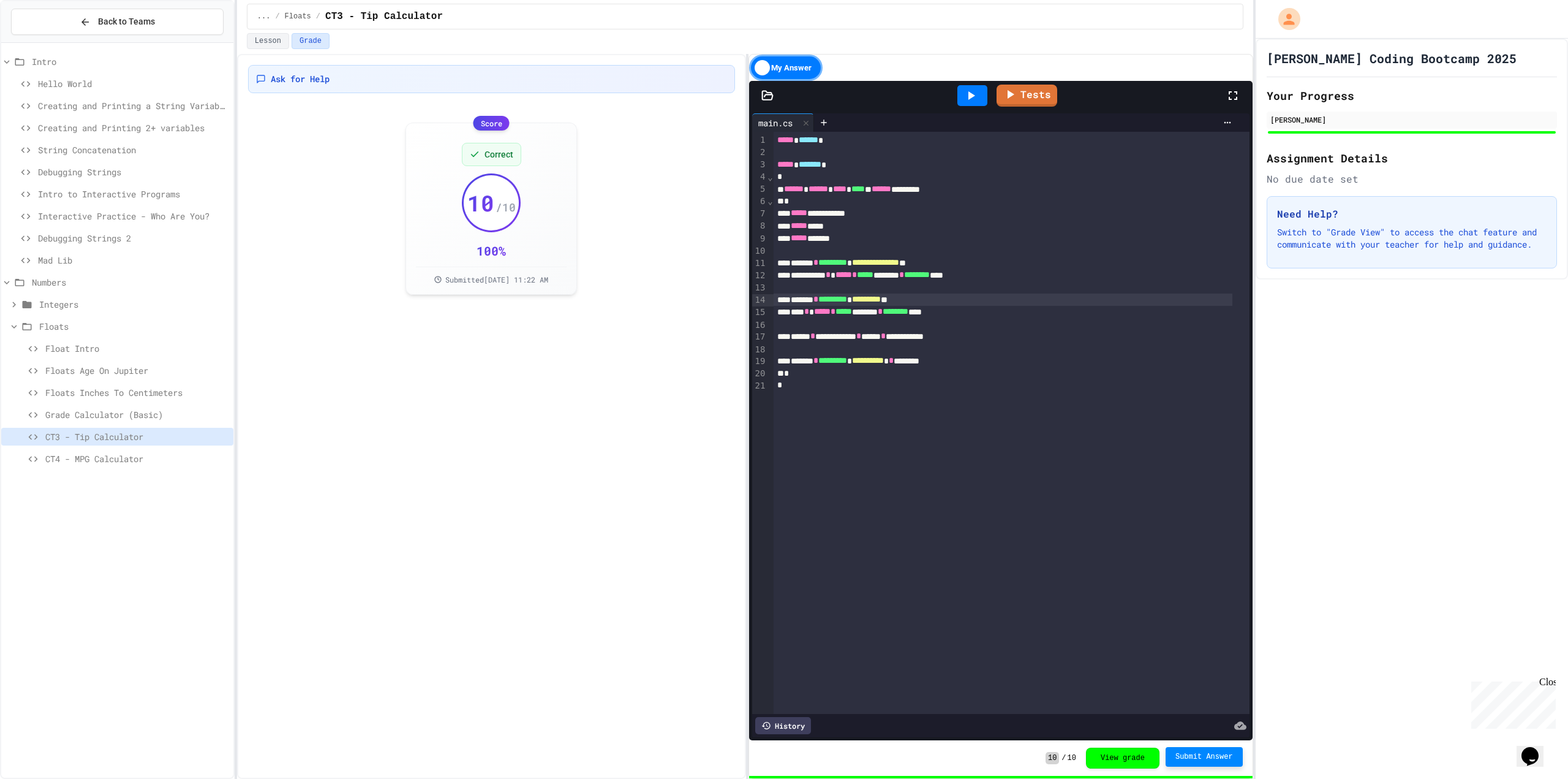
click at [603, 350] on div "Ask for Help Score Correct 10 / 10 100 % Submitted [DATE] 11:22 AM" at bounding box center [491, 416] width 509 height 725
click at [610, 384] on div "Ask for Help Score Correct 10 / 10 100 % Submitted [DATE] 11:22 AM" at bounding box center [491, 416] width 509 height 725
click at [976, 103] on div at bounding box center [972, 95] width 30 height 21
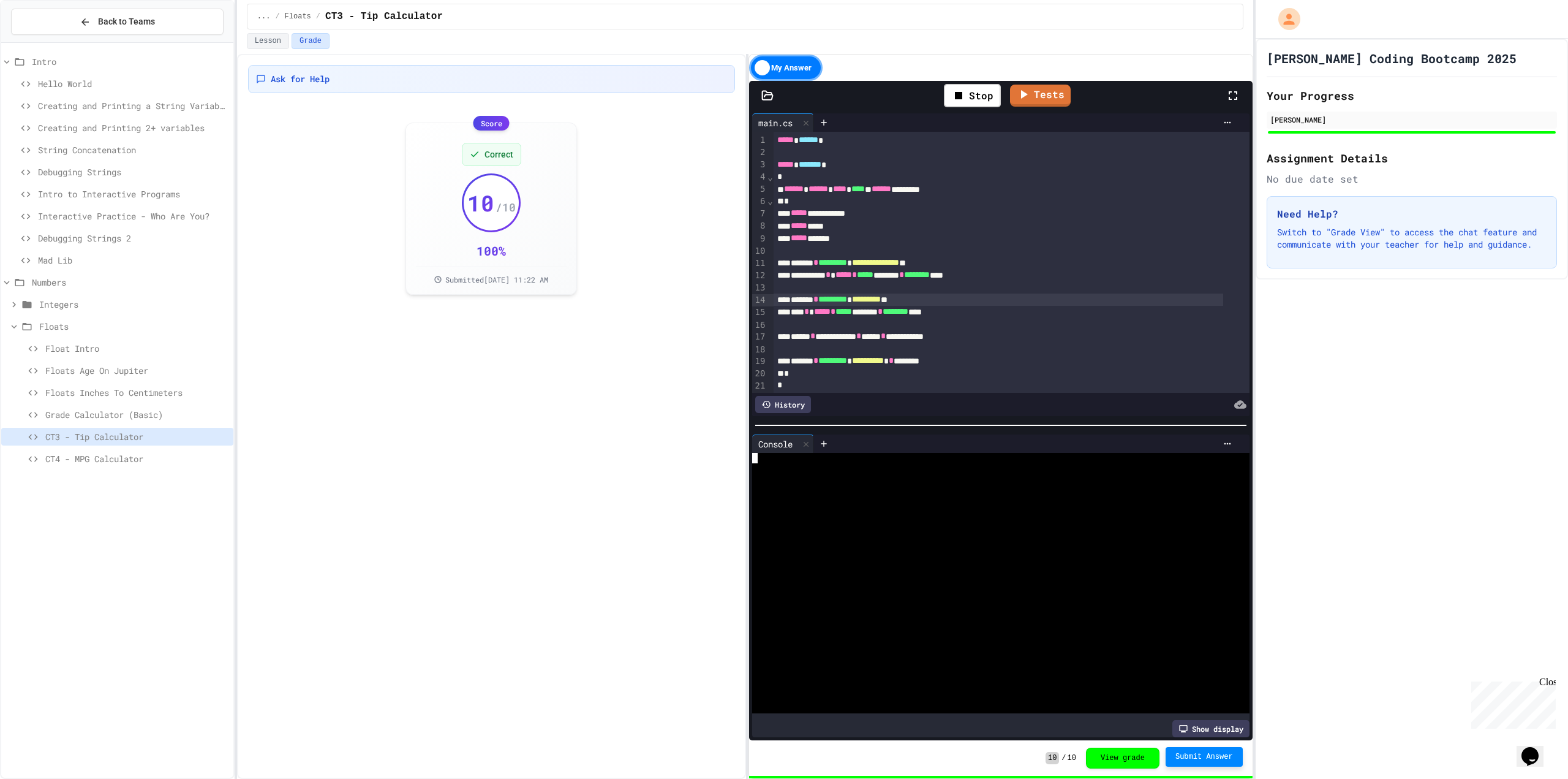
click at [866, 474] on div at bounding box center [989, 479] width 474 height 10
click at [962, 109] on div "Stop" at bounding box center [972, 95] width 69 height 35
click at [970, 101] on div "Stop" at bounding box center [972, 96] width 57 height 24
click at [972, 96] on icon at bounding box center [972, 96] width 7 height 8
click at [851, 466] on div at bounding box center [989, 469] width 474 height 10
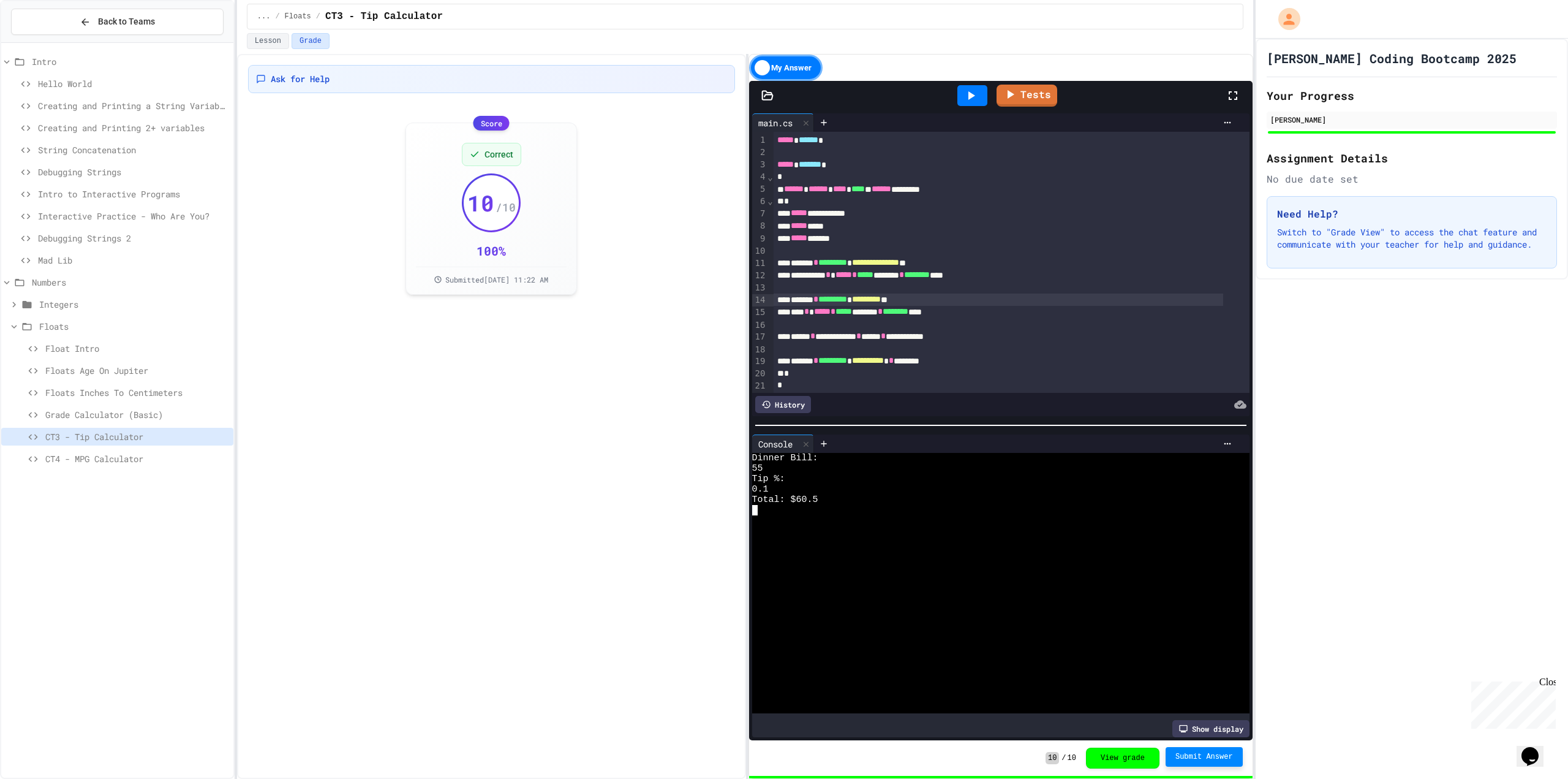
click at [521, 486] on div "Ask for Help Score Correct 10 / 10 100 % Submitted [DATE] 11:22 AM" at bounding box center [491, 416] width 509 height 725
click at [139, 454] on span "CT4 - MPG Calculator" at bounding box center [137, 458] width 183 height 13
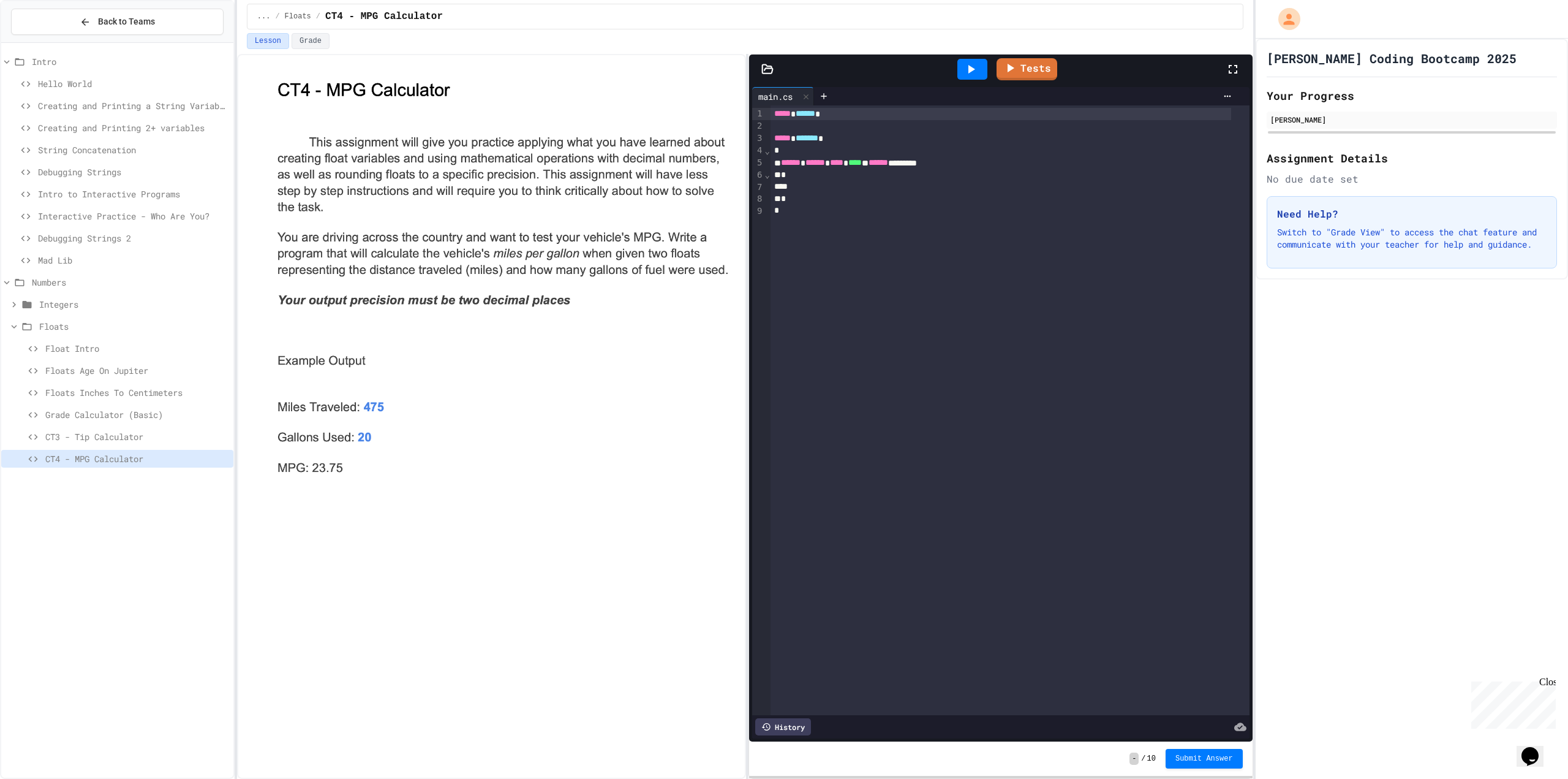
click at [614, 351] on img at bounding box center [504, 278] width 463 height 401
click at [896, 182] on div at bounding box center [1001, 187] width 461 height 13
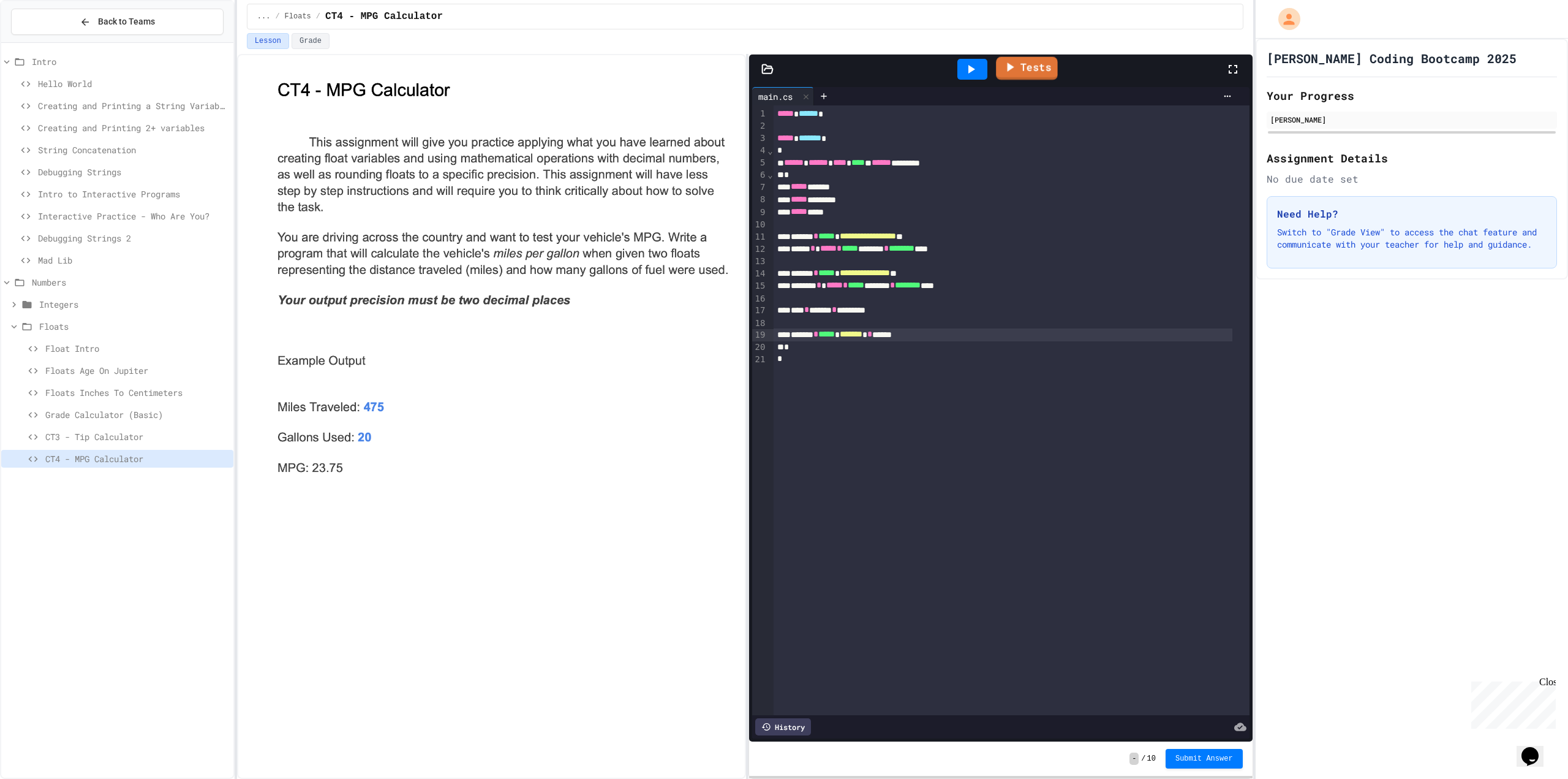
click at [1037, 66] on link "Tests" at bounding box center [1027, 69] width 62 height 24
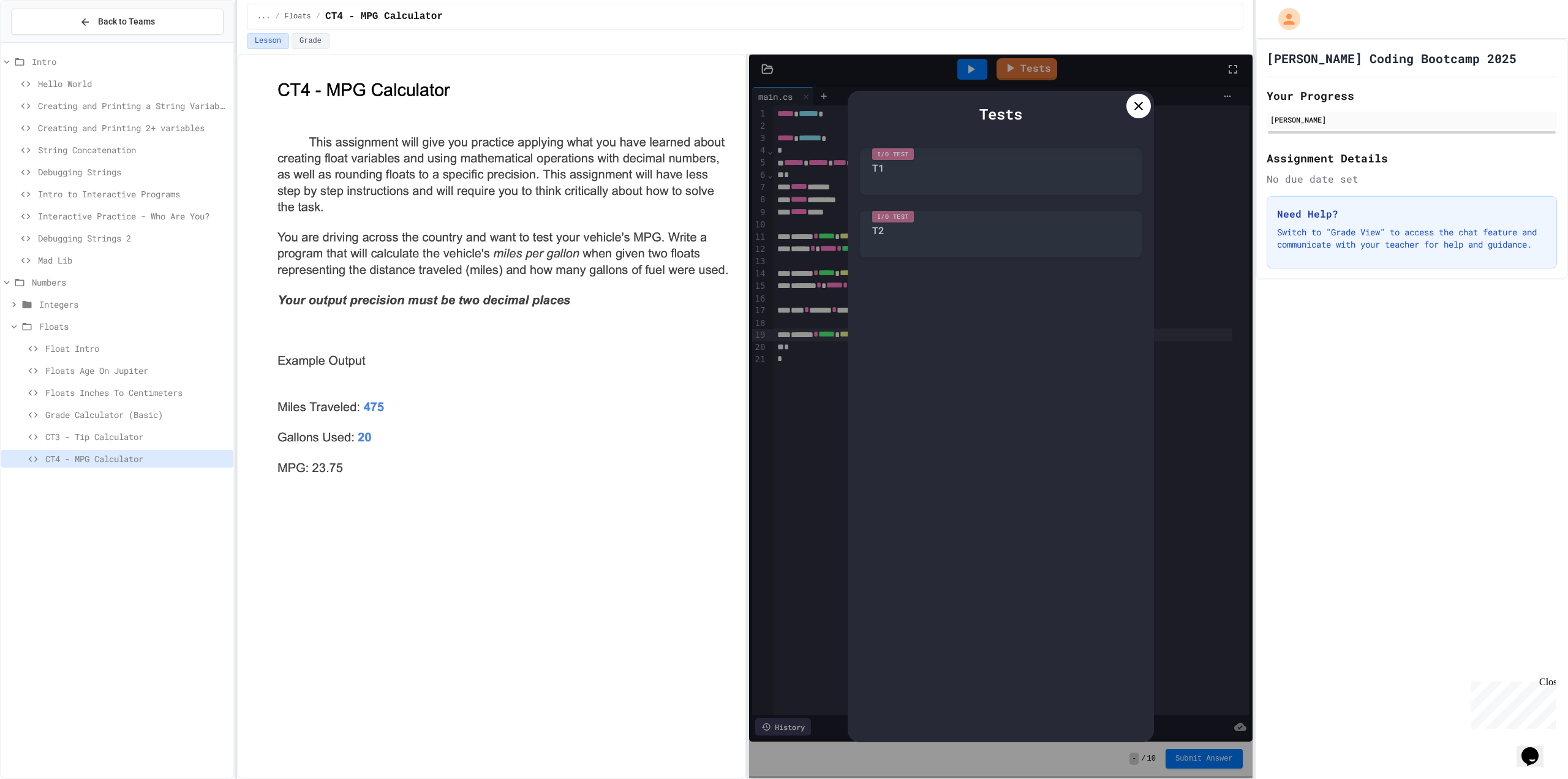
click at [1136, 96] on div at bounding box center [1138, 105] width 24 height 24
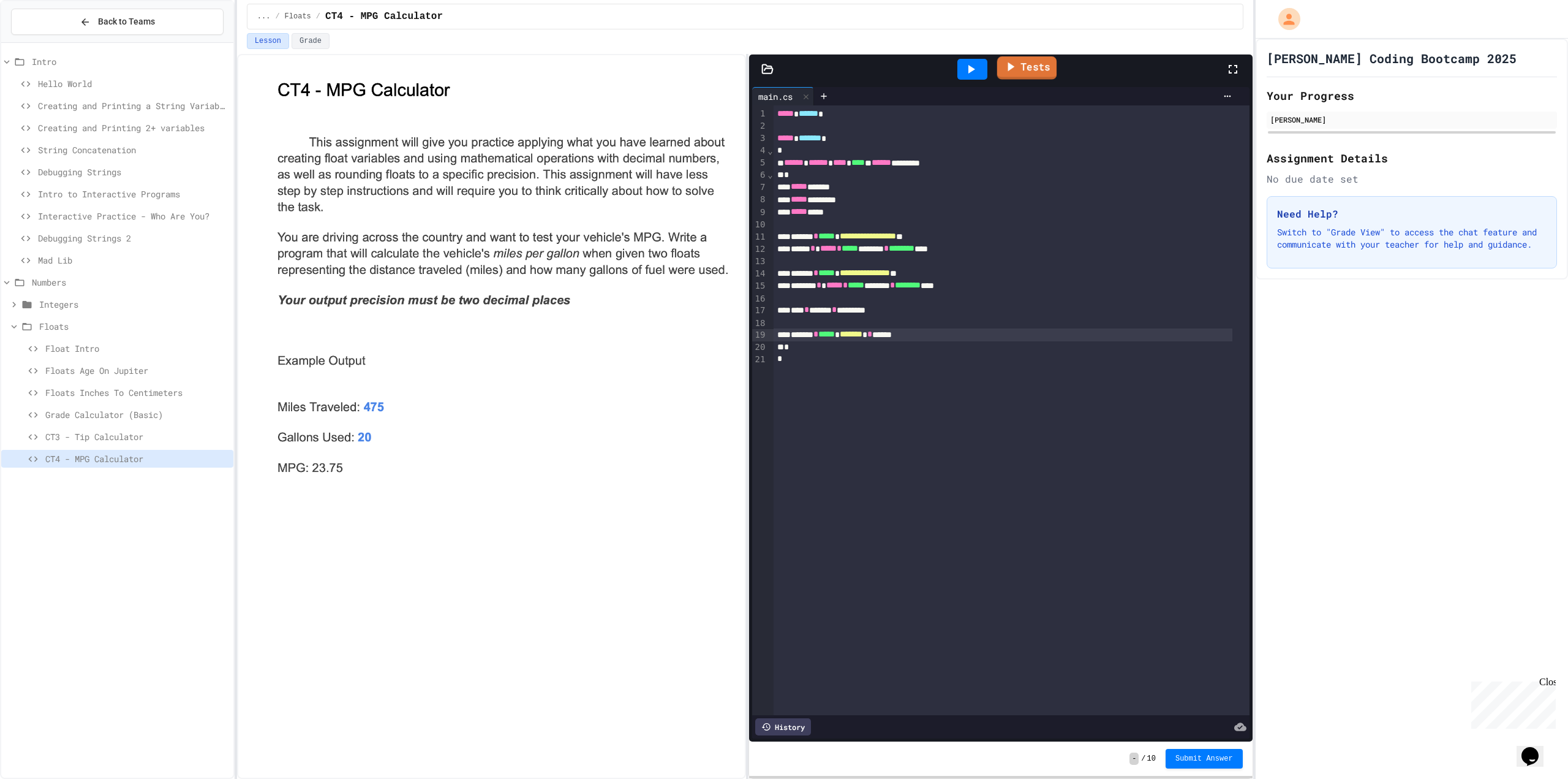
click at [1041, 70] on link "Tests" at bounding box center [1026, 68] width 60 height 24
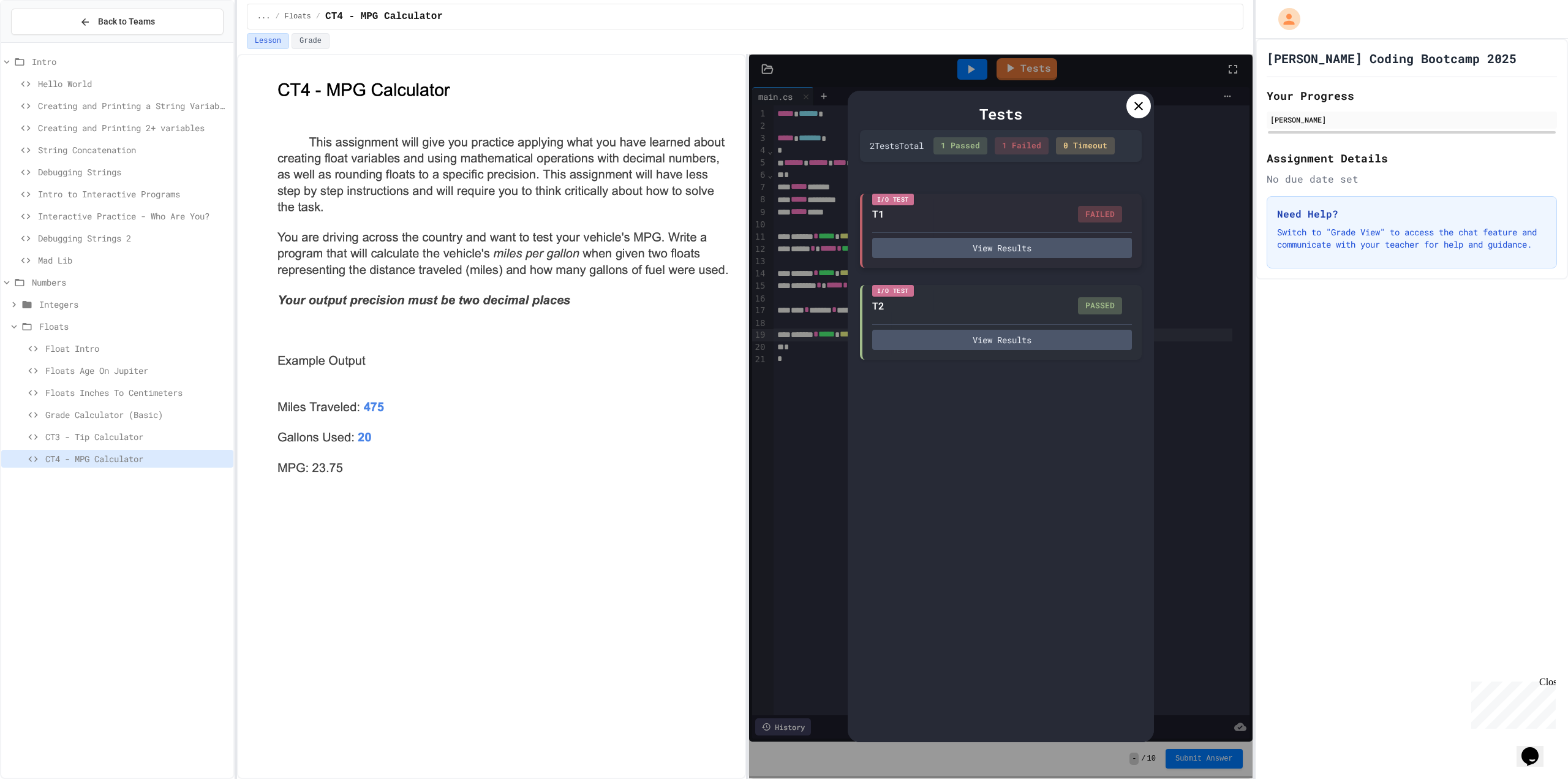
click at [1057, 259] on div "I/O Test T1 FAILED View Results" at bounding box center [1000, 231] width 282 height 75
click at [1054, 243] on button "View Results" at bounding box center [1002, 248] width 260 height 20
click at [1135, 100] on icon at bounding box center [1138, 105] width 14 height 14
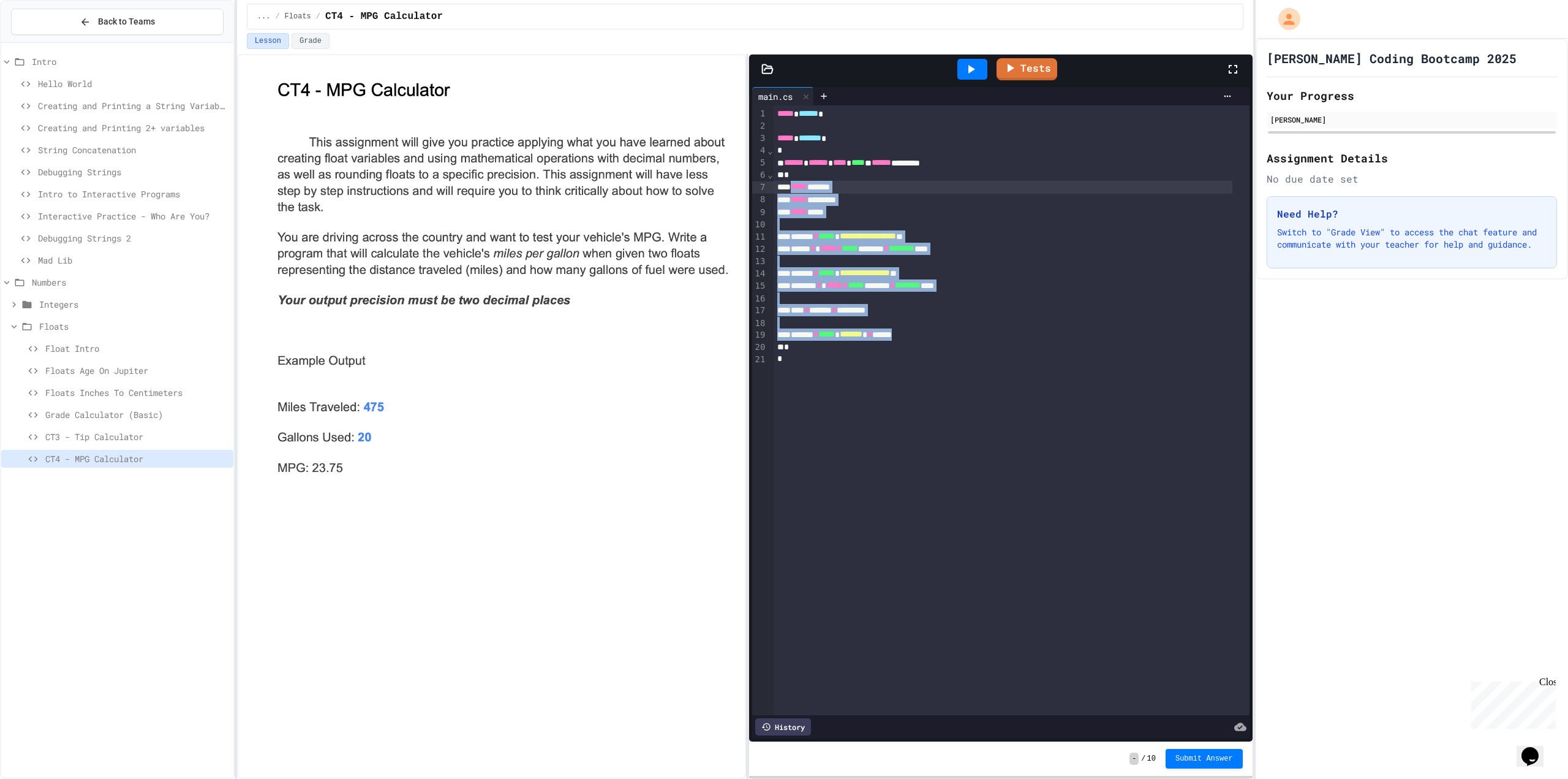
drag, startPoint x: 964, startPoint y: 337, endPoint x: 794, endPoint y: 188, distance: 226.1
click at [794, 188] on div "**********" at bounding box center [1012, 410] width 476 height 610
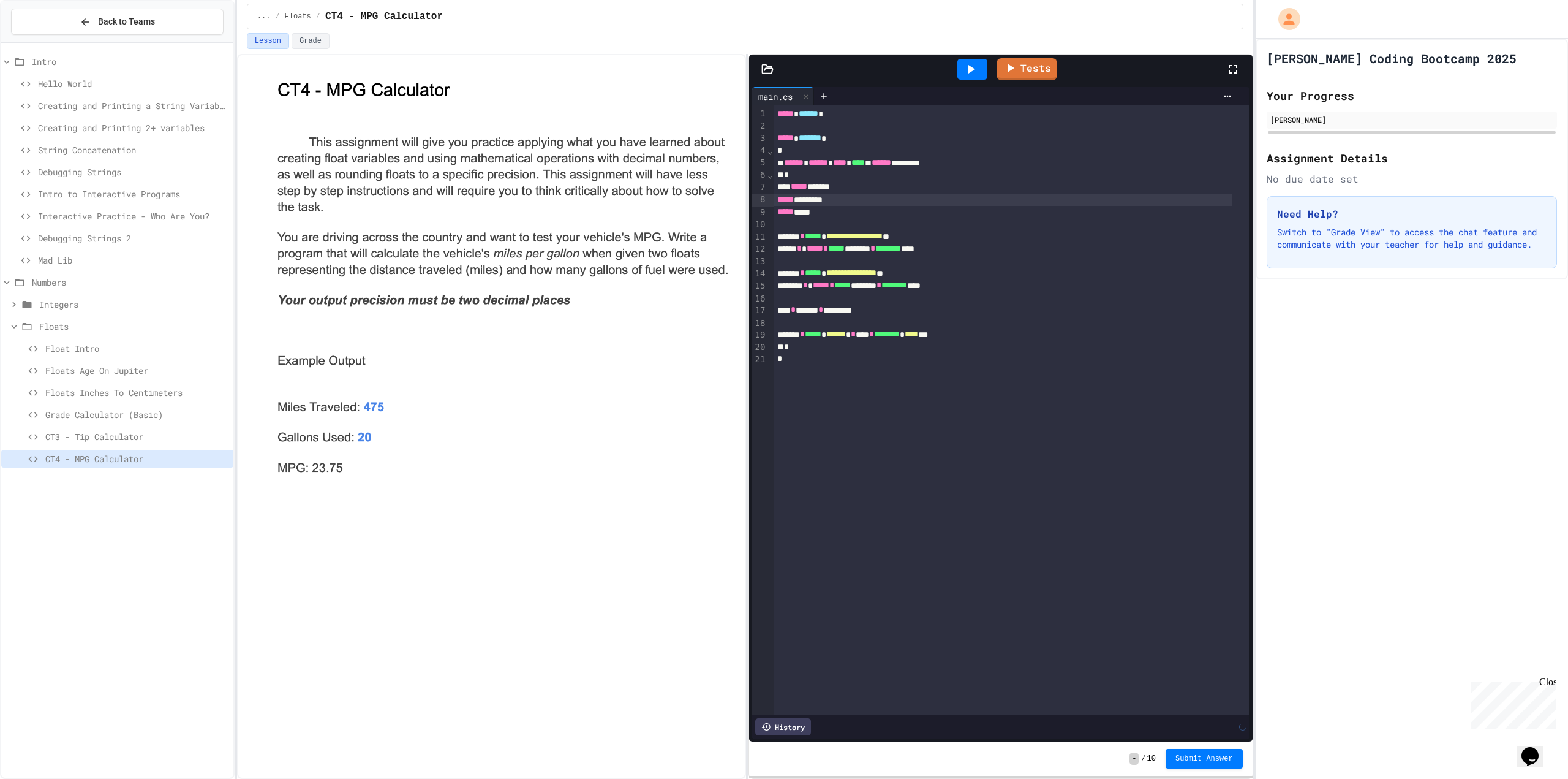
click at [865, 202] on div "***** ********" at bounding box center [1003, 199] width 458 height 13
click at [1022, 67] on link "Tests" at bounding box center [1026, 68] width 60 height 24
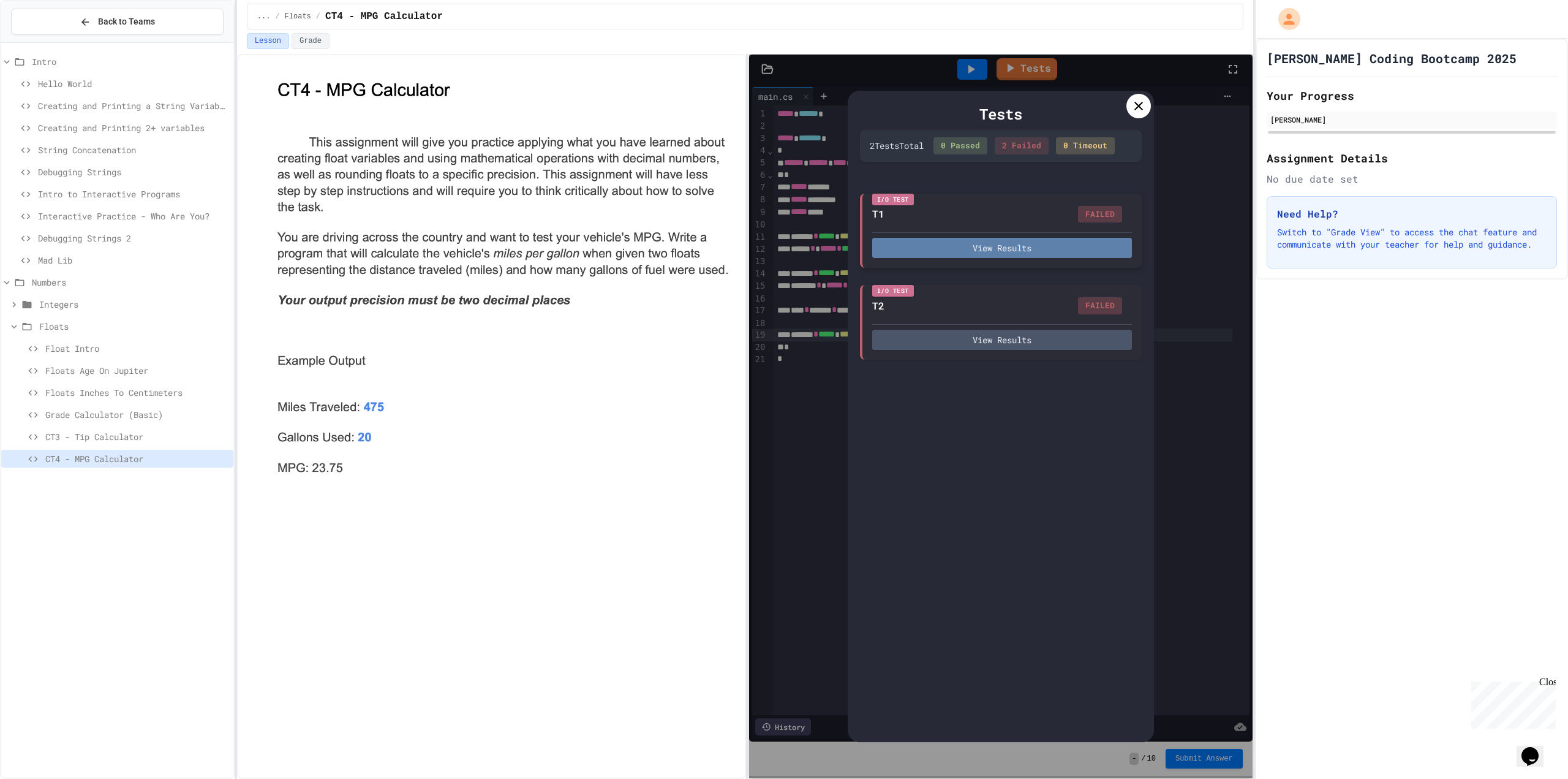
click at [995, 246] on button "View Results" at bounding box center [1002, 248] width 260 height 20
drag, startPoint x: 1009, startPoint y: 284, endPoint x: 1061, endPoint y: 204, distance: 95.4
click at [1131, 105] on icon at bounding box center [1138, 105] width 14 height 14
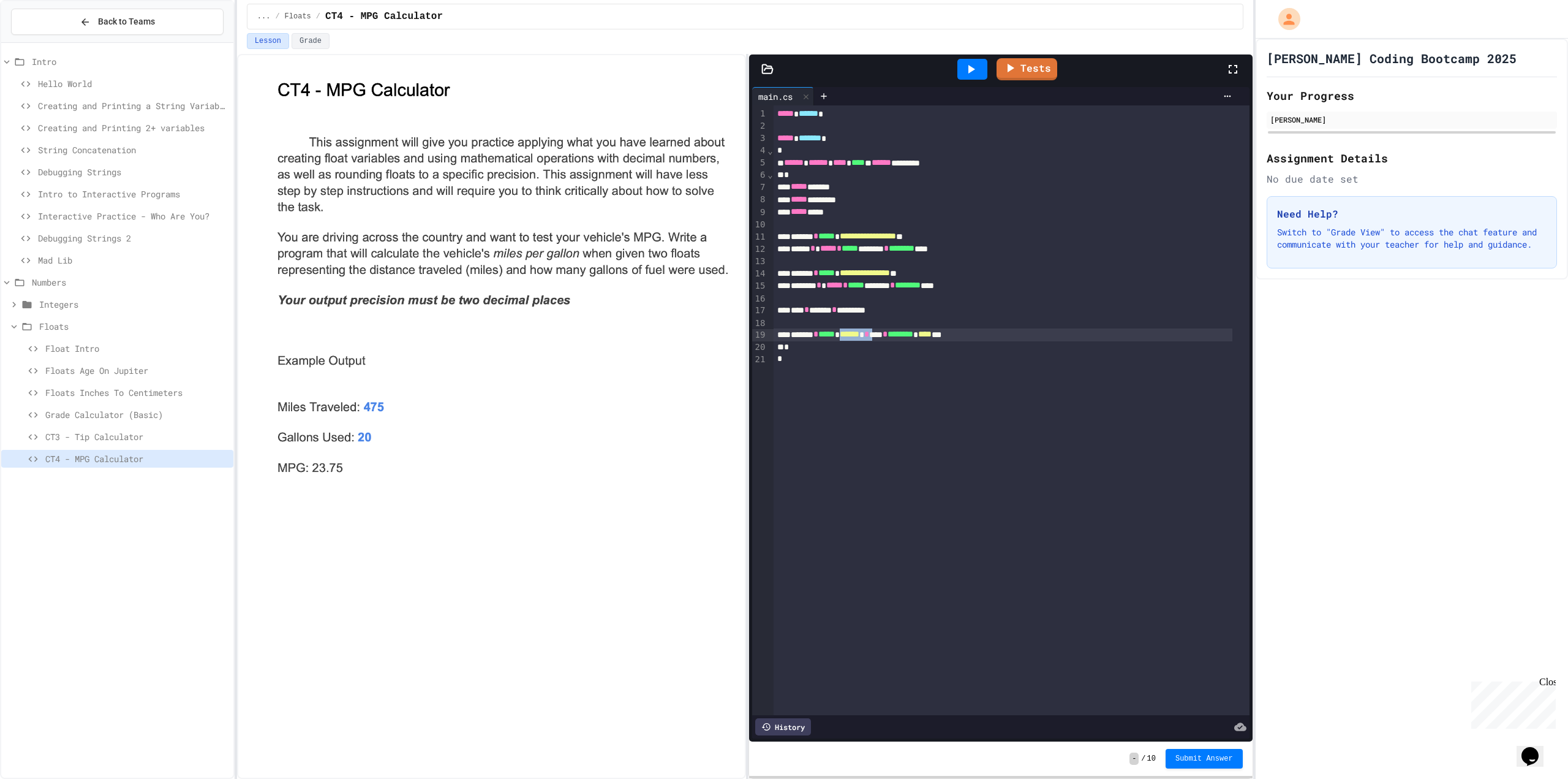
drag, startPoint x: 902, startPoint y: 337, endPoint x: 862, endPoint y: 337, distance: 40.0
click at [862, 337] on div "******* * ***** * ****** * *** * ******** * **** ***" at bounding box center [1003, 334] width 458 height 13
click at [1027, 66] on link "Tests" at bounding box center [1027, 68] width 60 height 24
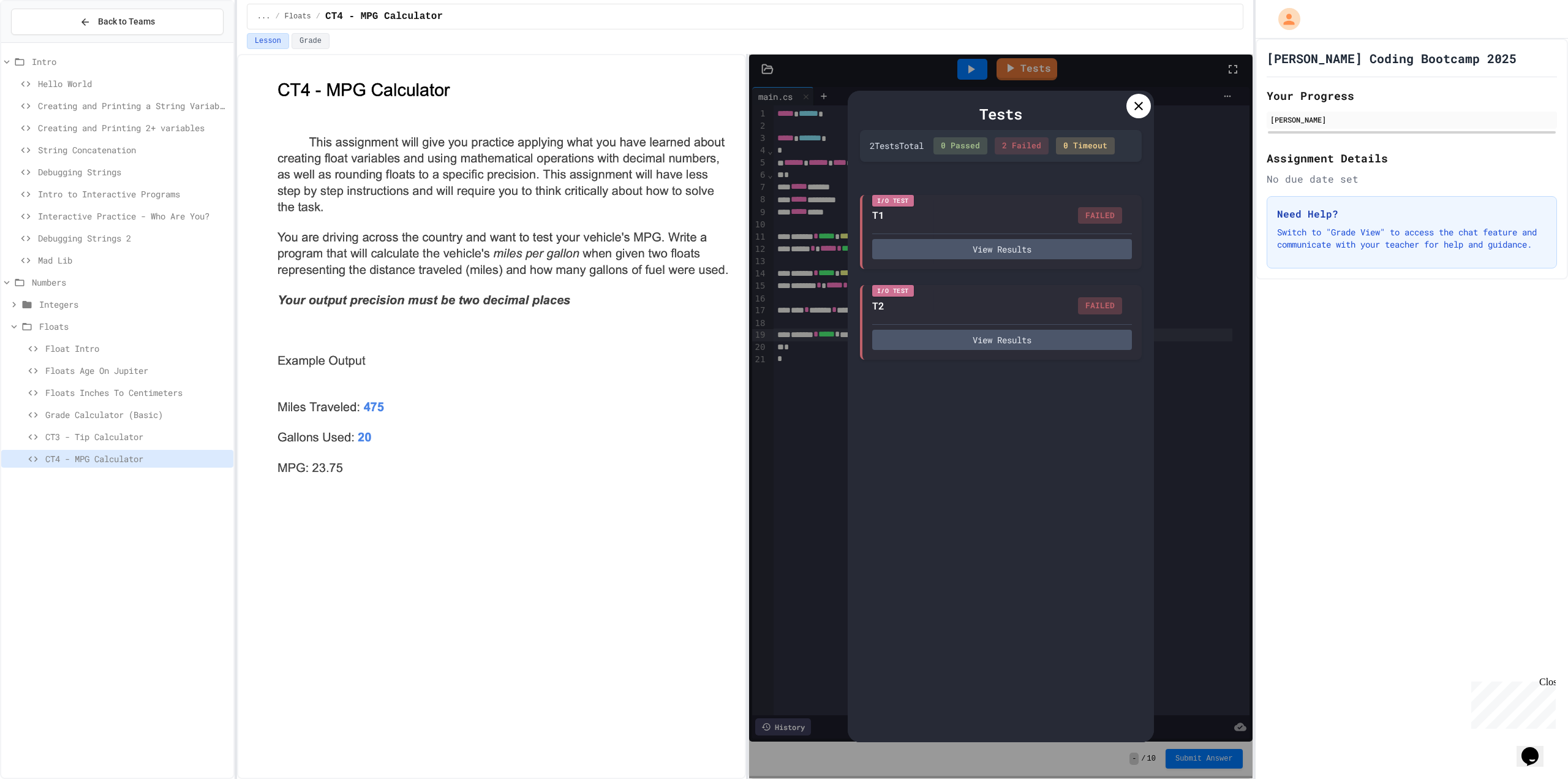
click at [1141, 107] on icon at bounding box center [1138, 105] width 14 height 14
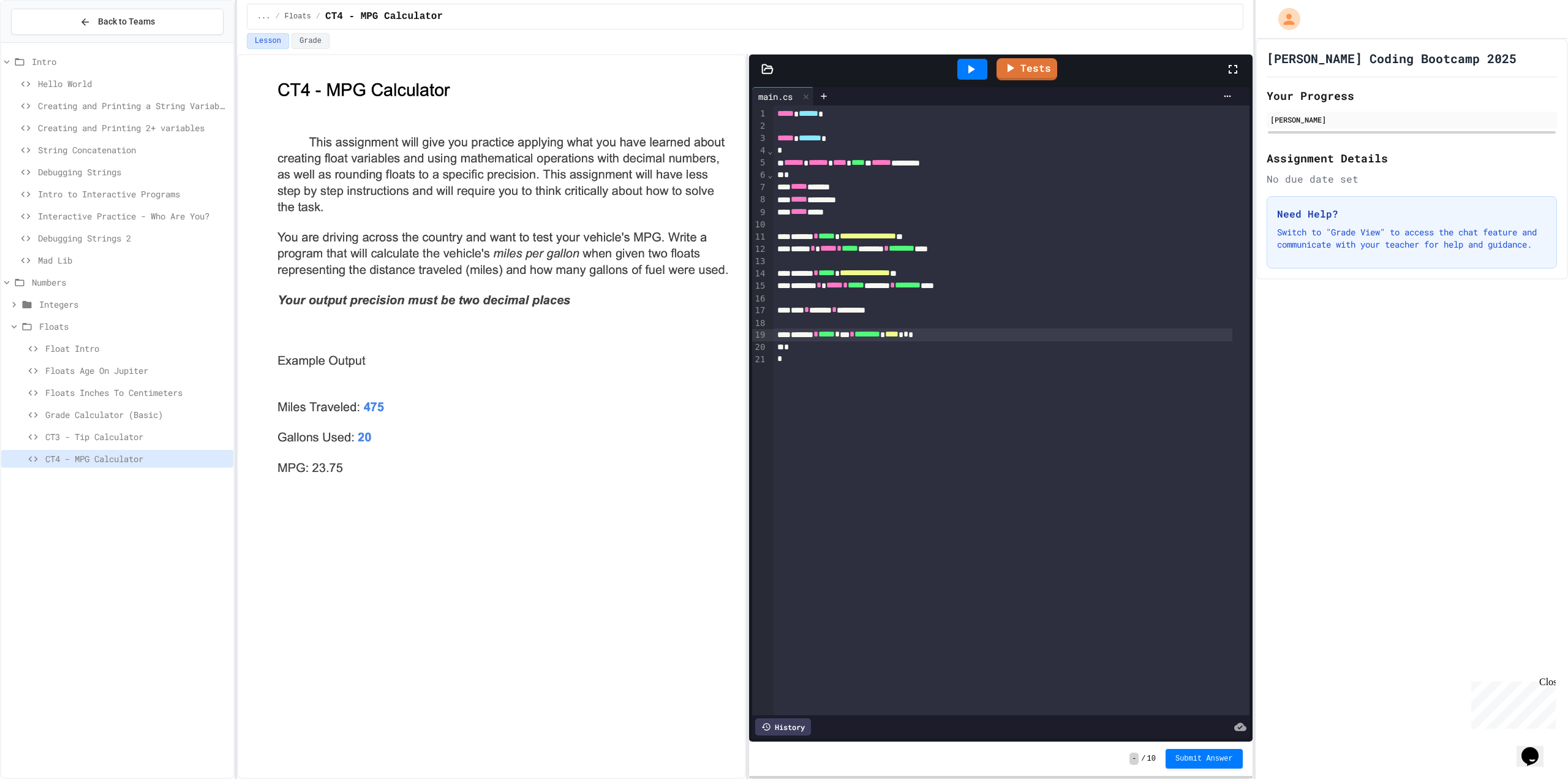
click at [840, 335] on span "*" at bounding box center [838, 334] width 5 height 8
click at [860, 337] on span "******" at bounding box center [849, 334] width 19 height 8
click at [1022, 339] on div "******* * ***** * ******* * *** * ******** * **** ***" at bounding box center [1003, 334] width 458 height 13
click at [935, 335] on span "****" at bounding box center [928, 334] width 13 height 8
click at [1025, 76] on link "Tests" at bounding box center [1026, 67] width 56 height 24
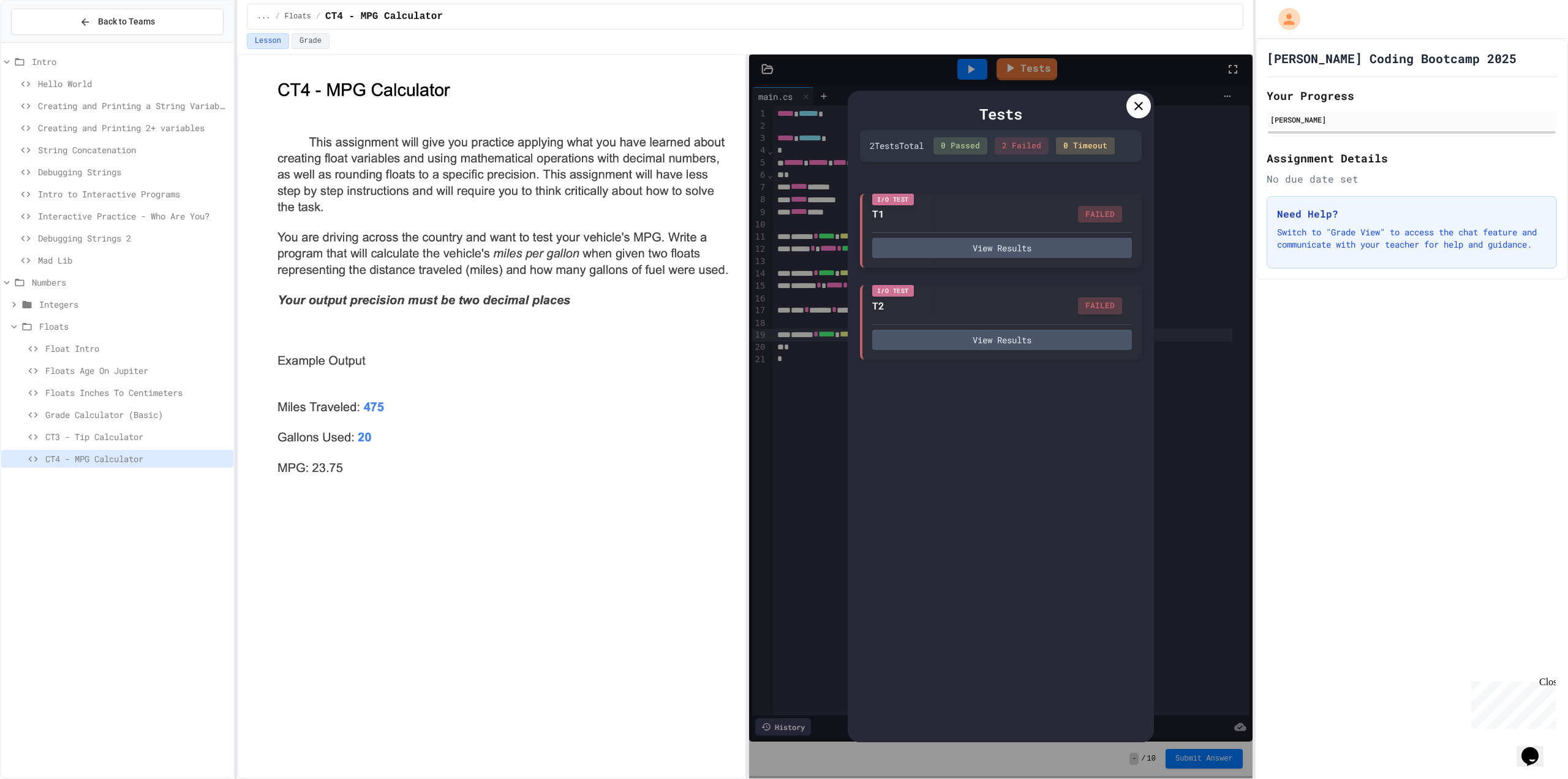
click at [988, 261] on div "I/O Test T1 FAILED View Results" at bounding box center [1000, 231] width 282 height 75
click at [990, 245] on button "View Results" at bounding box center [1002, 248] width 260 height 20
click at [1120, 119] on div "Tests" at bounding box center [1000, 114] width 282 height 22
click at [1131, 109] on div at bounding box center [1138, 105] width 24 height 24
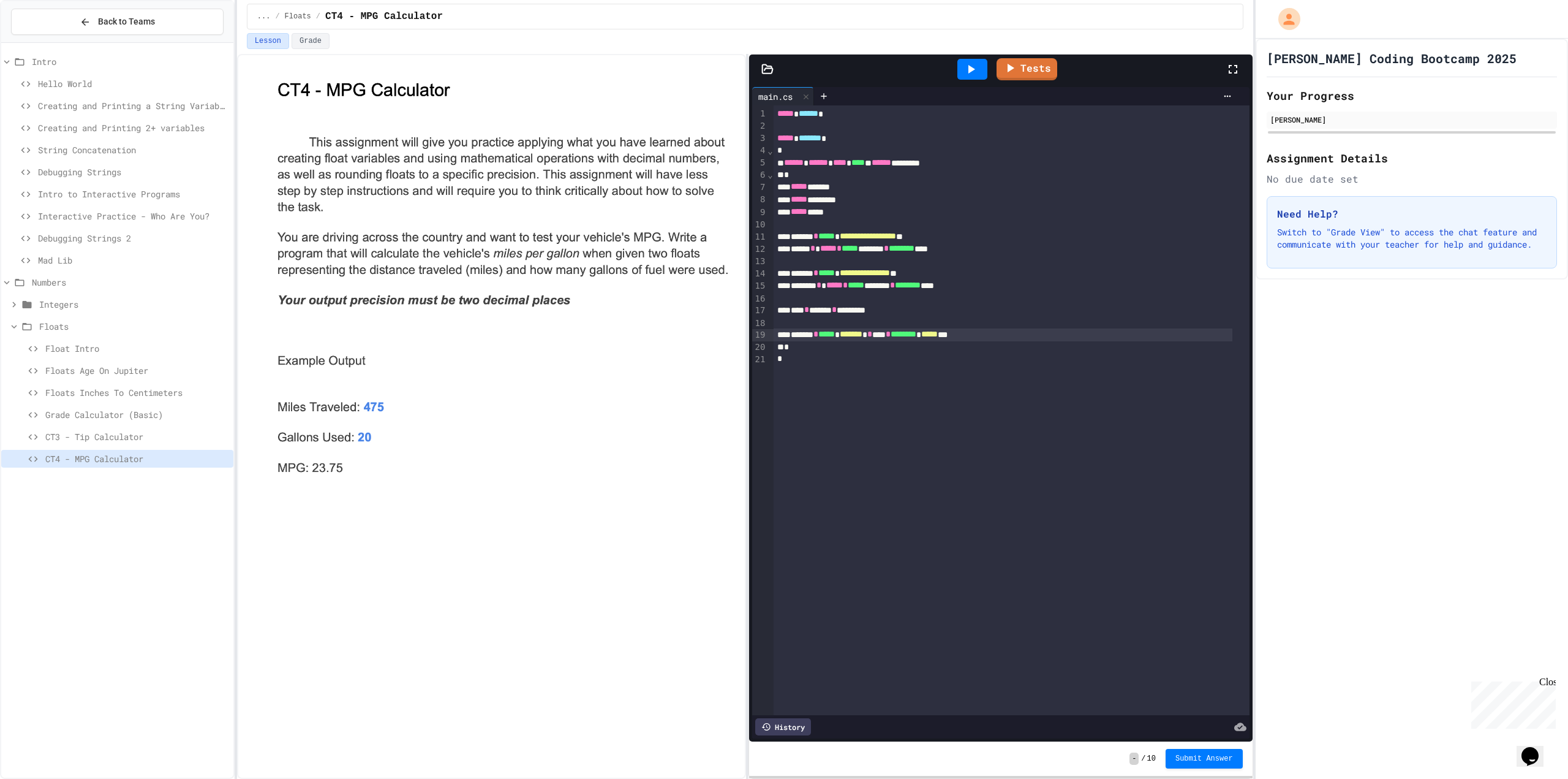
click at [938, 334] on span "*****" at bounding box center [930, 334] width 17 height 8
click at [1020, 68] on link "Tests" at bounding box center [1026, 67] width 56 height 24
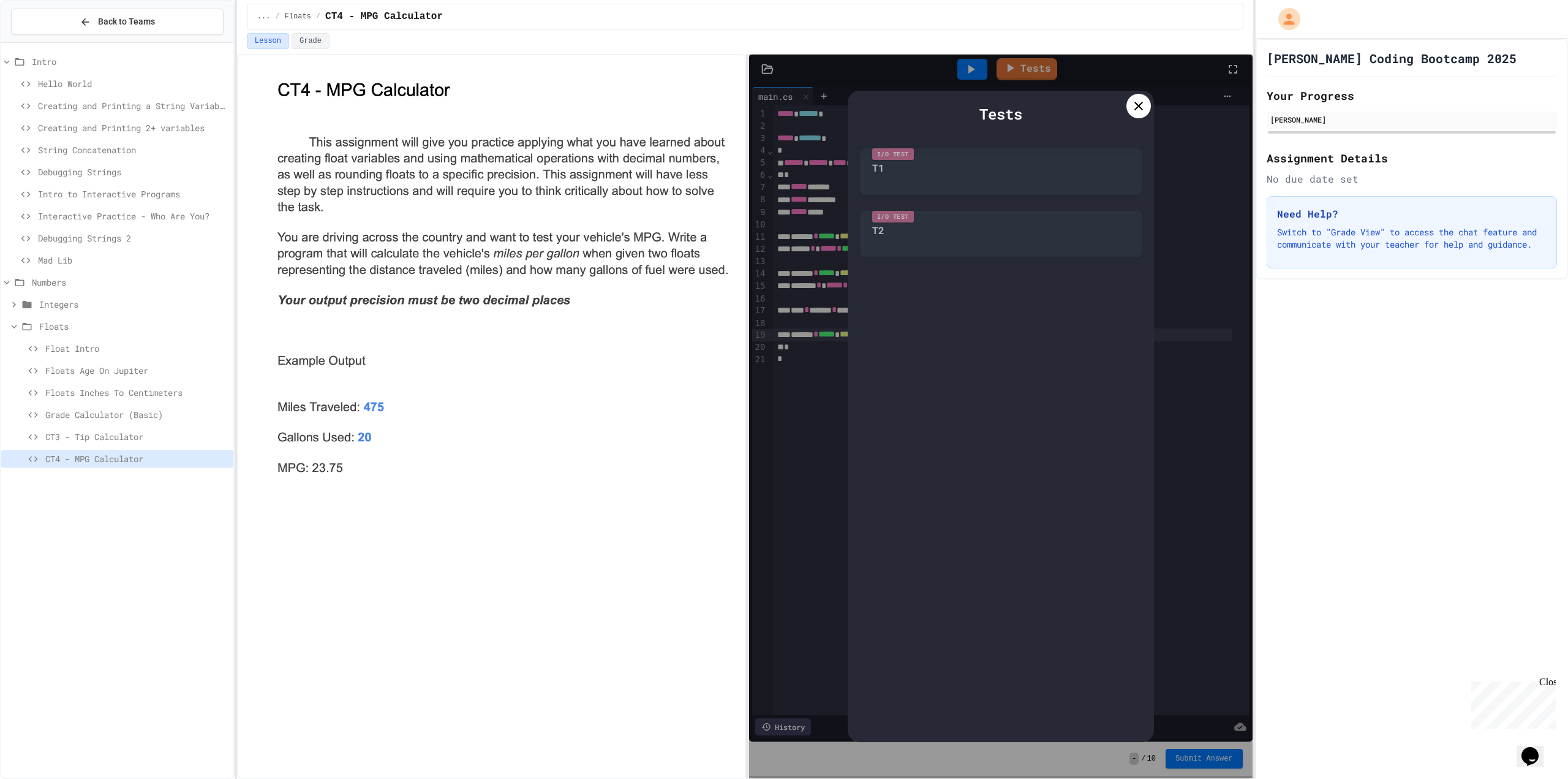
click at [1047, 193] on div "I/O Test T1" at bounding box center [1000, 168] width 282 height 53
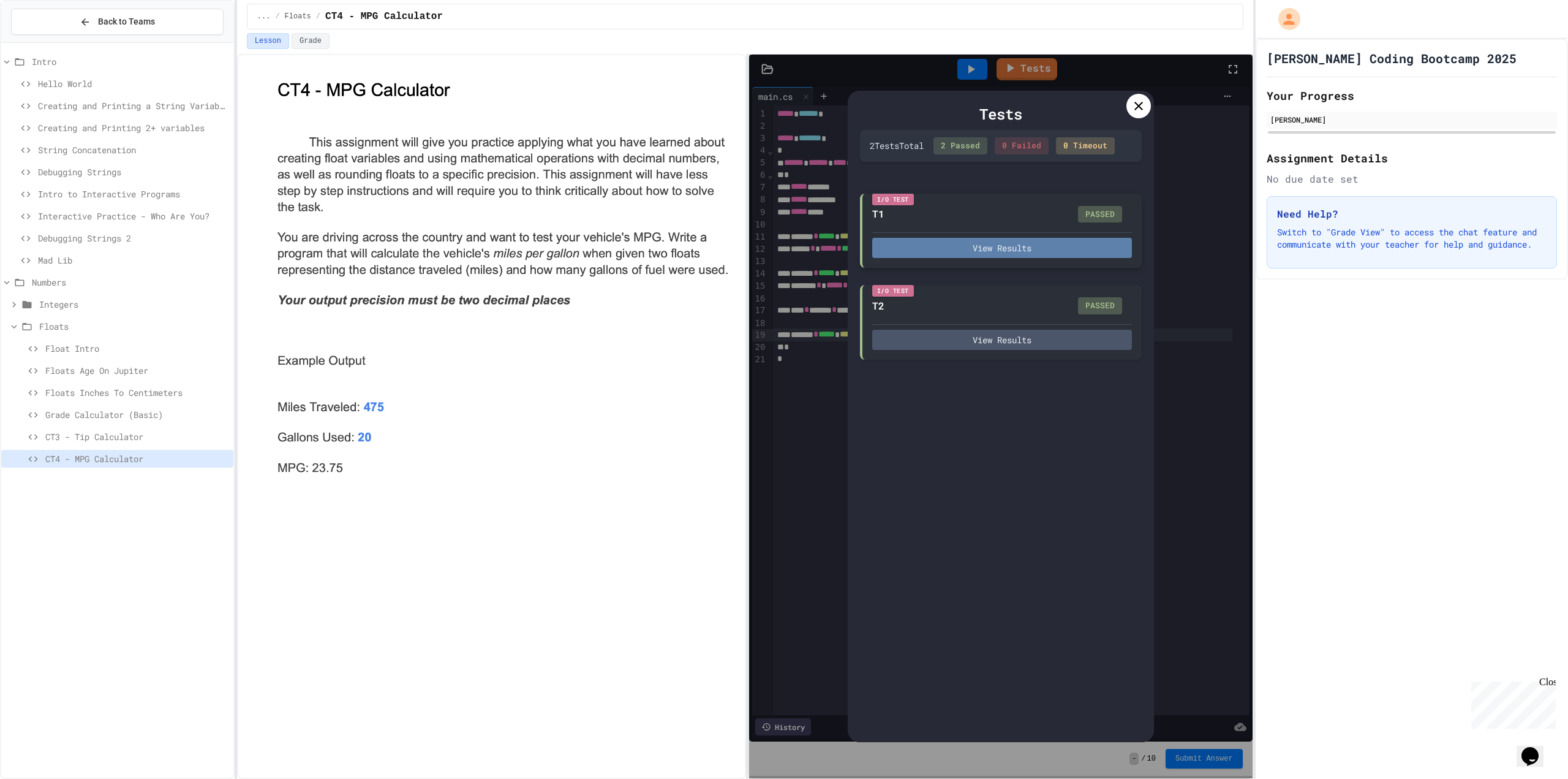
click at [1081, 245] on button "View Results" at bounding box center [1002, 248] width 260 height 20
drag, startPoint x: 1105, startPoint y: 295, endPoint x: 1165, endPoint y: 257, distance: 71.0
click at [1221, 217] on div "Tests 2 Test s Total 2 Passed 0 Failed 0 Timeout I/O Test T1 PASSED View Result…" at bounding box center [1001, 416] width 504 height 723
click at [1131, 103] on div at bounding box center [1138, 105] width 24 height 24
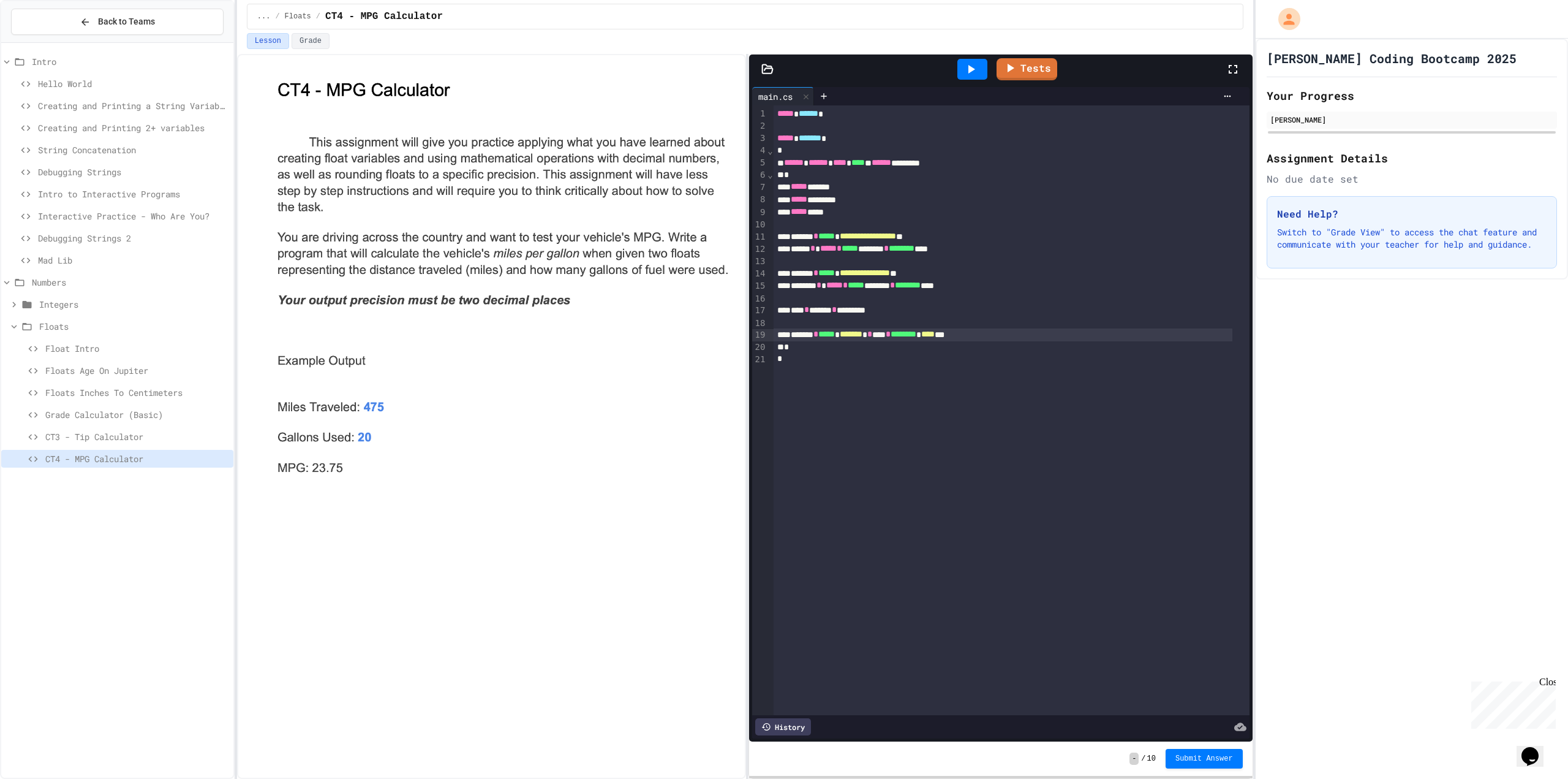
click at [1197, 762] on button "Submit Answer" at bounding box center [1205, 758] width 77 height 19
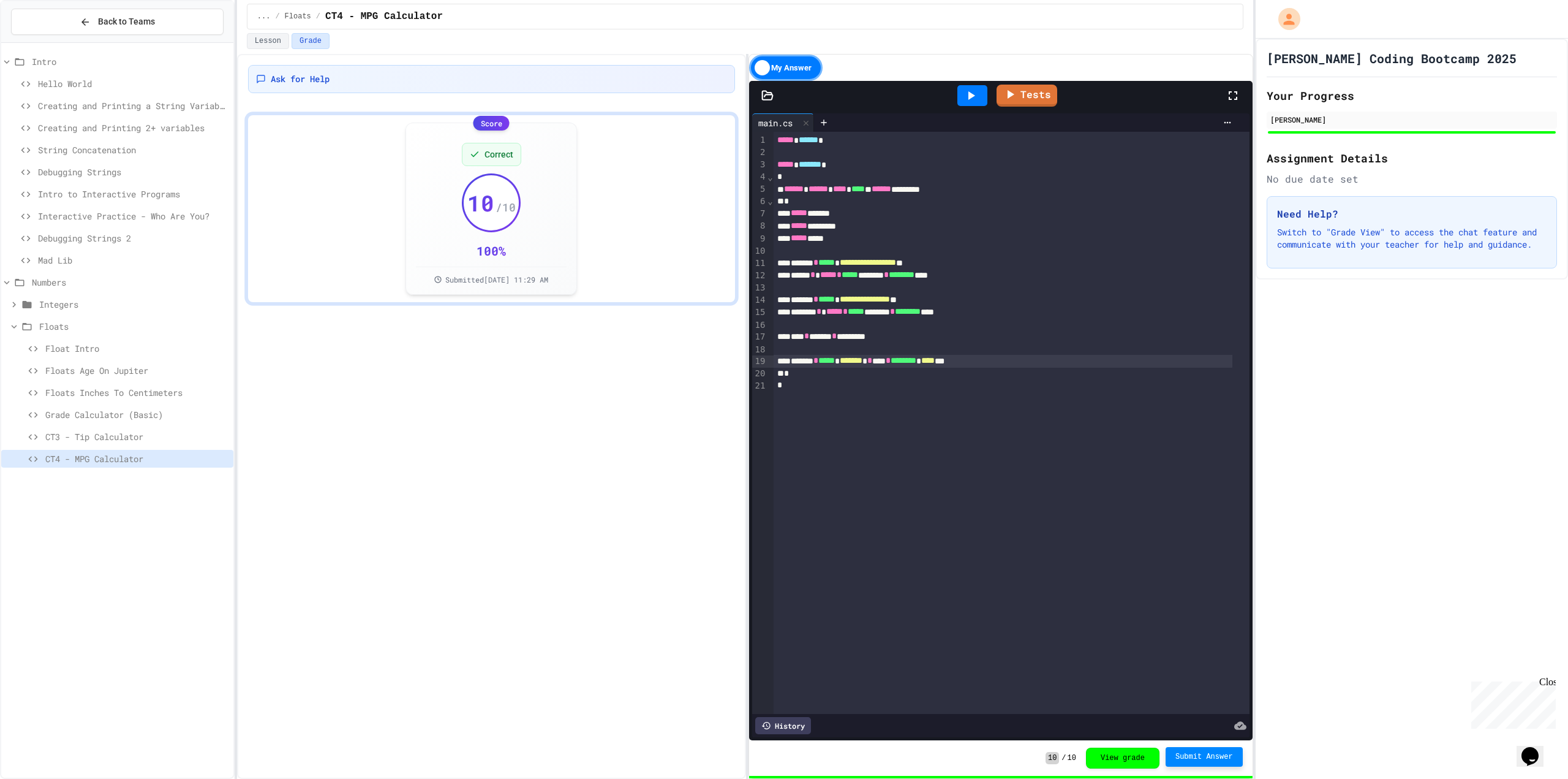
click at [974, 98] on icon at bounding box center [971, 95] width 14 height 14
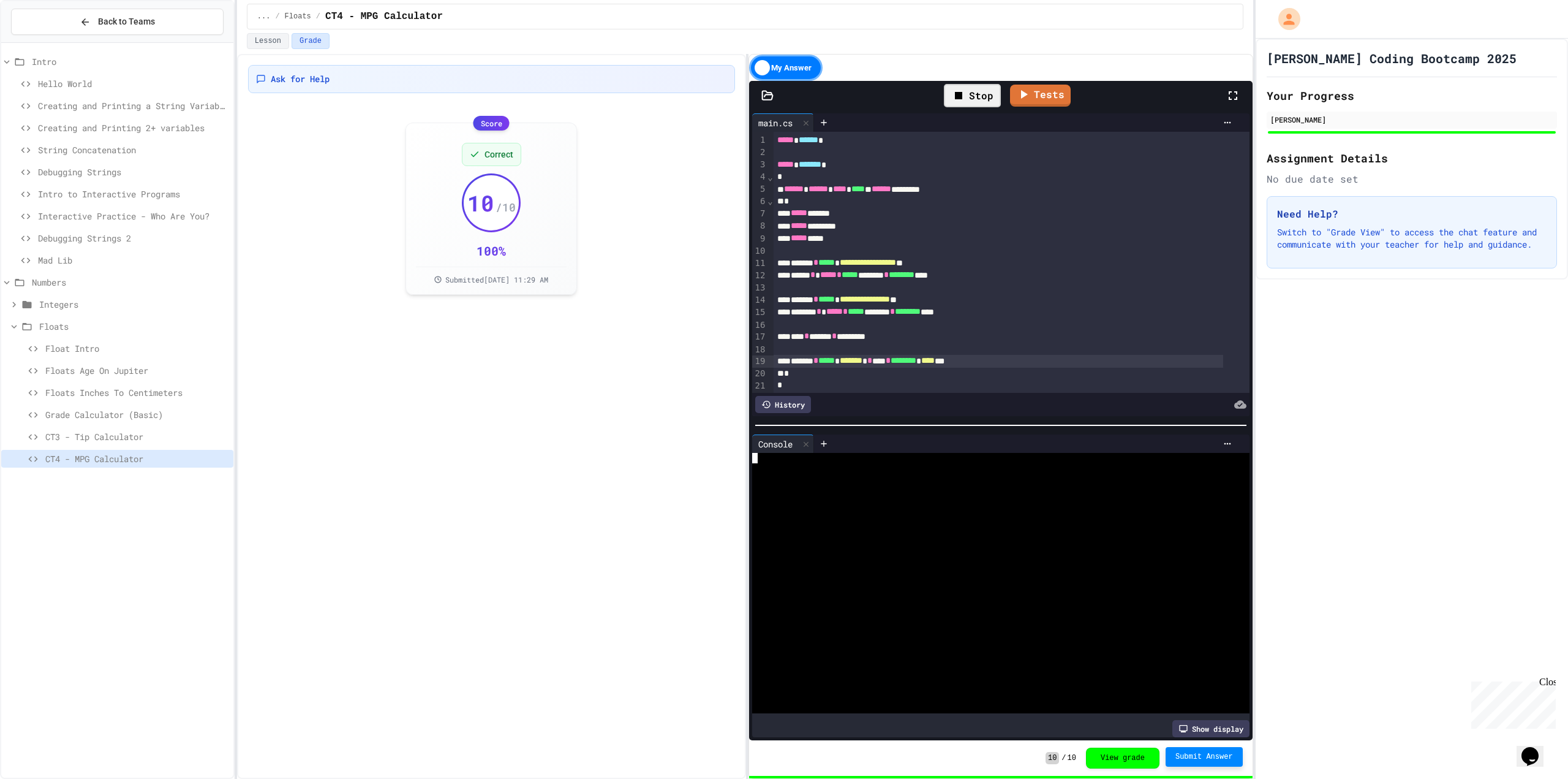
click at [934, 464] on div at bounding box center [989, 469] width 474 height 10
click at [918, 484] on div at bounding box center [989, 489] width 474 height 10
click at [671, 457] on div "Ask for Help Score Correct 10 / 10 100 % Submitted [DATE] 11:29 AM" at bounding box center [491, 416] width 509 height 725
click at [860, 464] on div at bounding box center [989, 469] width 474 height 10
